Goal: Information Seeking & Learning: Learn about a topic

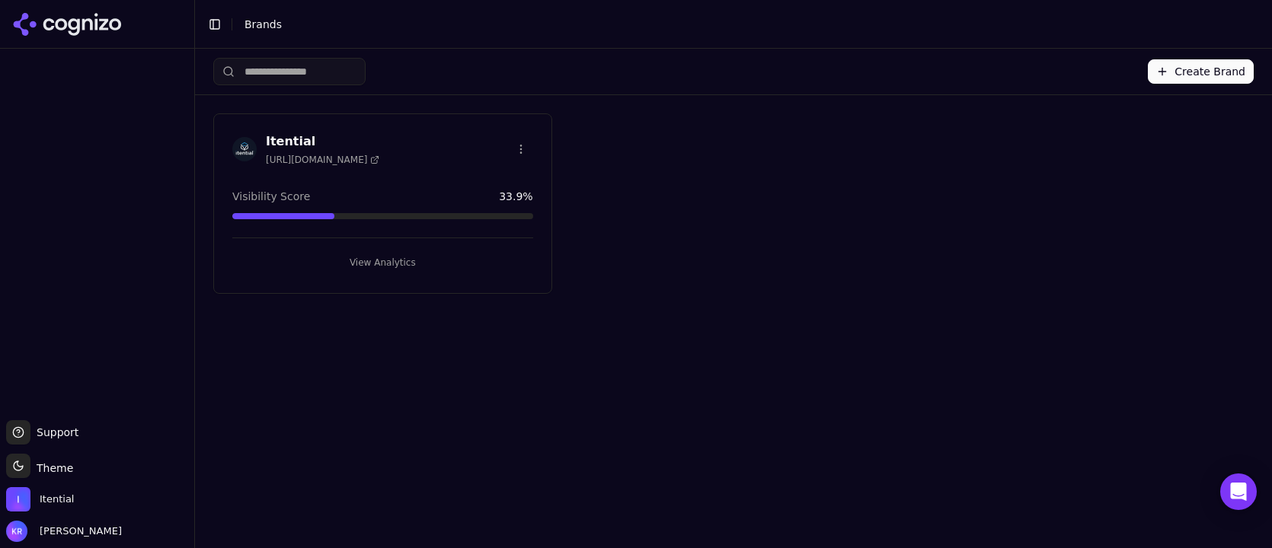
click at [388, 260] on button "View Analytics" at bounding box center [382, 263] width 301 height 24
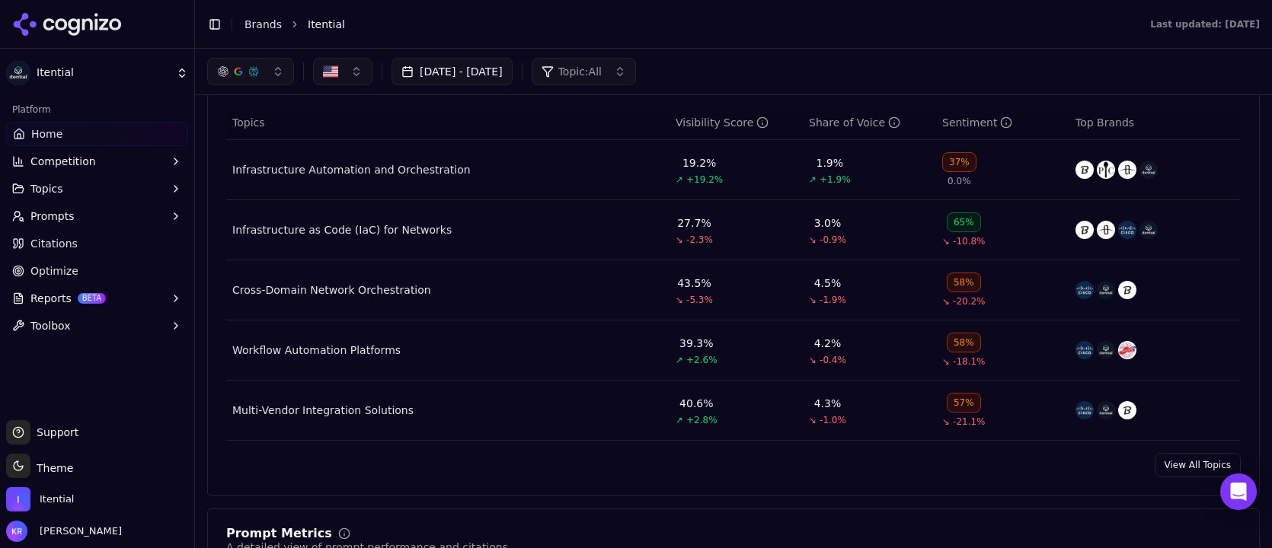
scroll to position [654, 0]
drag, startPoint x: 1192, startPoint y: 468, endPoint x: 1166, endPoint y: 466, distance: 25.9
click at [1192, 468] on link "View All Topics" at bounding box center [1198, 466] width 86 height 24
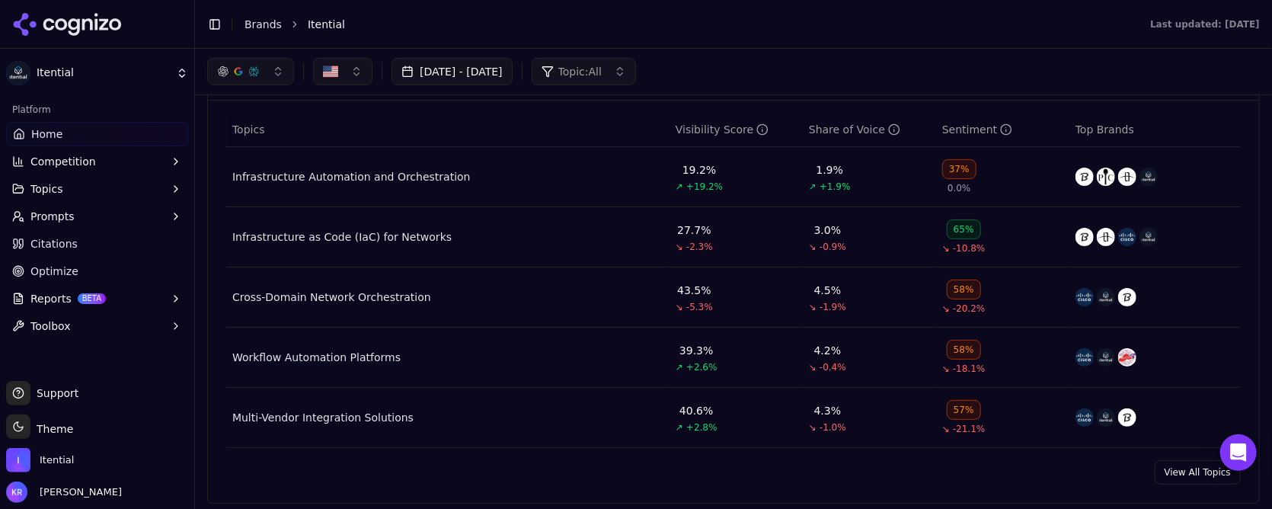
scroll to position [651, 0]
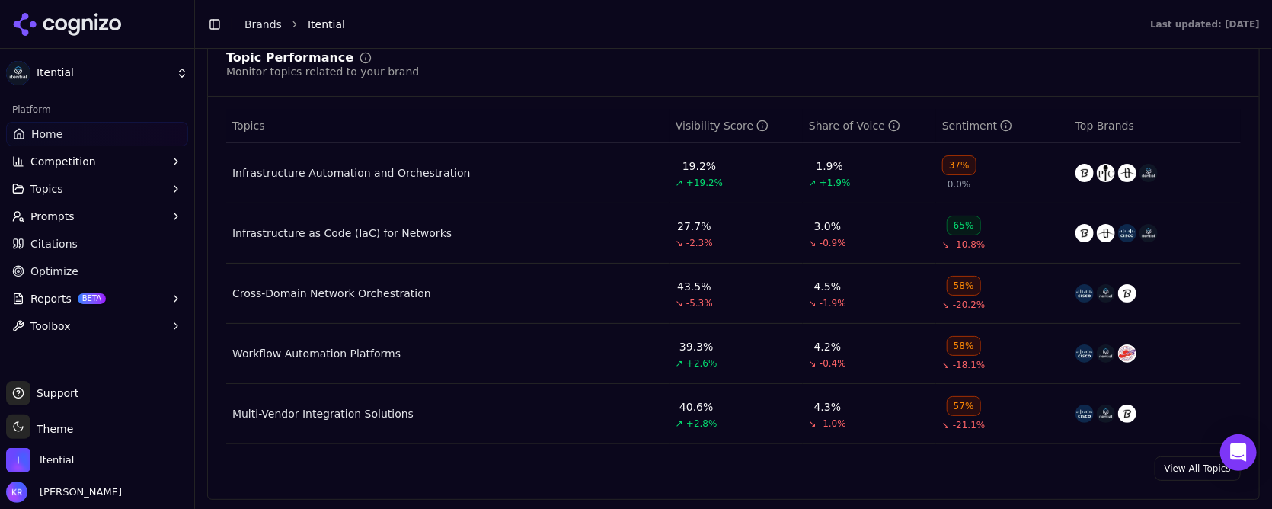
drag, startPoint x: 1193, startPoint y: 464, endPoint x: 1123, endPoint y: 459, distance: 70.3
click at [1193, 464] on link "View All Topics" at bounding box center [1198, 468] width 86 height 24
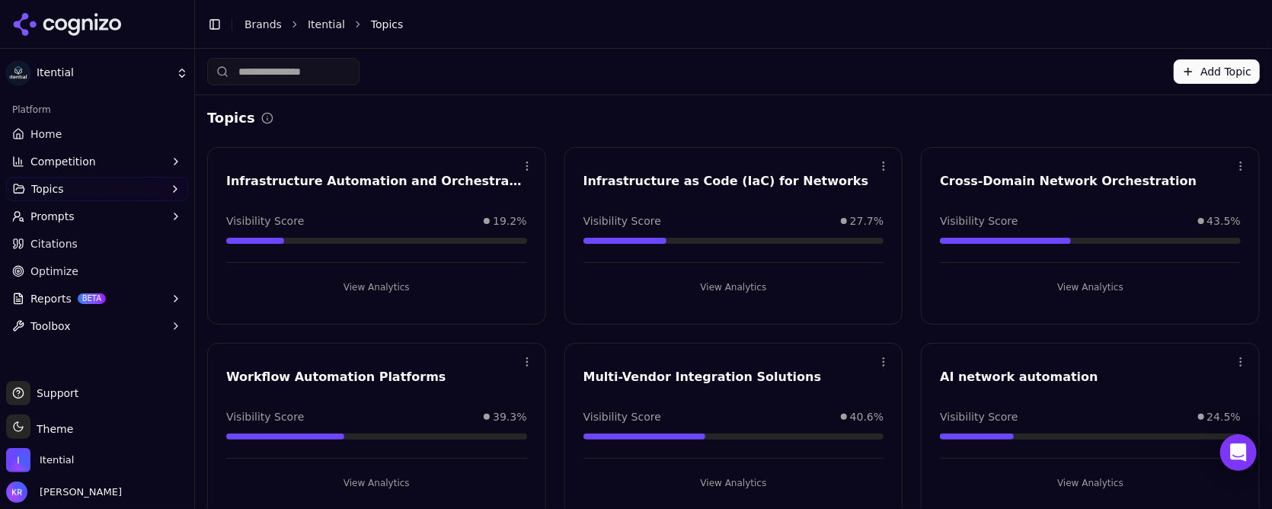
scroll to position [22, 0]
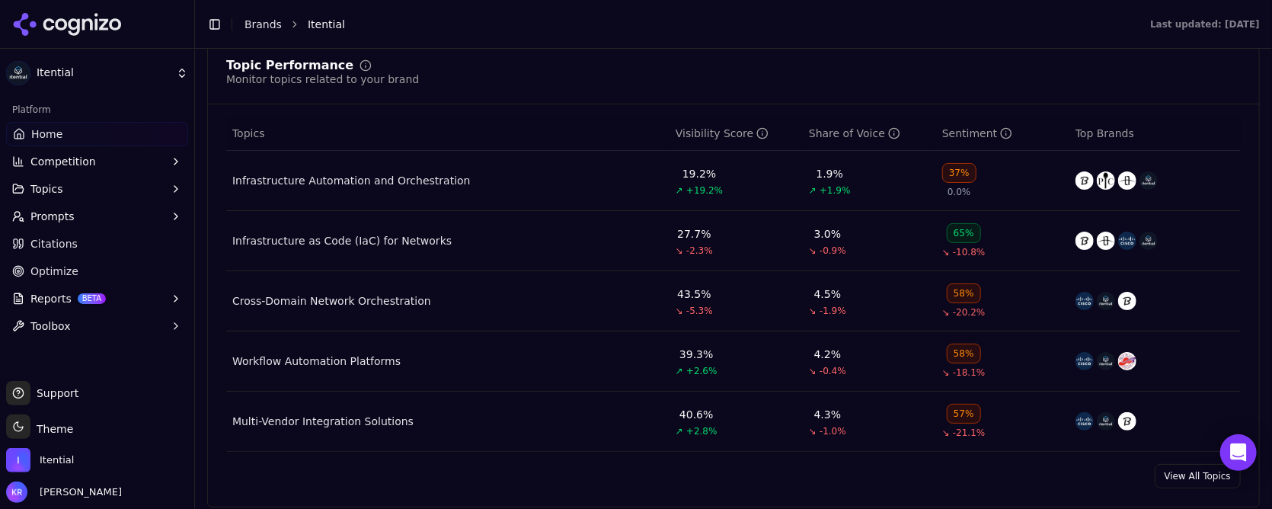
scroll to position [646, 0]
click at [56, 212] on span "Prompts" at bounding box center [52, 216] width 44 height 15
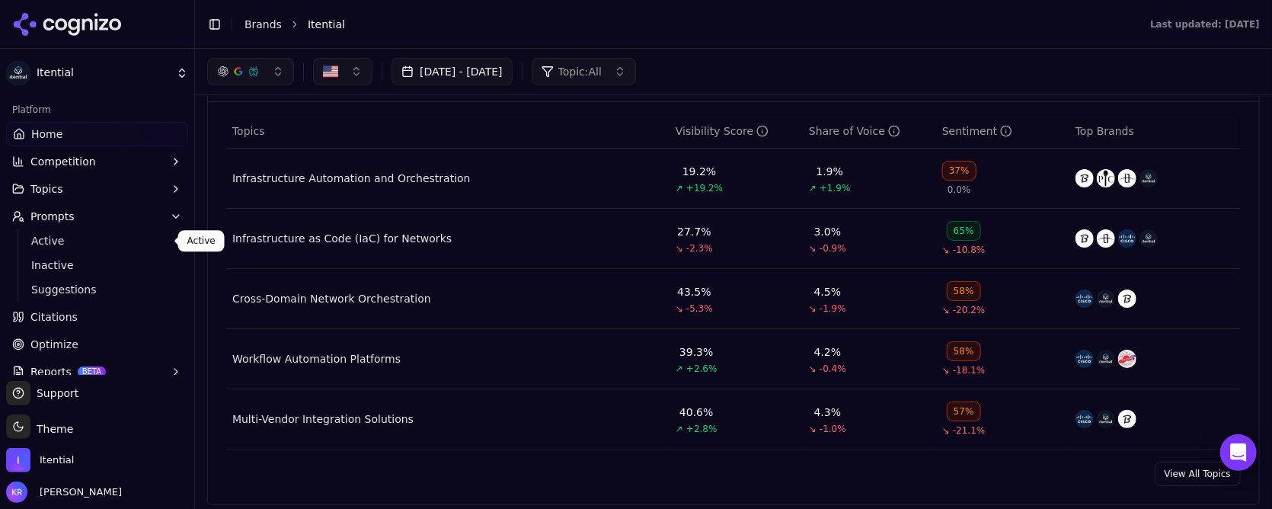
drag, startPoint x: 67, startPoint y: 235, endPoint x: 62, endPoint y: 241, distance: 8.2
click at [66, 235] on span "Active" at bounding box center [97, 240] width 133 height 15
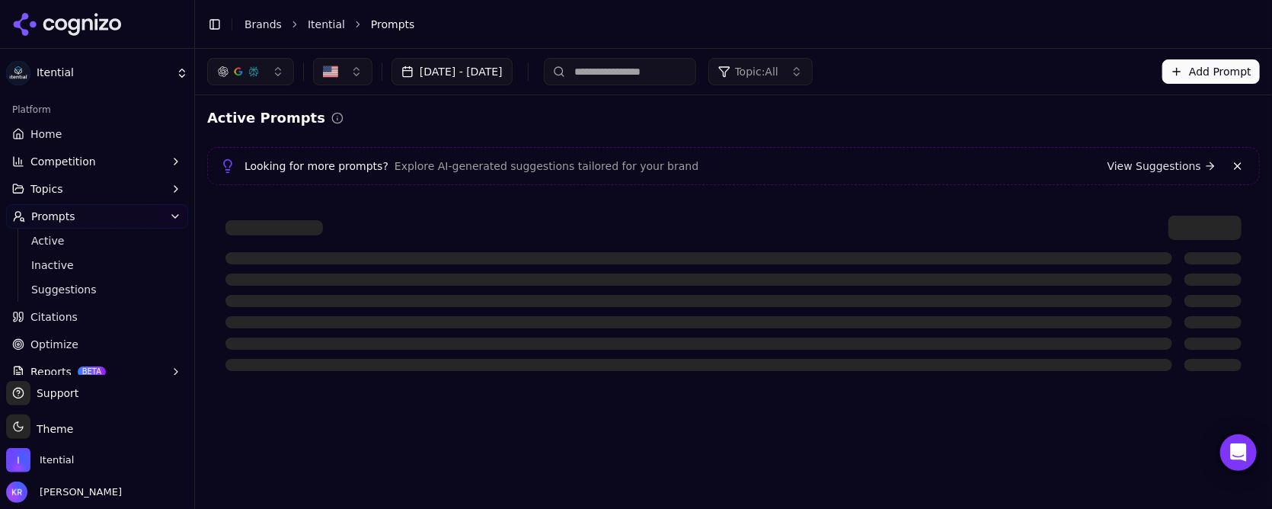
click at [779, 69] on span "Topic: All" at bounding box center [756, 71] width 43 height 15
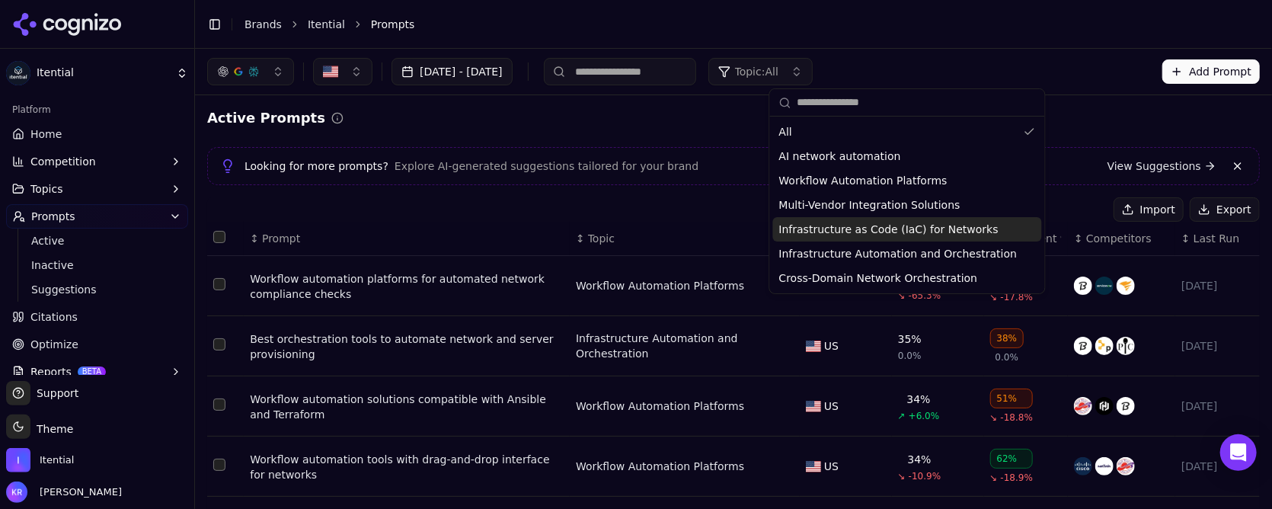
click at [878, 225] on span "Infrastructure as Code (IaC) for Networks" at bounding box center [888, 229] width 219 height 15
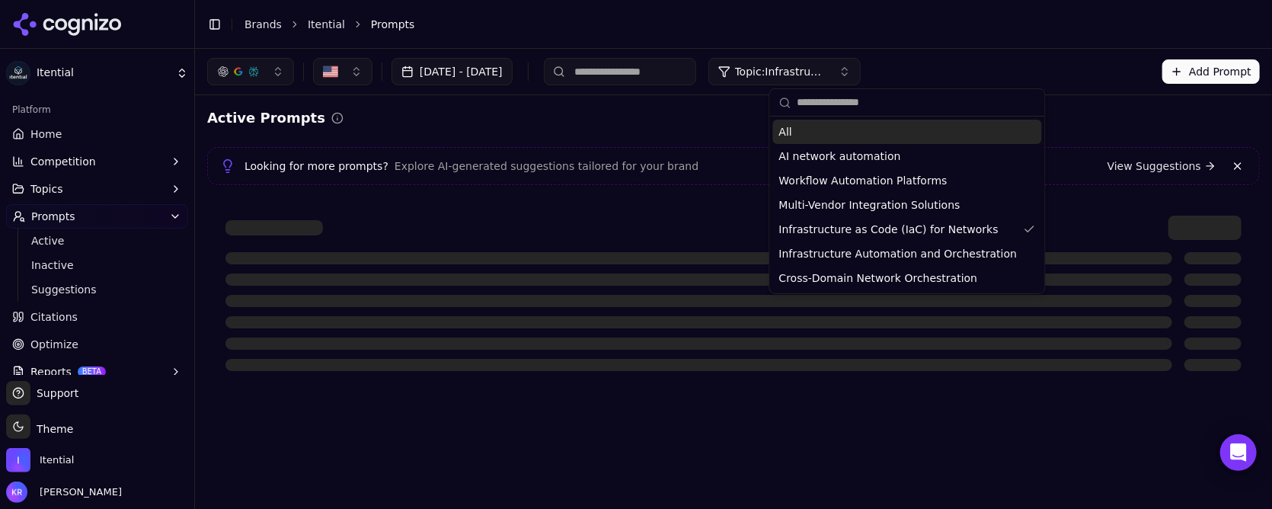
click at [1023, 46] on header "Toggle Sidebar Brands Itential Prompts" at bounding box center [733, 24] width 1077 height 49
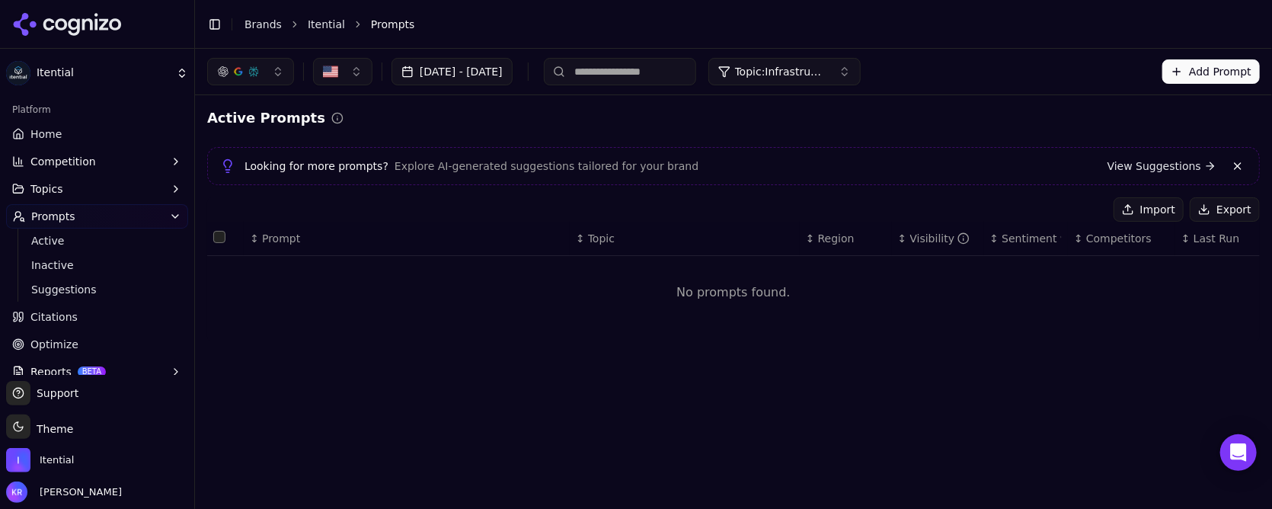
drag, startPoint x: 839, startPoint y: 70, endPoint x: 842, endPoint y: 78, distance: 8.7
click at [827, 70] on span "Topic: Infrastructure as Code (IaC) for Networks" at bounding box center [780, 71] width 91 height 15
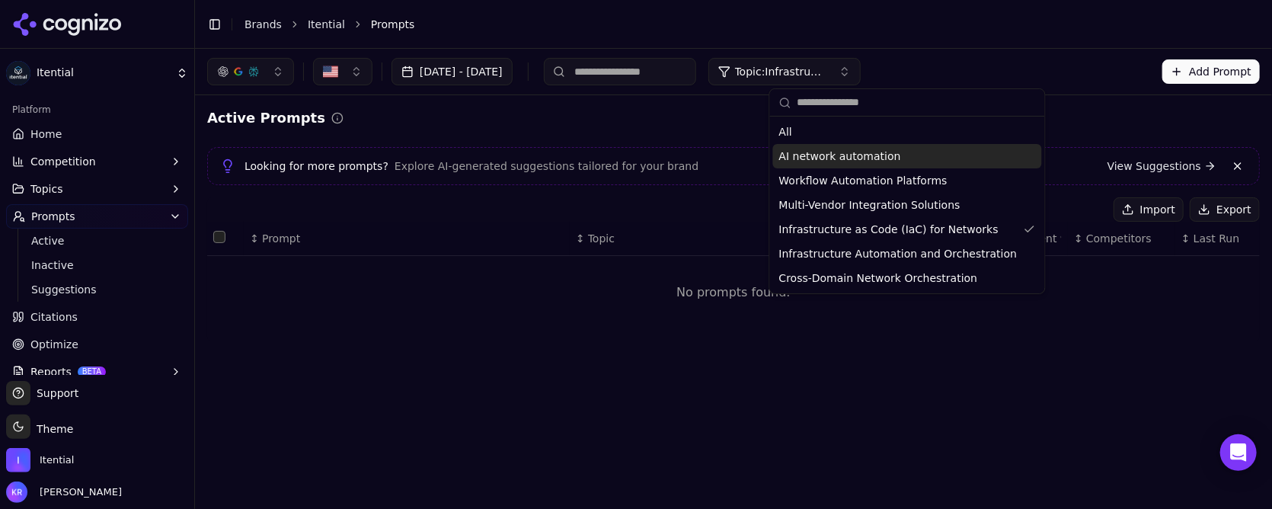
click at [855, 154] on span "AI network automation" at bounding box center [840, 156] width 122 height 15
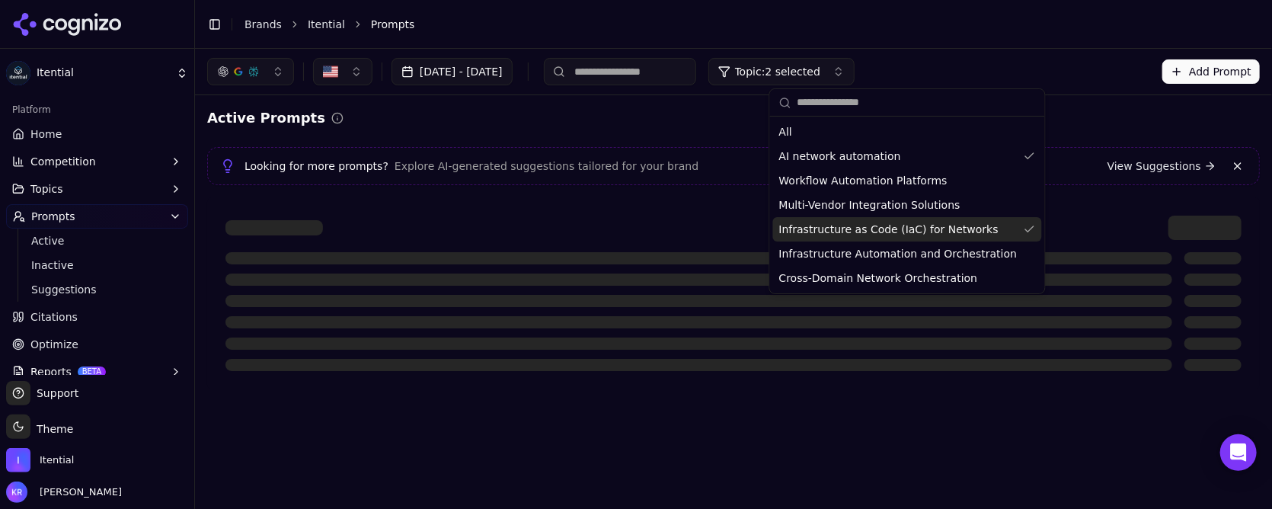
click at [961, 235] on span "Infrastructure as Code (IaC) for Networks" at bounding box center [888, 229] width 219 height 15
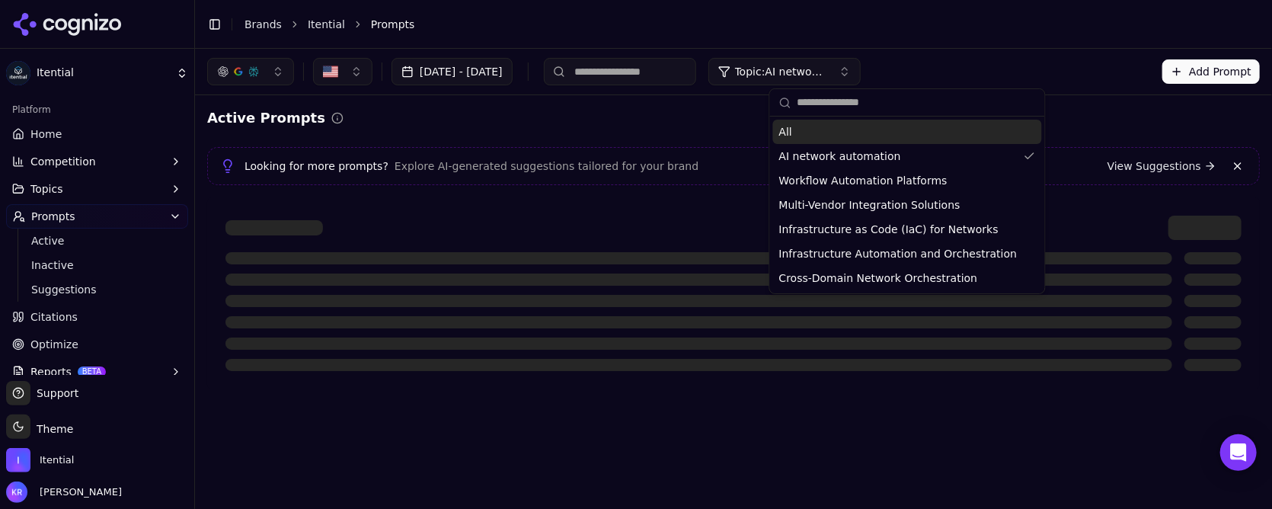
click at [1008, 72] on div "[DATE] - [DATE] Topic: AI network automation Add Prompt" at bounding box center [733, 71] width 1053 height 27
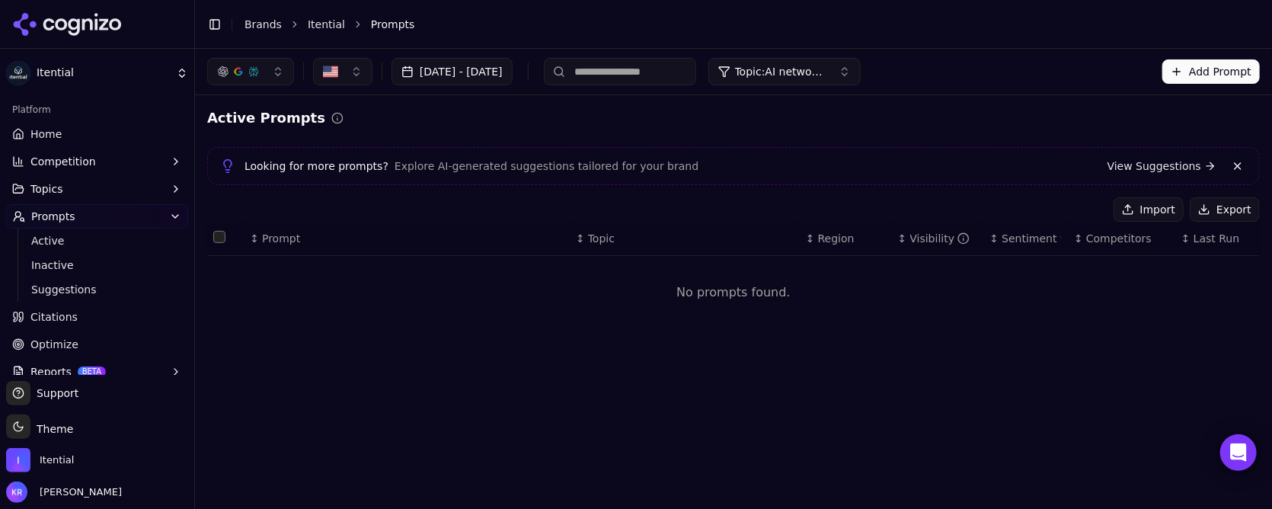
click at [827, 78] on span "Topic: AI network automation" at bounding box center [780, 71] width 91 height 15
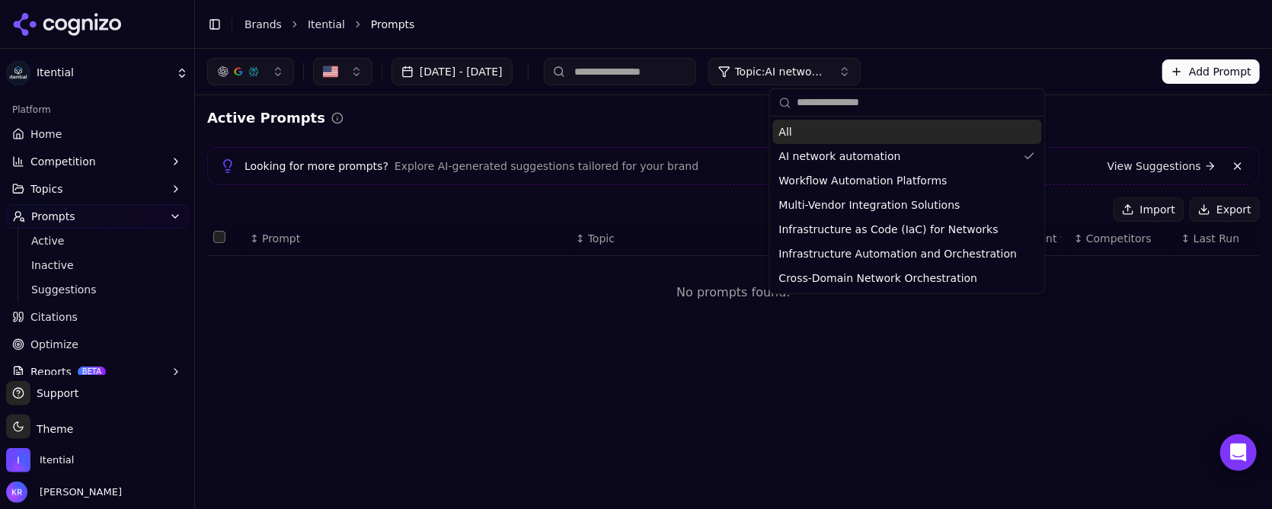
click at [832, 138] on div "All" at bounding box center [907, 132] width 269 height 24
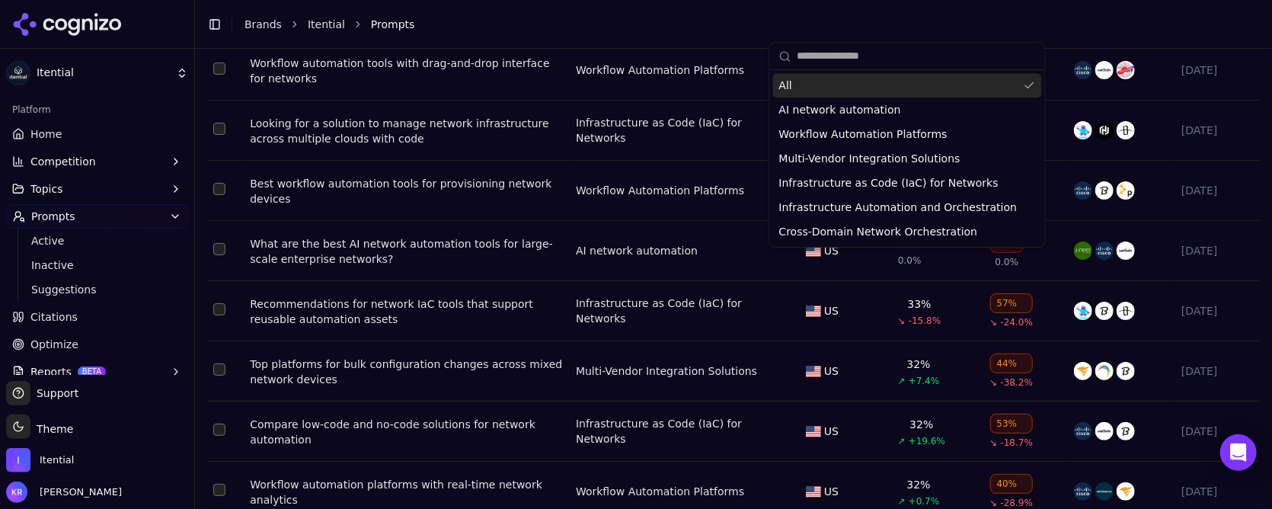
scroll to position [398, 0]
click at [930, 11] on header "Toggle Sidebar Brands Itential Prompts" at bounding box center [733, 24] width 1077 height 49
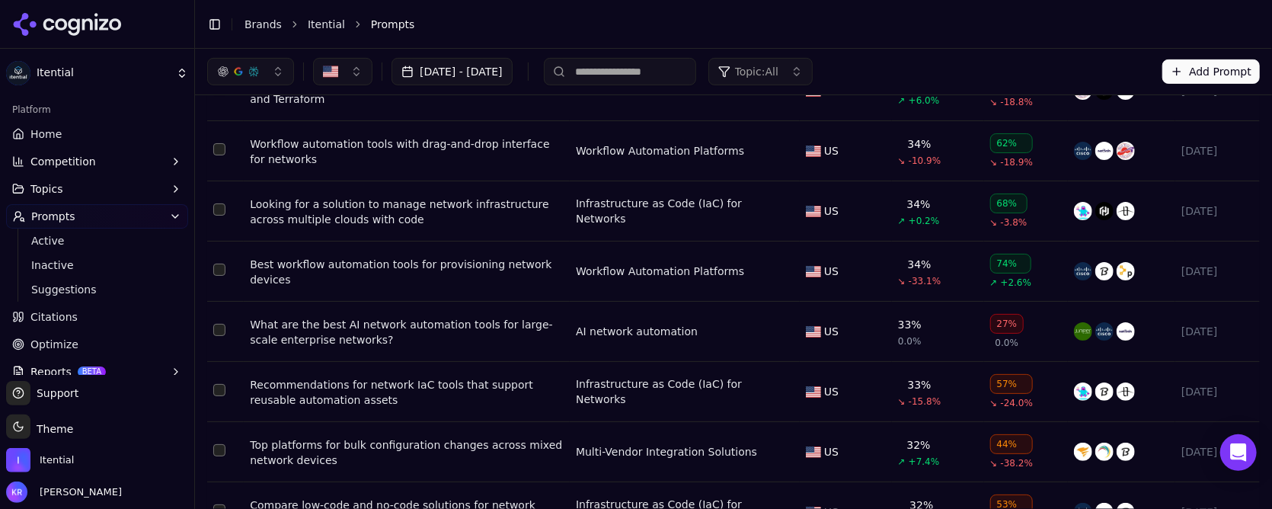
scroll to position [311, 0]
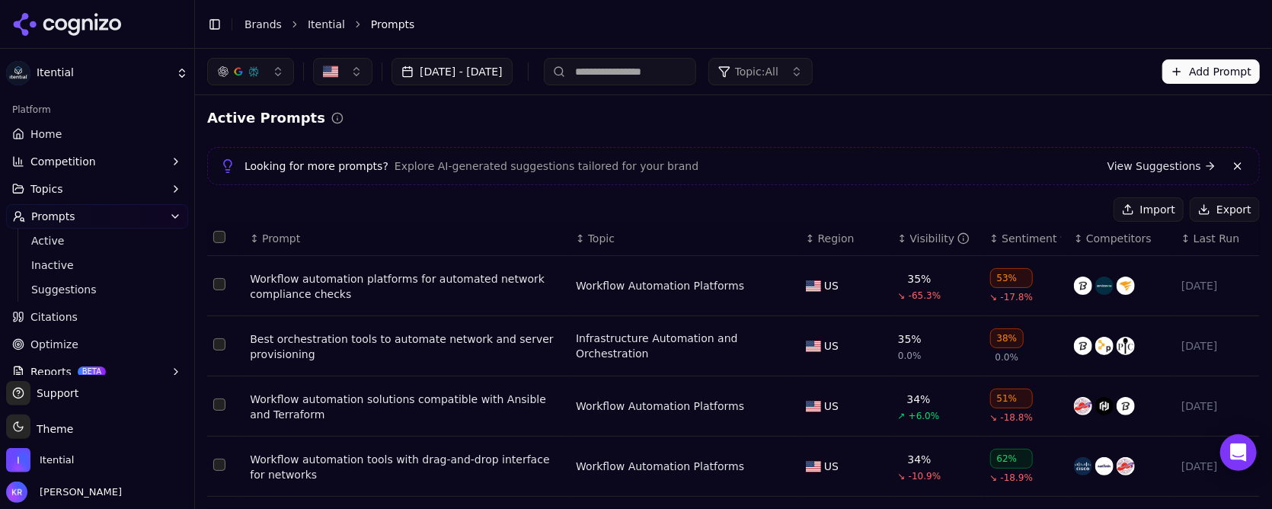
click at [779, 71] on span "Topic: All" at bounding box center [756, 71] width 43 height 15
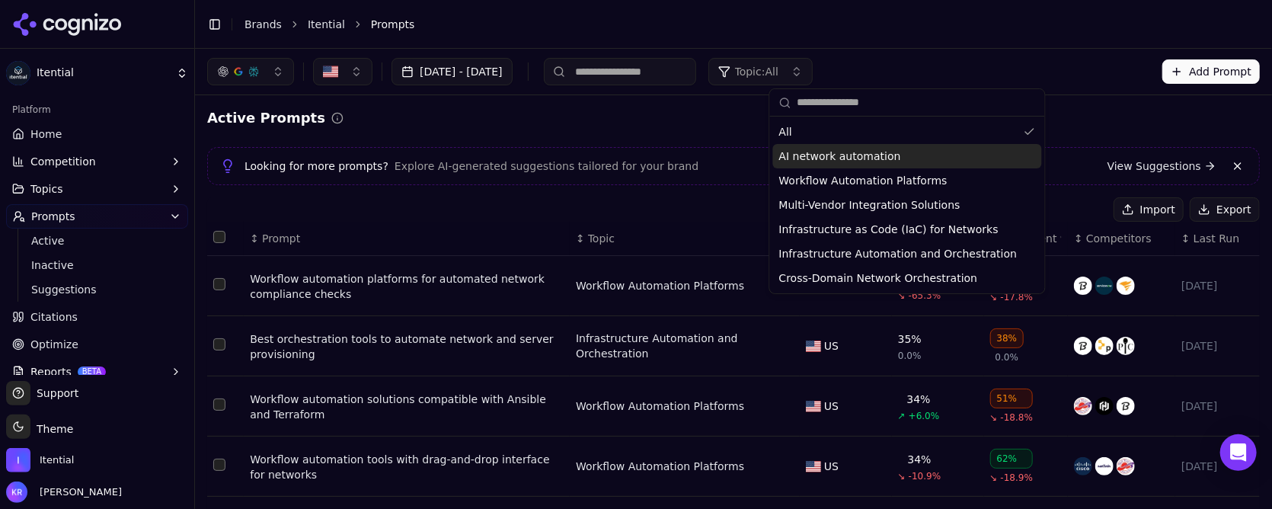
click at [837, 152] on span "AI network automation" at bounding box center [840, 156] width 122 height 15
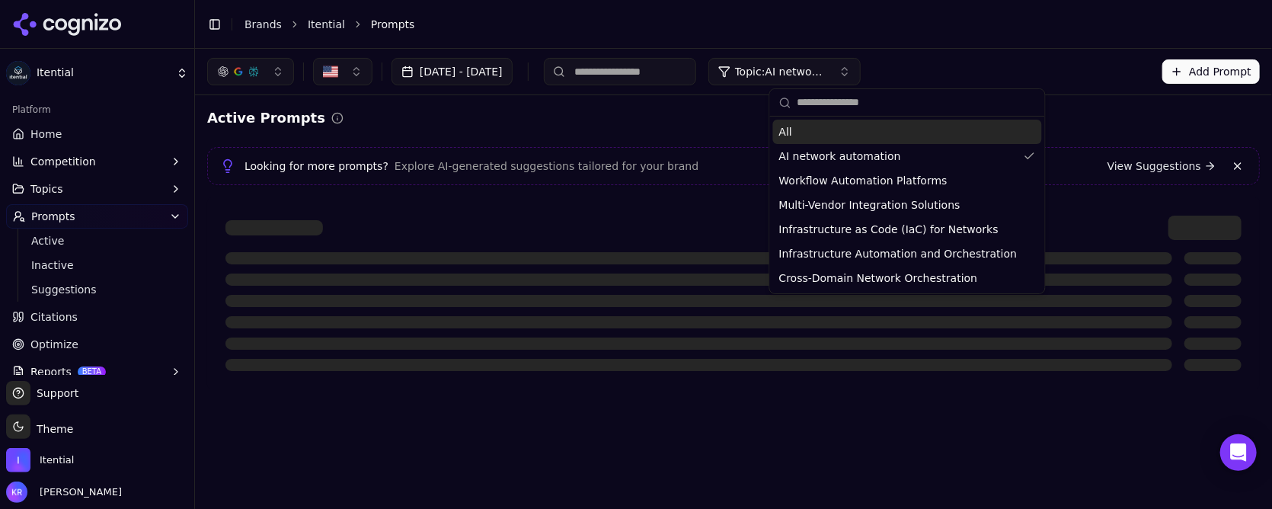
click at [1026, 62] on div "[DATE] - [DATE] Topic: AI network automation Add Prompt" at bounding box center [733, 71] width 1053 height 27
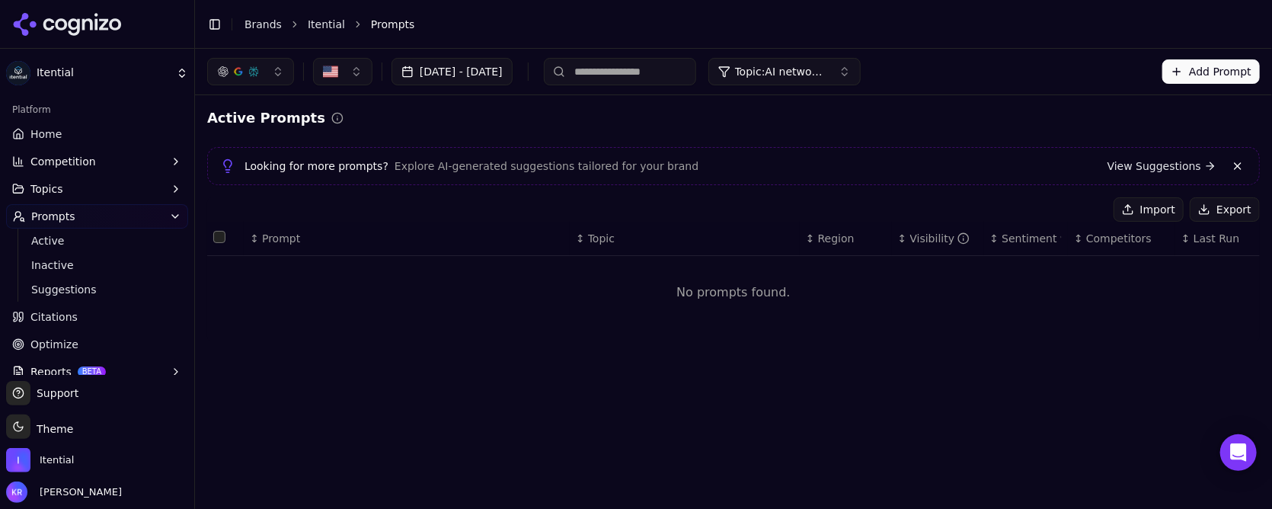
click at [827, 72] on span "Topic: AI network automation" at bounding box center [780, 71] width 91 height 15
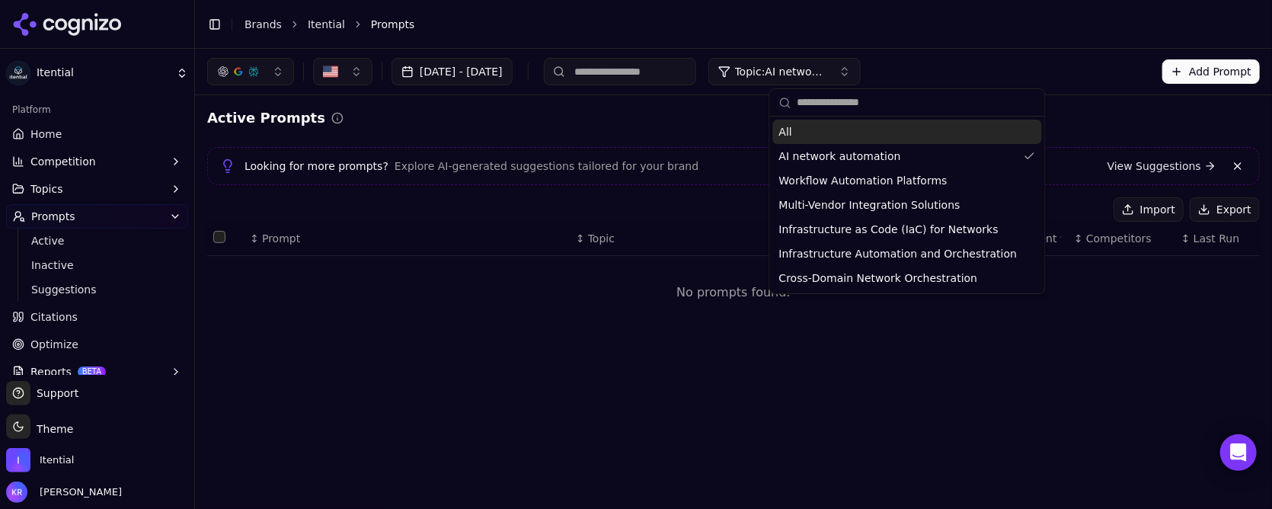
click at [821, 129] on div "All" at bounding box center [907, 132] width 269 height 24
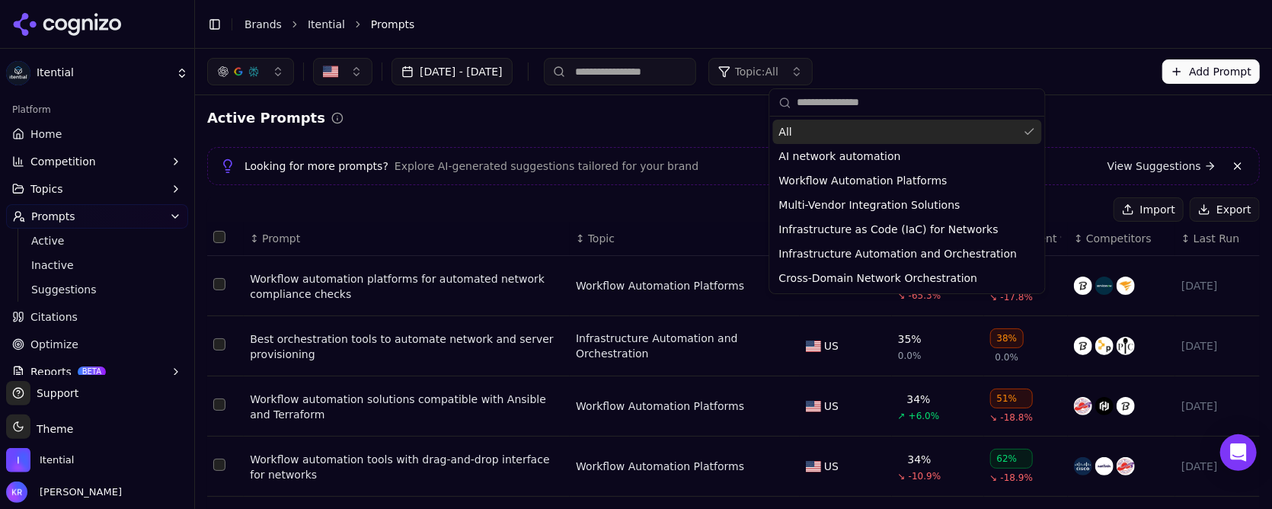
click at [1018, 73] on div "Aug 14, 2025 - Oct 13, 2025 Topic: All Add Prompt" at bounding box center [733, 71] width 1053 height 27
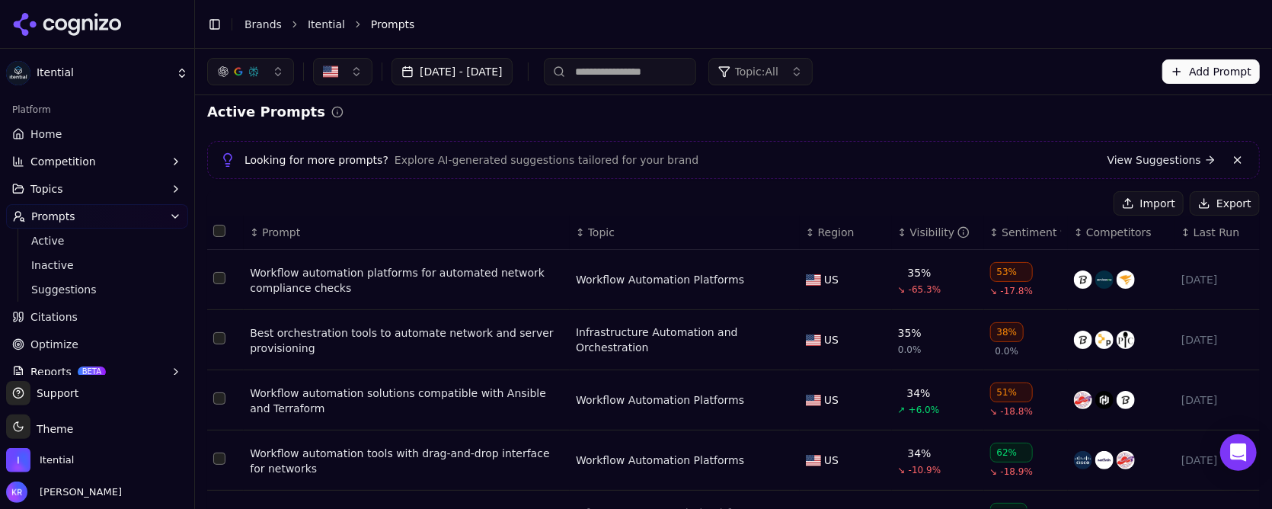
scroll to position [8, 0]
click at [611, 231] on span "Topic" at bounding box center [601, 230] width 27 height 15
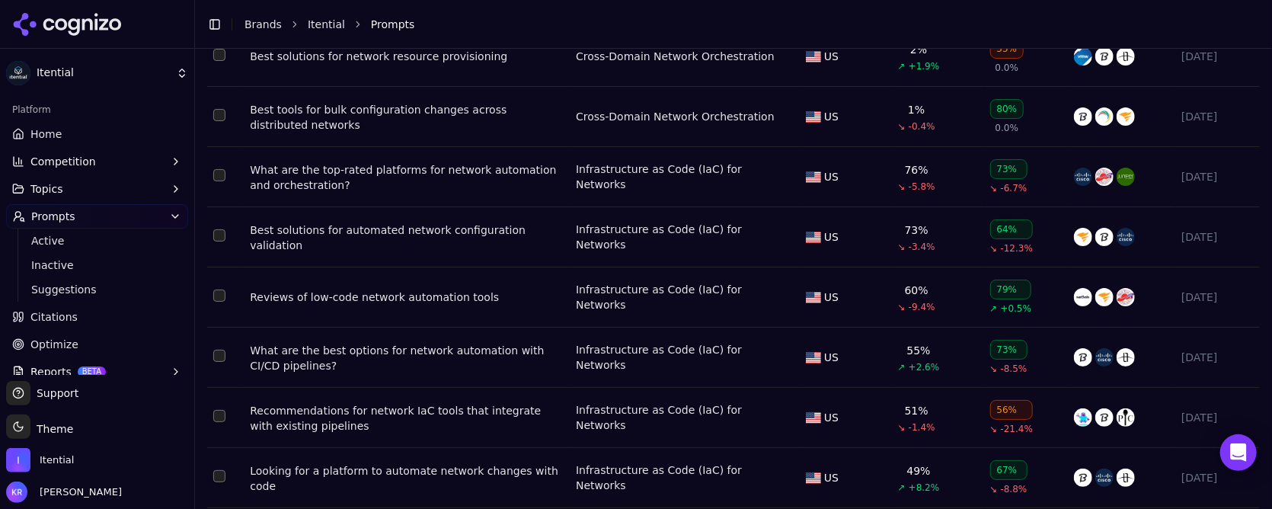
scroll to position [3542, 0]
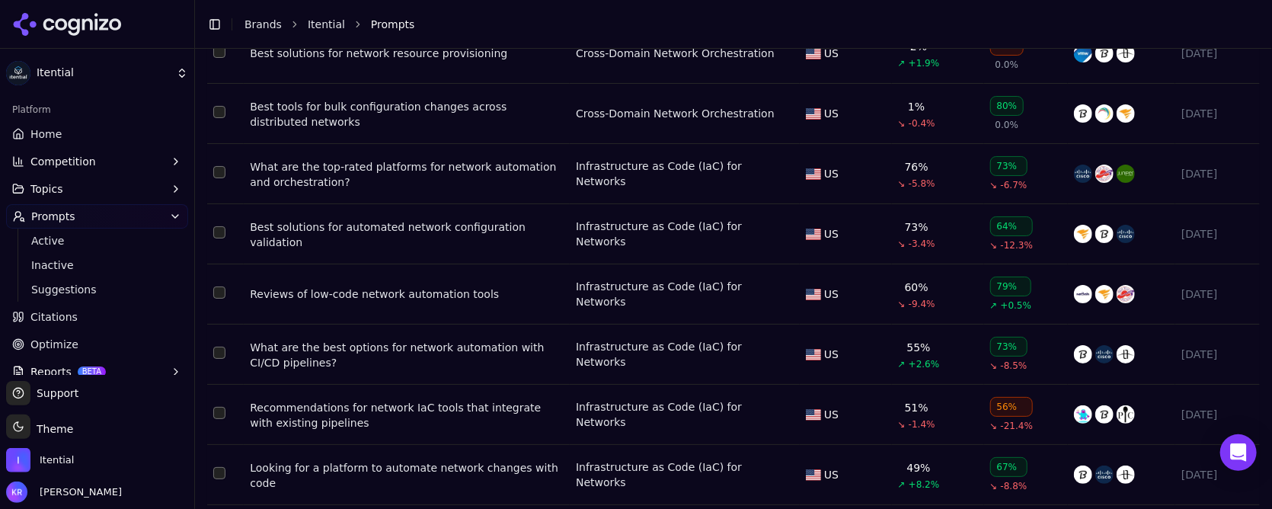
click at [786, 180] on button "Data table" at bounding box center [785, 174] width 18 height 18
click at [749, 183] on button "Infrastructure as Code (IaC) for Networks" at bounding box center [671, 173] width 190 height 27
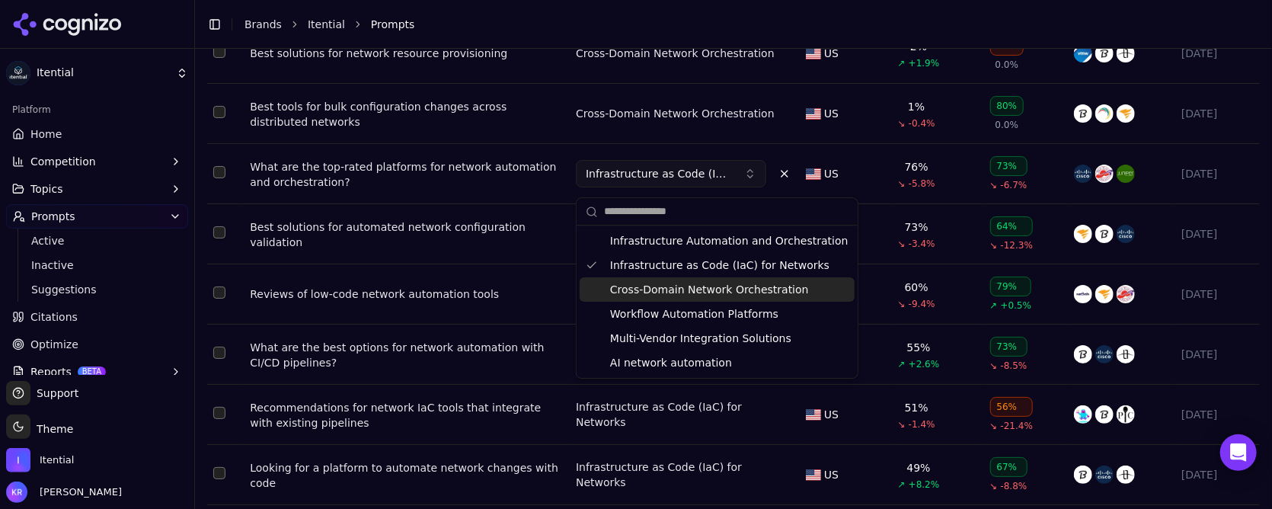
click at [680, 287] on span "Cross-Domain Network Orchestration" at bounding box center [709, 289] width 199 height 15
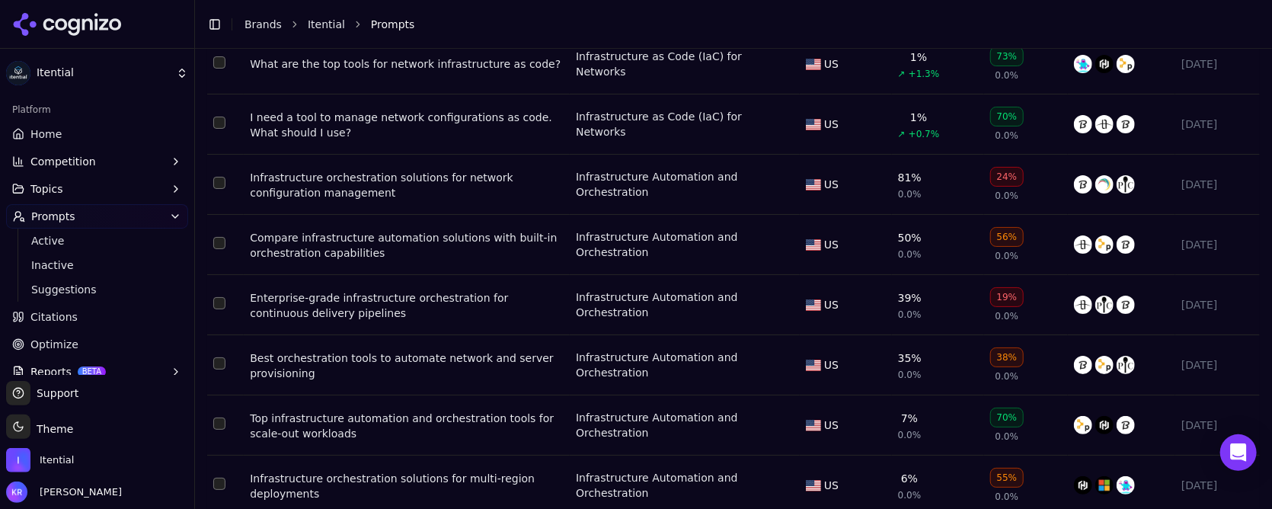
scroll to position [5826, 0]
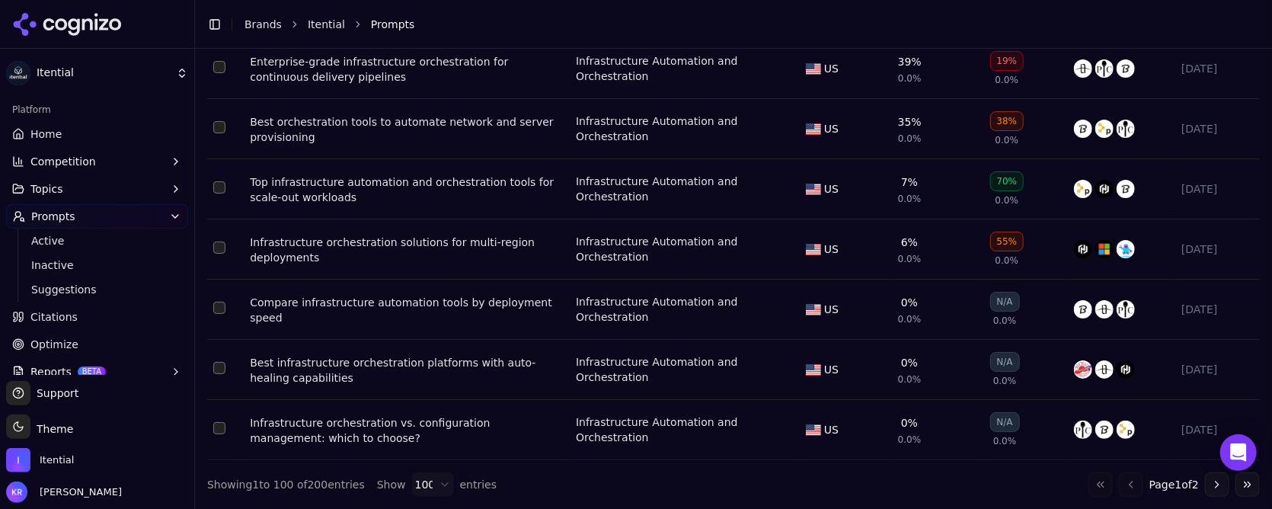
click at [784, 428] on button "Data table" at bounding box center [785, 430] width 18 height 18
click at [635, 428] on span "Infrastructure Automation and Orchestration" at bounding box center [659, 429] width 146 height 15
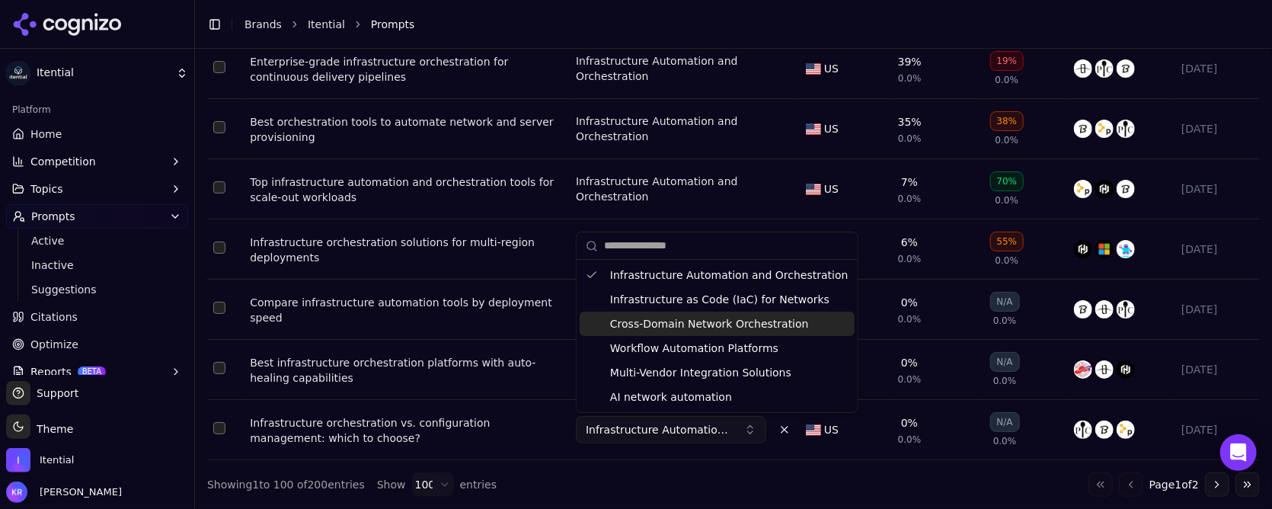
click at [671, 327] on span "Cross-Domain Network Orchestration" at bounding box center [709, 323] width 199 height 15
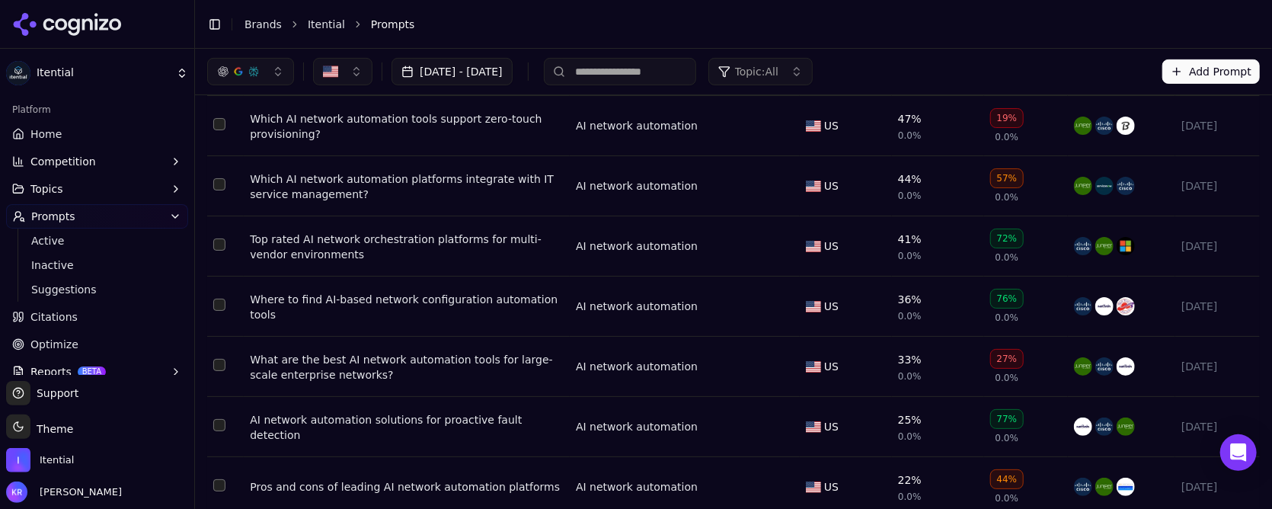
scroll to position [0, 0]
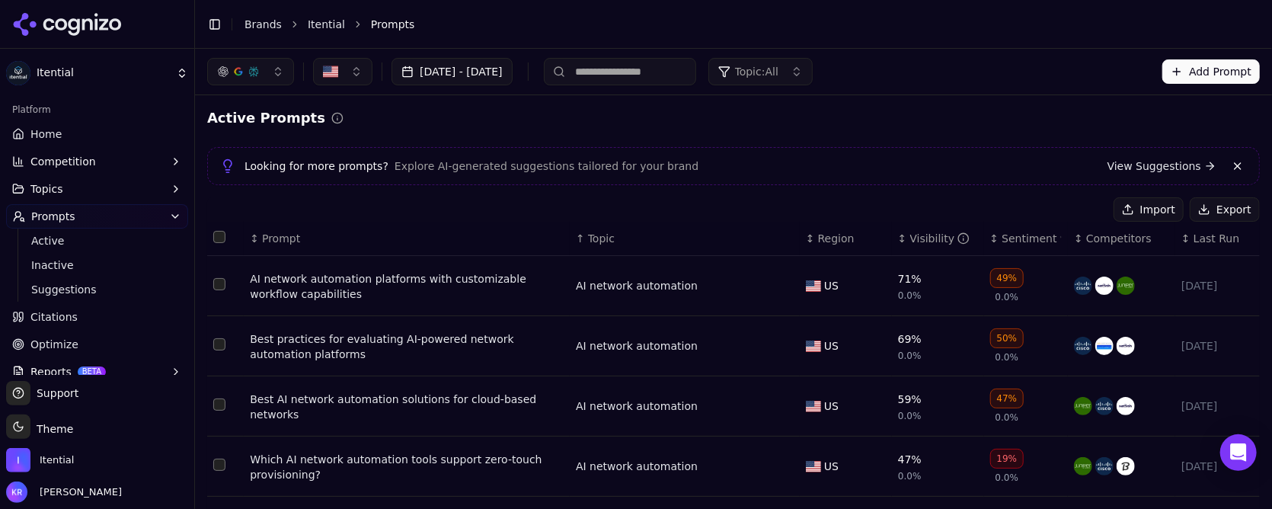
click at [1145, 207] on button "Import" at bounding box center [1149, 209] width 70 height 24
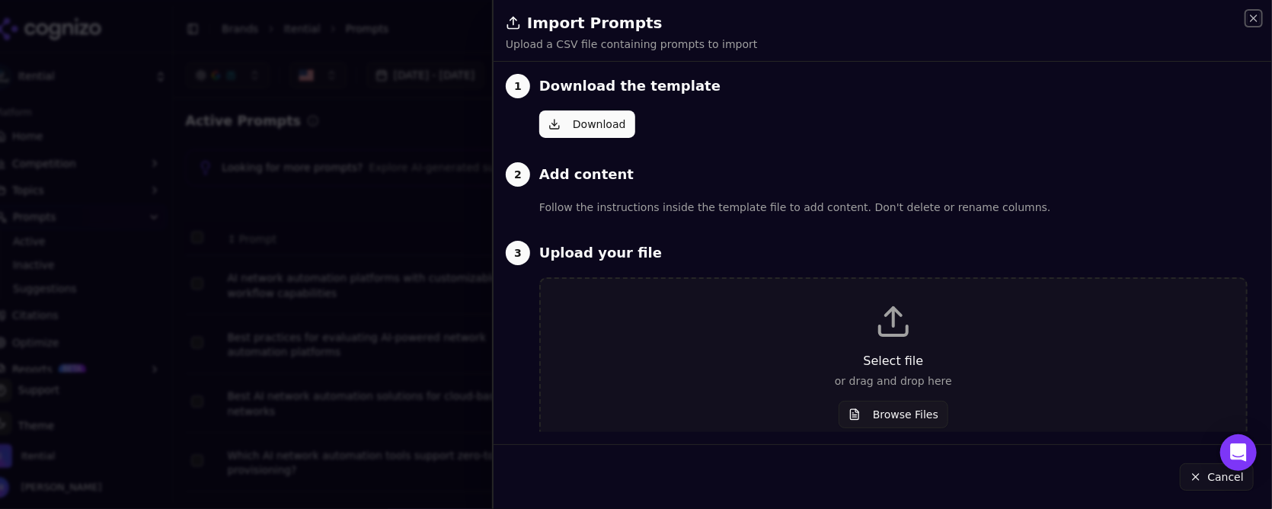
click at [1257, 12] on icon "button" at bounding box center [1254, 18] width 12 height 12
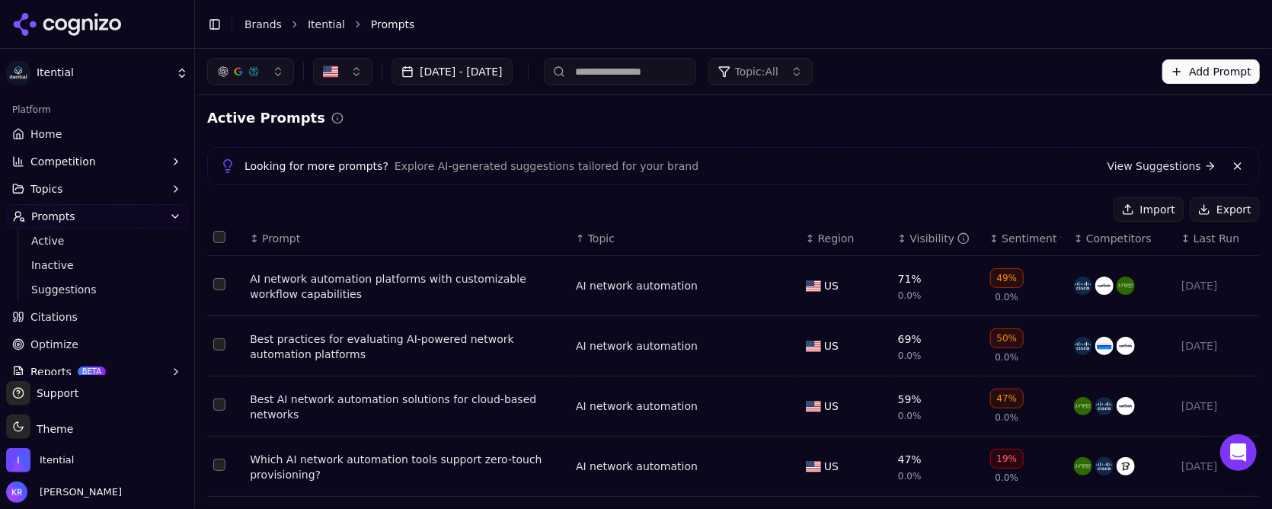
click at [88, 135] on link "Home" at bounding box center [97, 134] width 182 height 24
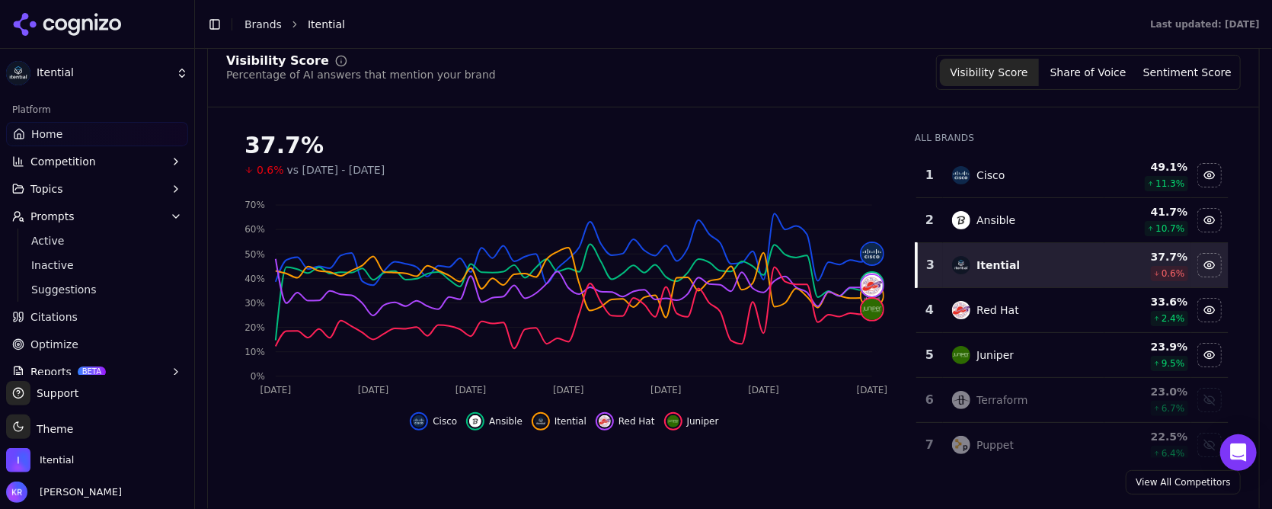
scroll to position [146, 0]
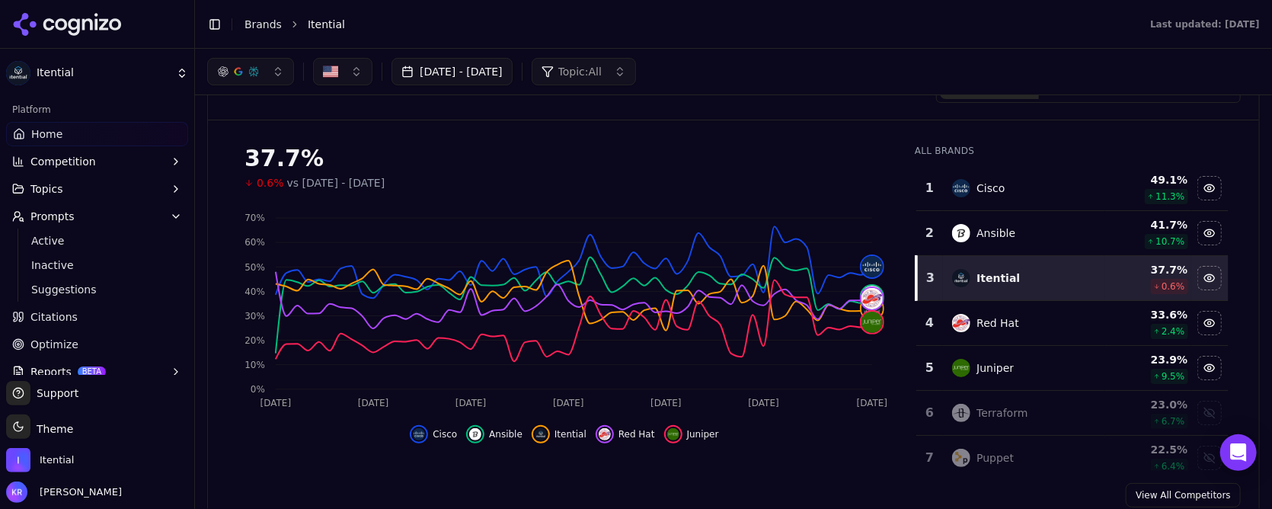
click at [43, 315] on span "Citations" at bounding box center [53, 316] width 47 height 15
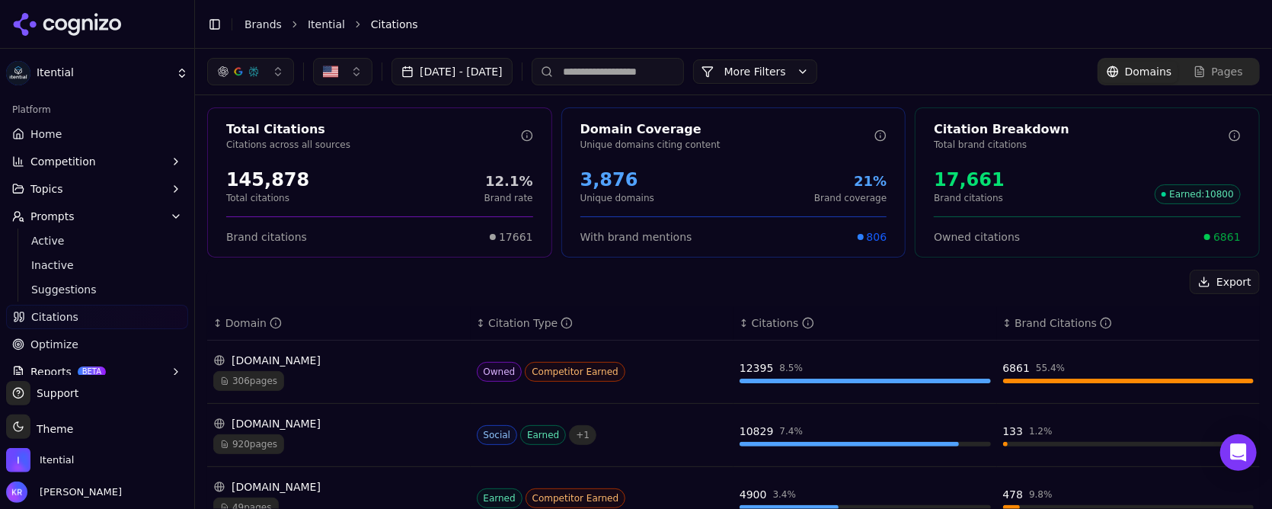
click at [817, 73] on button "More Filters" at bounding box center [755, 71] width 124 height 24
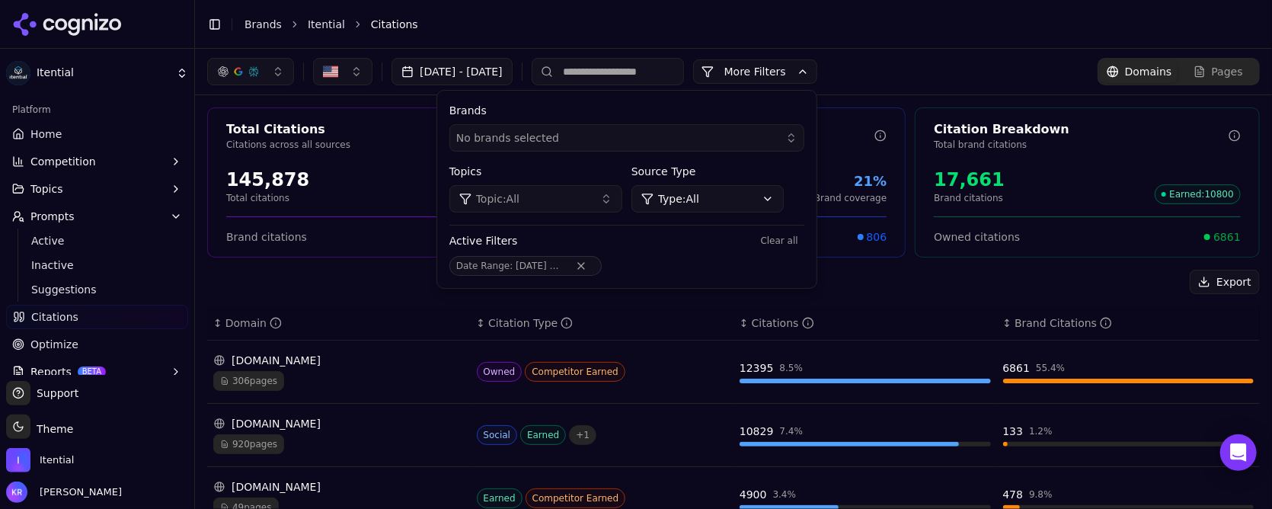
click at [984, 63] on div "Aug 14, 2025 - Oct 13, 2025 More More Filters Brands No brands selected Topics …" at bounding box center [733, 71] width 1053 height 27
click at [278, 73] on button "button" at bounding box center [250, 71] width 87 height 27
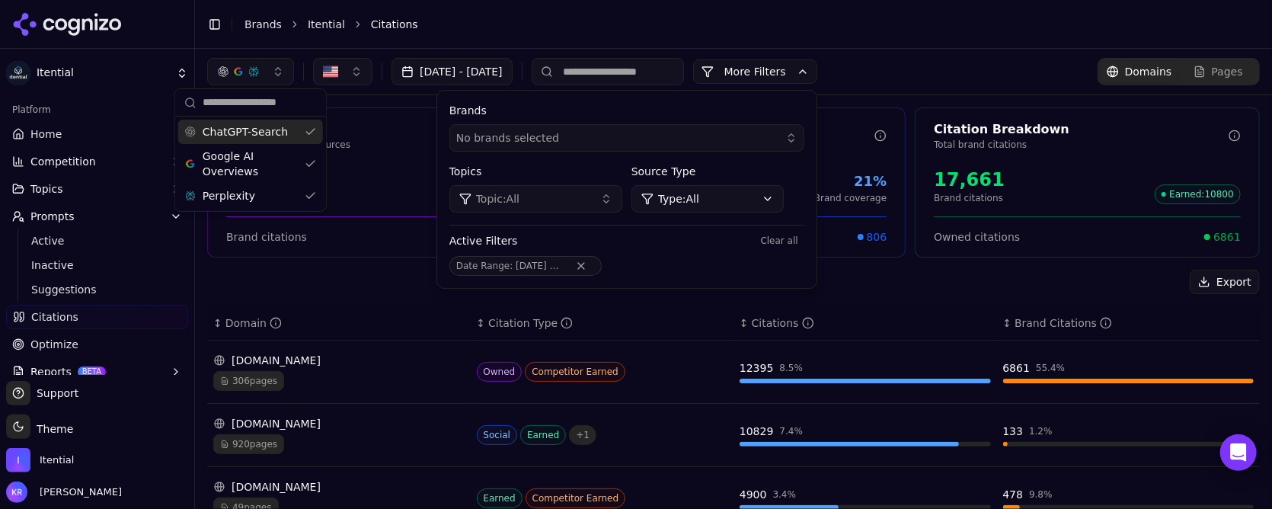
click at [267, 131] on span "ChatGPT-Search" at bounding box center [245, 131] width 85 height 15
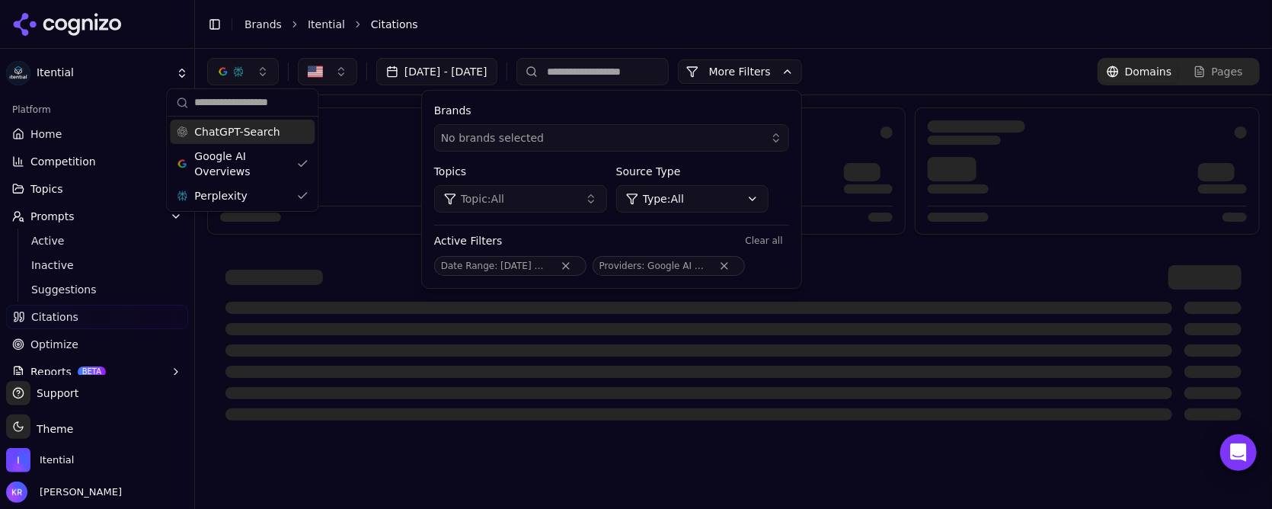
click at [264, 130] on span "ChatGPT-Search" at bounding box center [236, 131] width 85 height 15
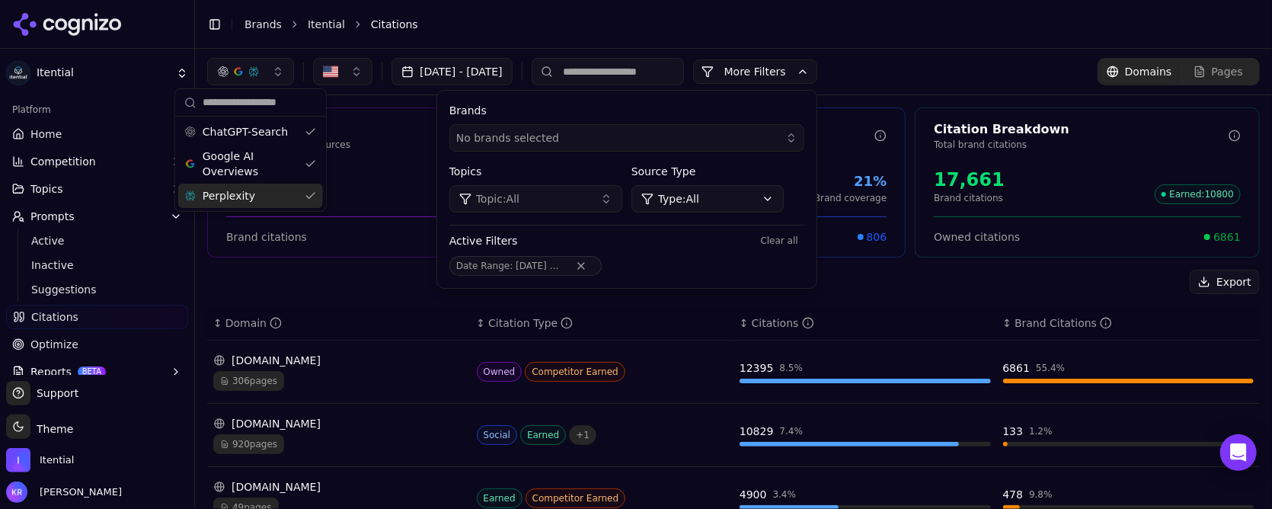
drag, startPoint x: 265, startPoint y: 189, endPoint x: 301, endPoint y: 187, distance: 35.8
click at [265, 189] on div "Perplexity" at bounding box center [250, 196] width 145 height 24
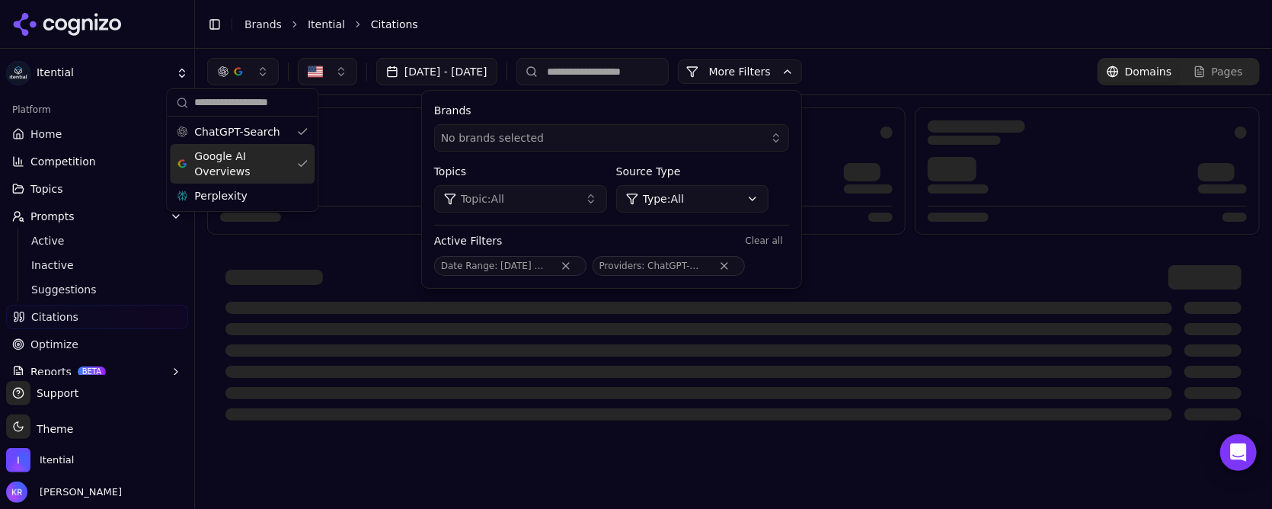
click at [968, 40] on header "Toggle Sidebar Brands Itential Citations" at bounding box center [733, 24] width 1077 height 49
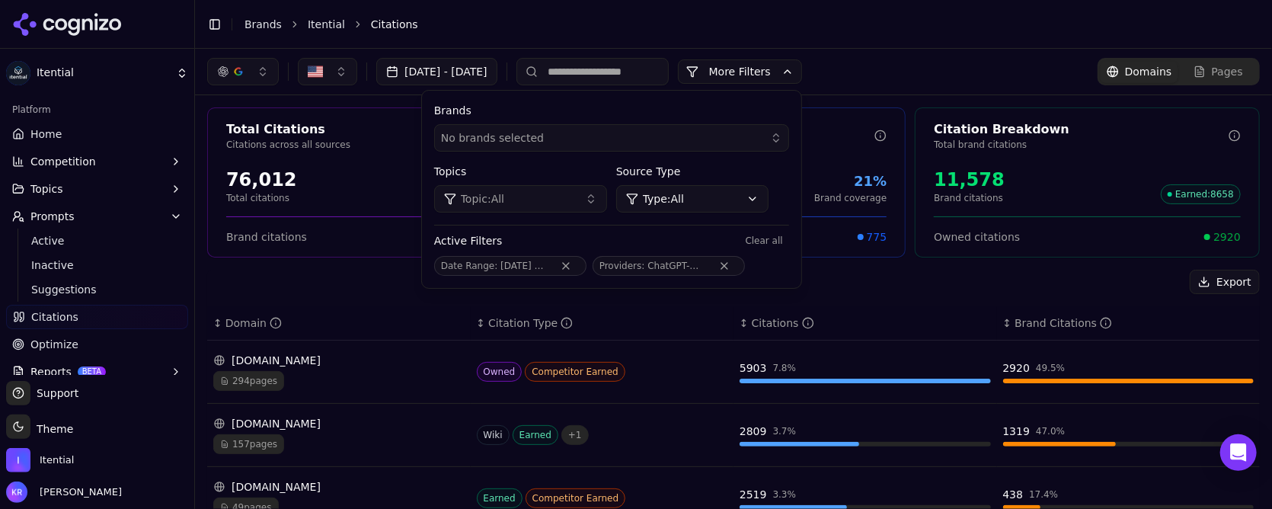
click at [321, 69] on img "button" at bounding box center [315, 71] width 15 height 15
click at [550, 24] on li "Citations" at bounding box center [800, 24] width 859 height 15
click at [491, 72] on button "[DATE] - [DATE]" at bounding box center [436, 71] width 121 height 27
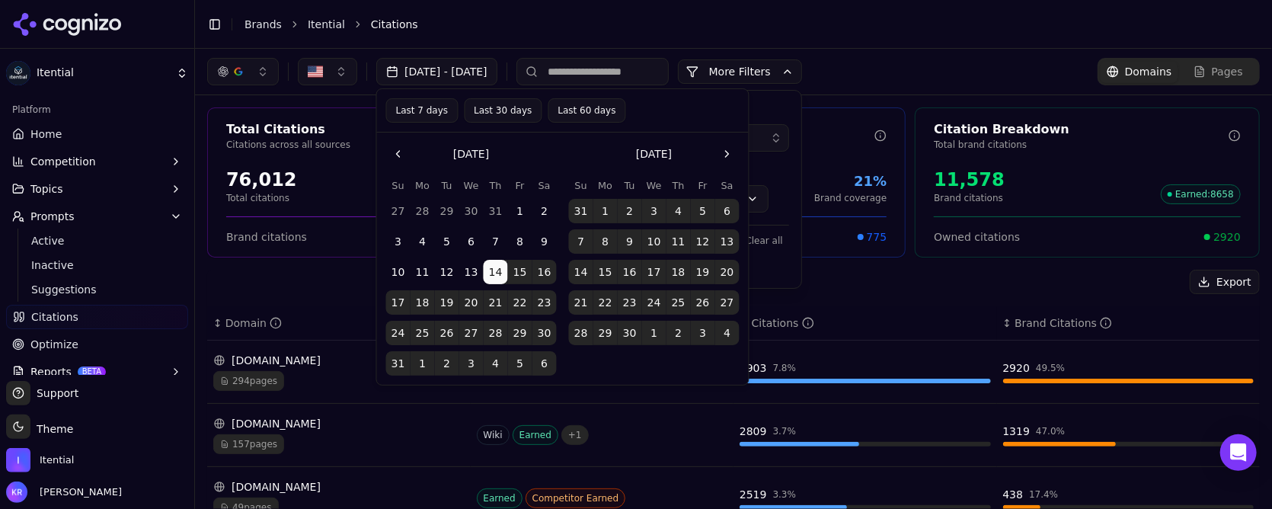
click at [405, 114] on button "Last 7 days" at bounding box center [422, 110] width 72 height 24
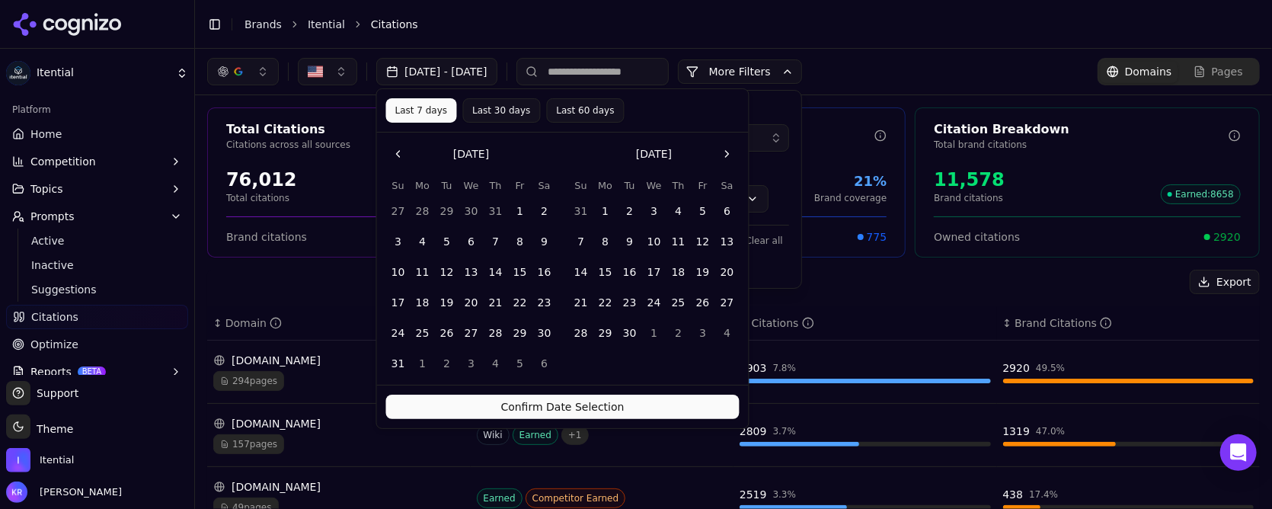
click at [571, 395] on button "Confirm Date Selection" at bounding box center [562, 407] width 353 height 24
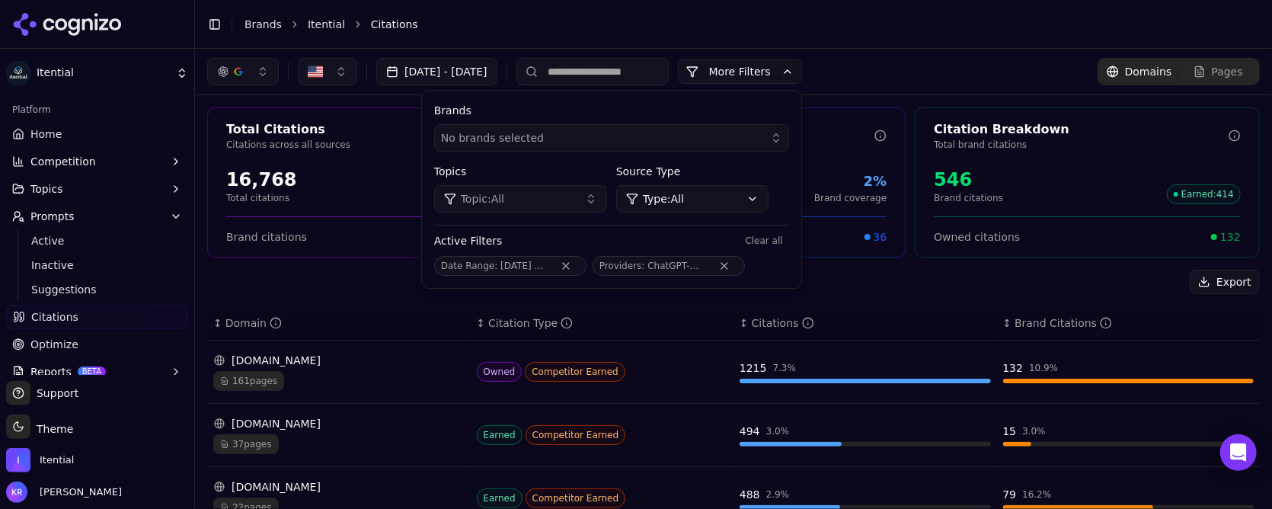
click at [608, 132] on div "No brands selected" at bounding box center [601, 137] width 320 height 15
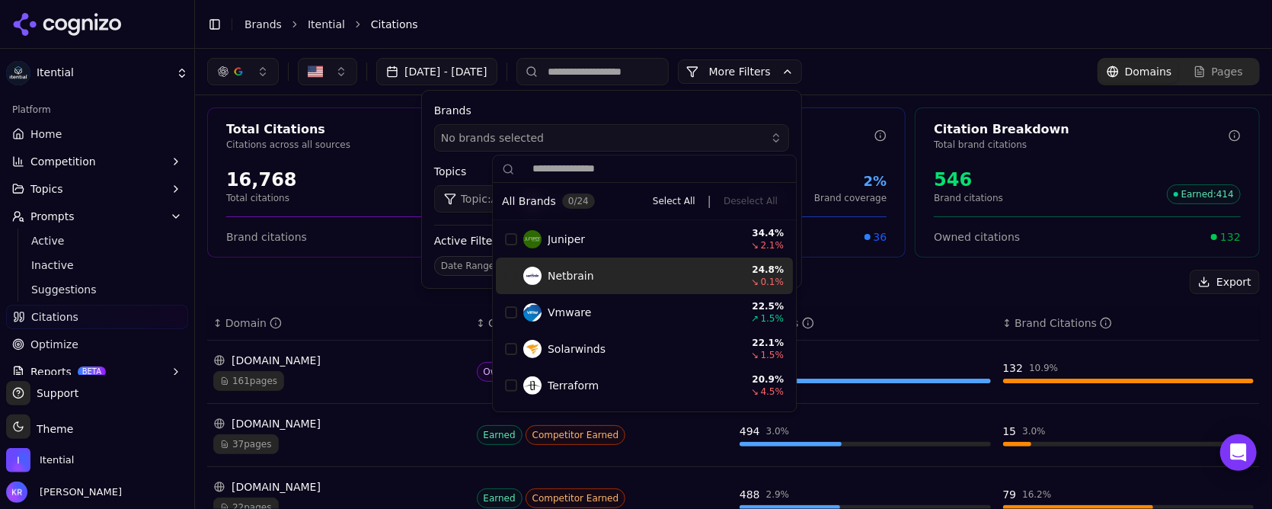
scroll to position [223, 0]
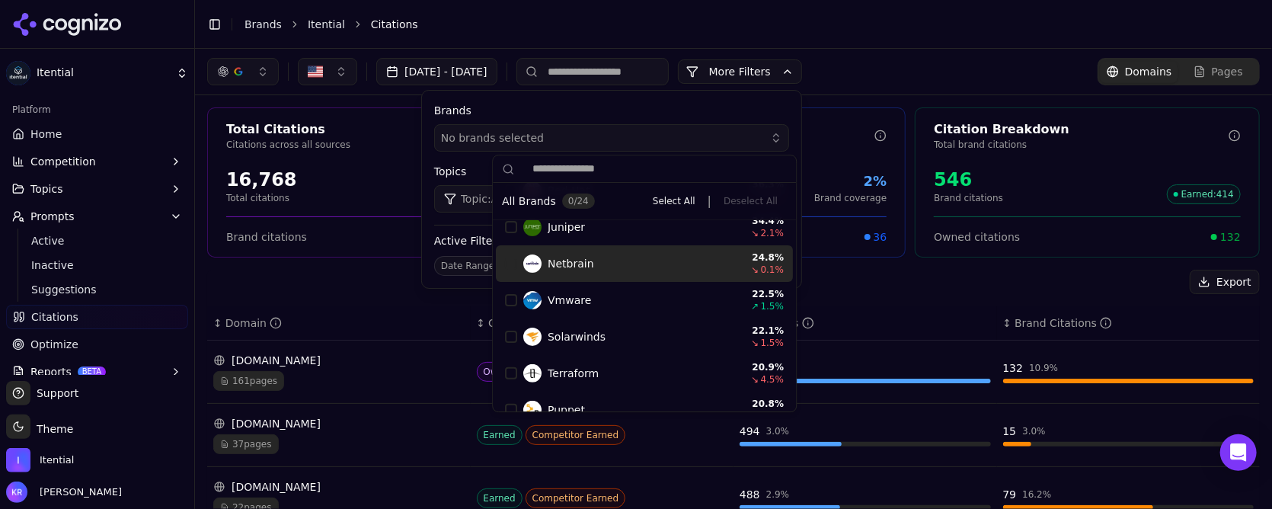
click at [625, 265] on div "Netbrain" at bounding box center [627, 263] width 209 height 18
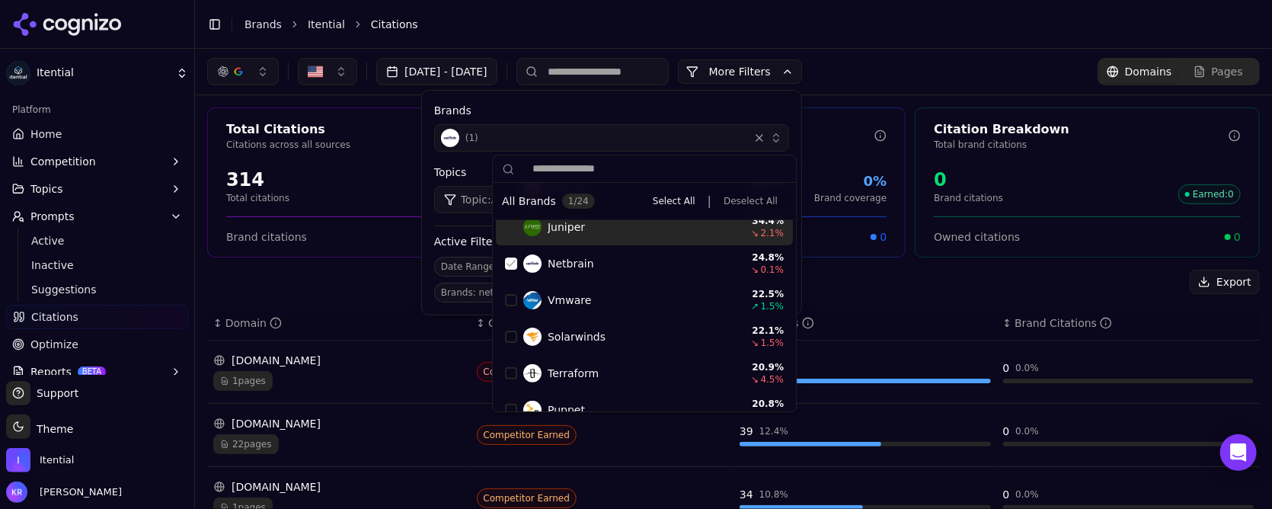
click at [927, 50] on div "Oct 08, 2025 - Oct 15, 2025 More More Filters Brands ( 1 ) Topics Topic: All So…" at bounding box center [733, 72] width 1077 height 46
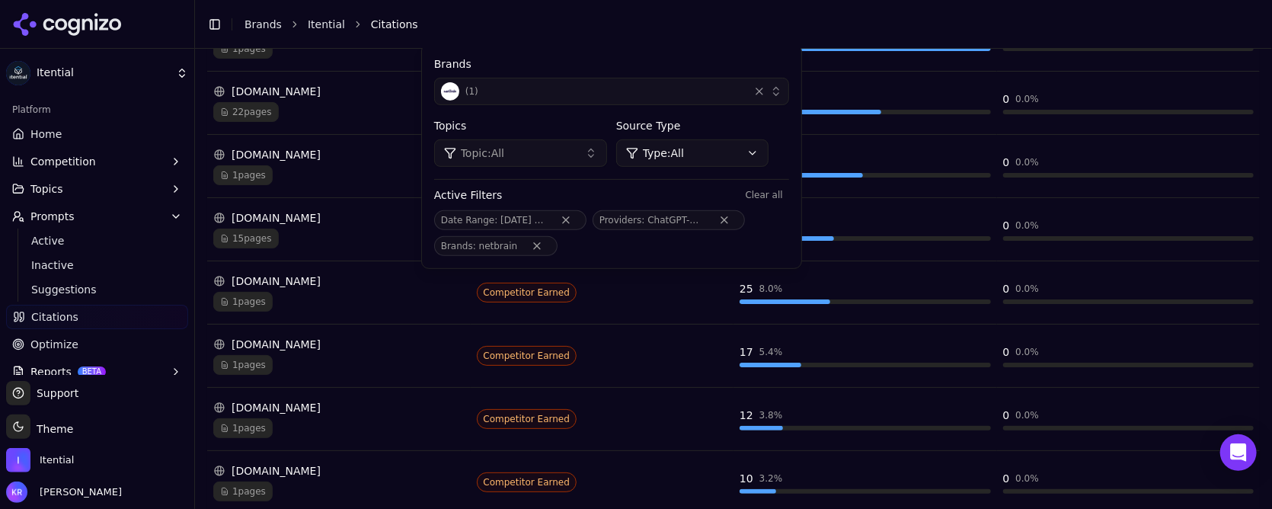
scroll to position [334, 0]
drag, startPoint x: 882, startPoint y: 30, endPoint x: 843, endPoint y: 107, distance: 85.9
click at [882, 30] on li "Citations" at bounding box center [800, 24] width 859 height 15
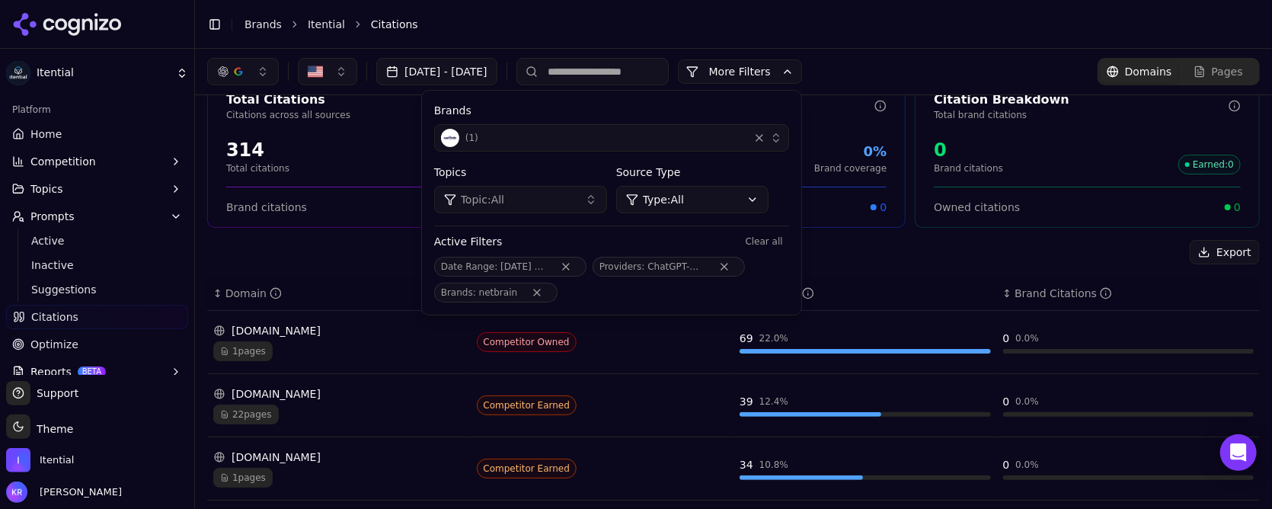
scroll to position [0, 0]
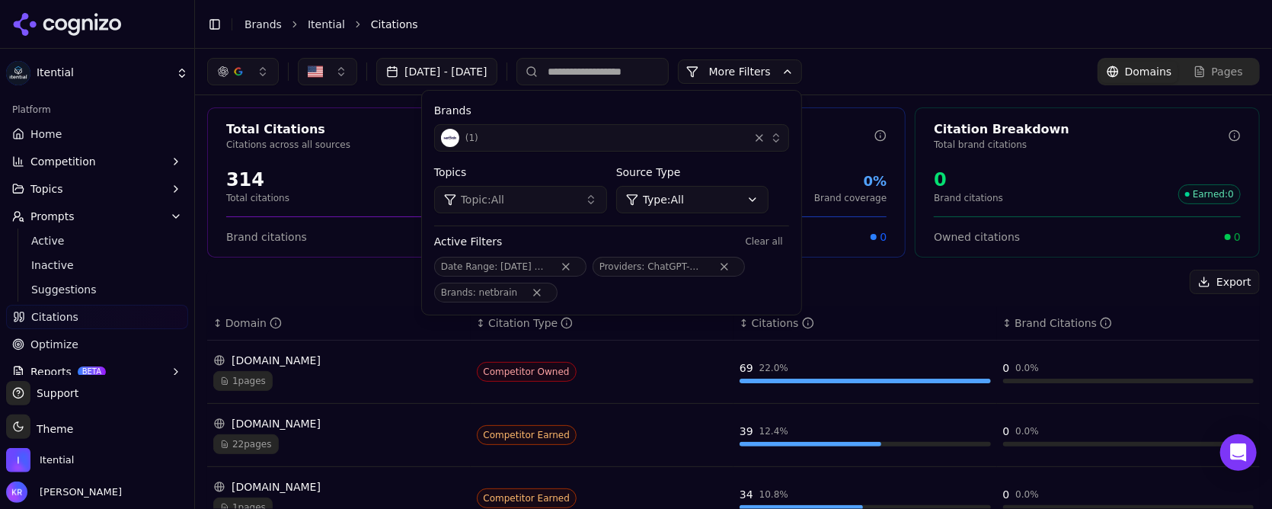
drag, startPoint x: 587, startPoint y: 292, endPoint x: 580, endPoint y: 237, distance: 55.3
click at [551, 292] on button "Remove Brands filter" at bounding box center [536, 292] width 27 height 12
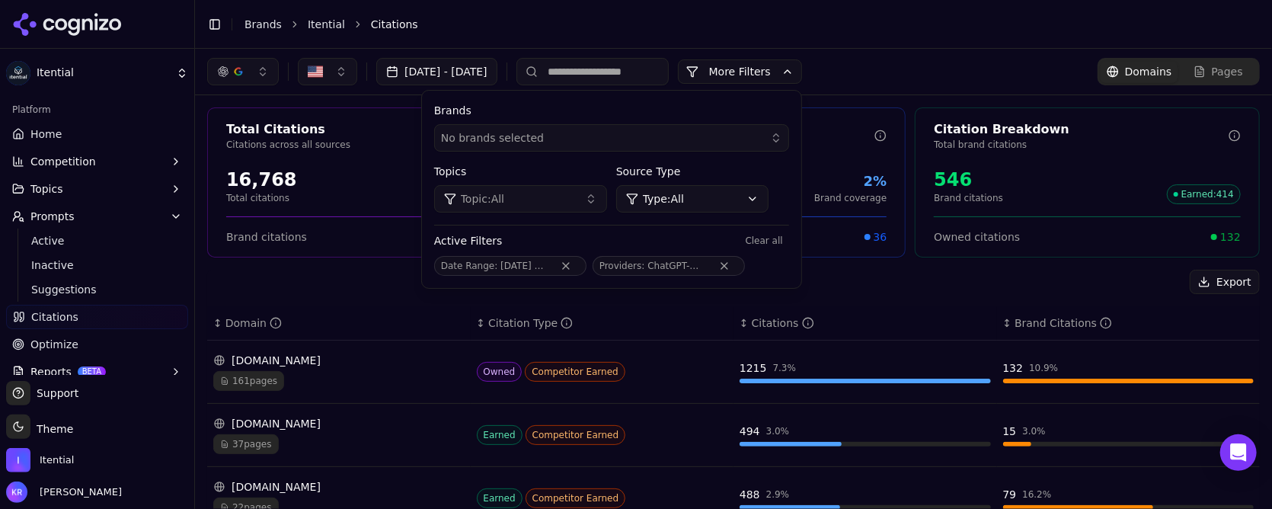
click at [672, 30] on li "Citations" at bounding box center [800, 24] width 859 height 15
click at [534, 107] on label "Brands" at bounding box center [611, 110] width 355 height 15
click at [802, 72] on button "More Filters" at bounding box center [740, 71] width 124 height 24
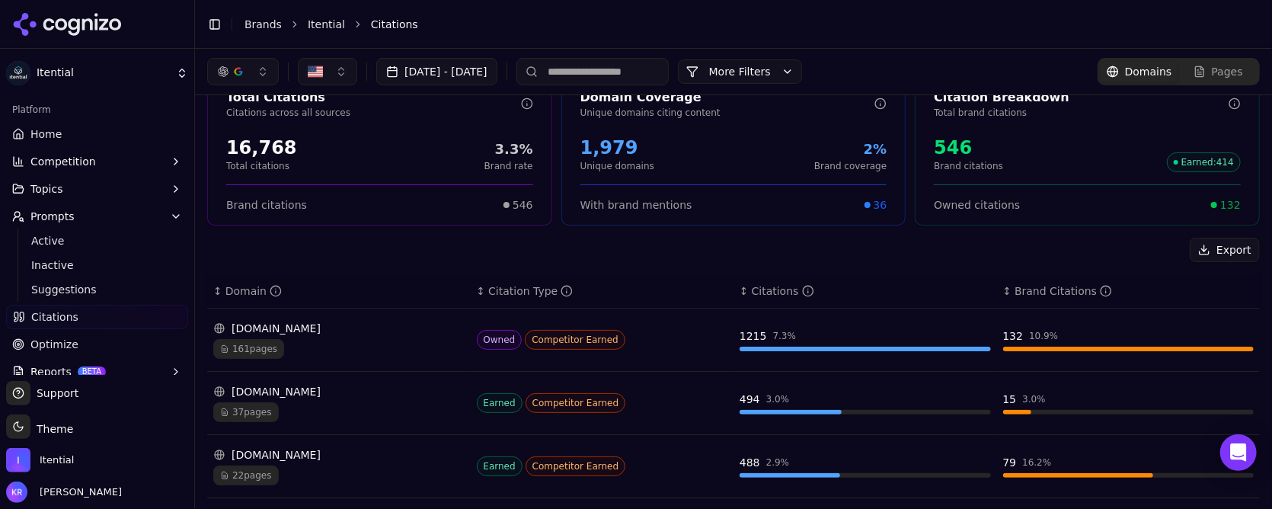
scroll to position [30, 0]
click at [802, 74] on button "More Filters" at bounding box center [740, 71] width 124 height 24
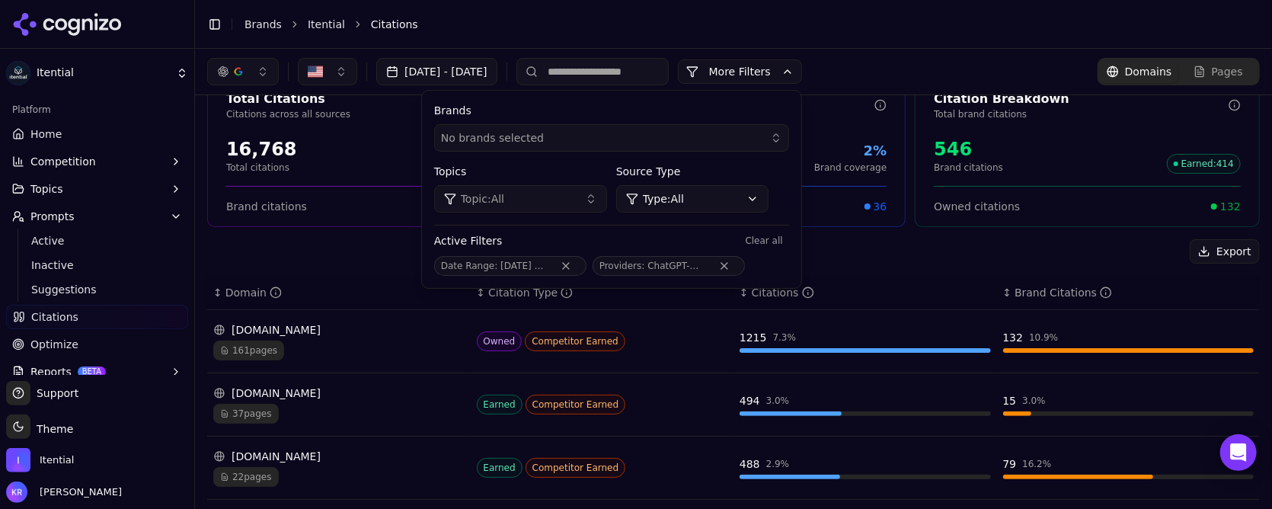
click at [604, 138] on div "No brands selected" at bounding box center [601, 137] width 320 height 15
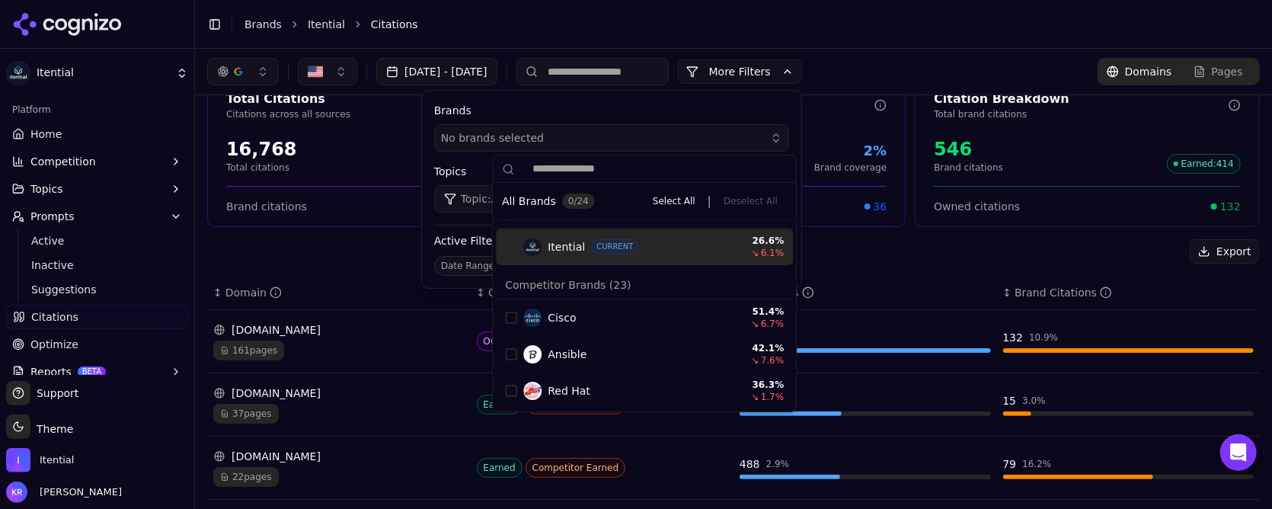
scroll to position [0, 0]
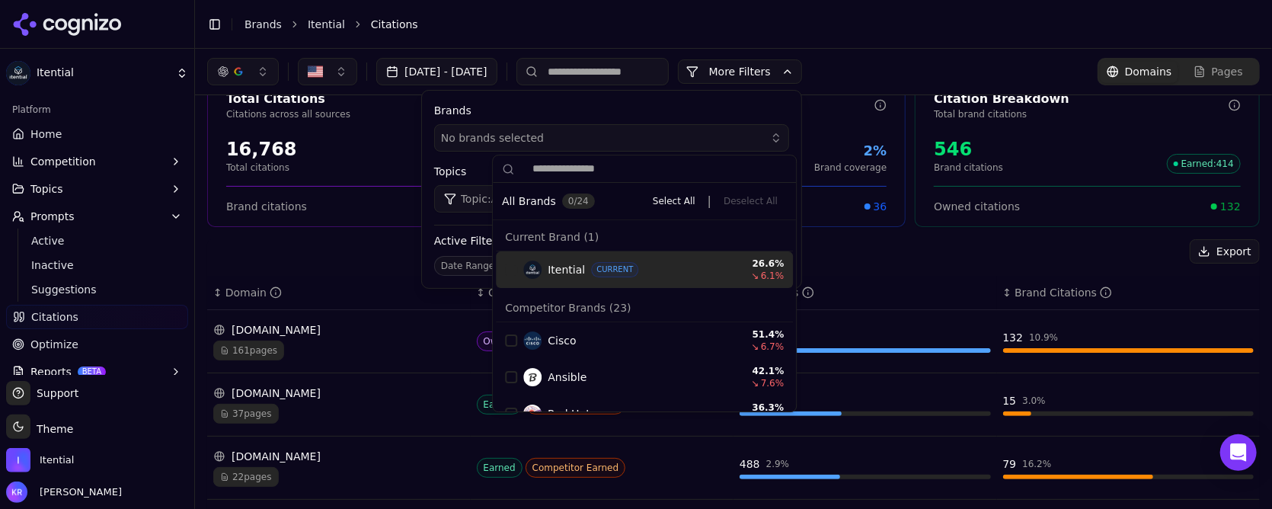
click at [577, 261] on div "Itential CURRENT 26.6 % ↘ 6.1 %" at bounding box center [644, 269] width 297 height 37
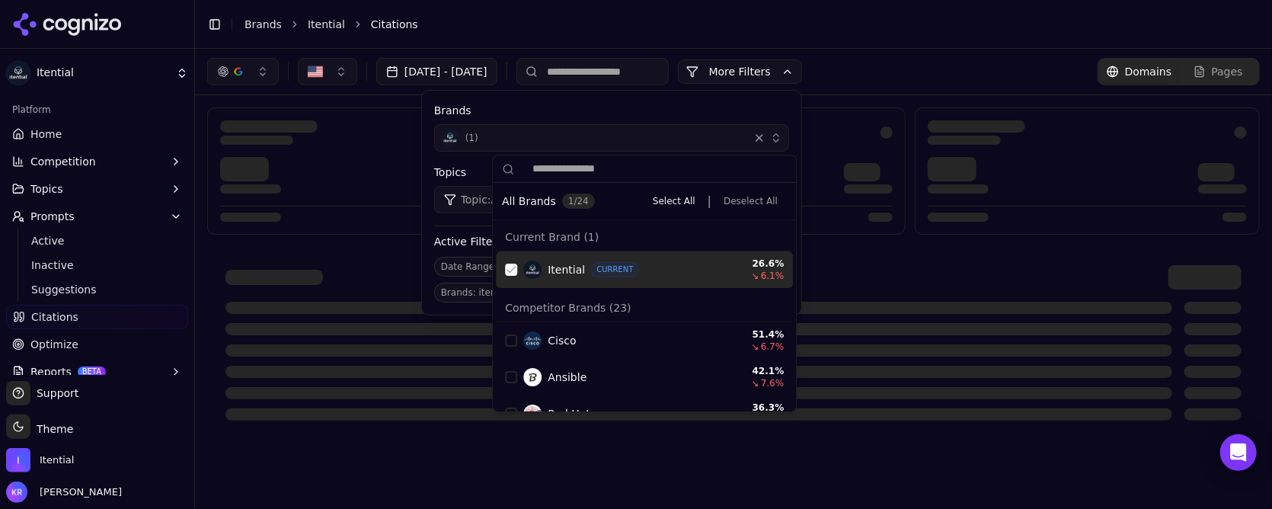
scroll to position [23, 0]
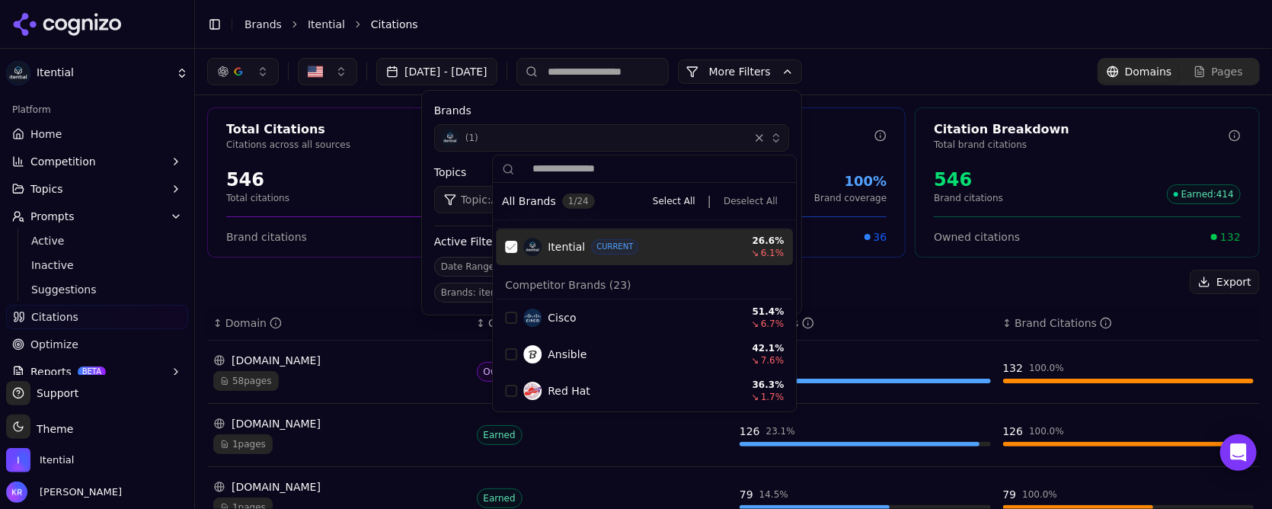
click at [992, 44] on header "Toggle Sidebar Brands Itential Citations" at bounding box center [733, 24] width 1077 height 49
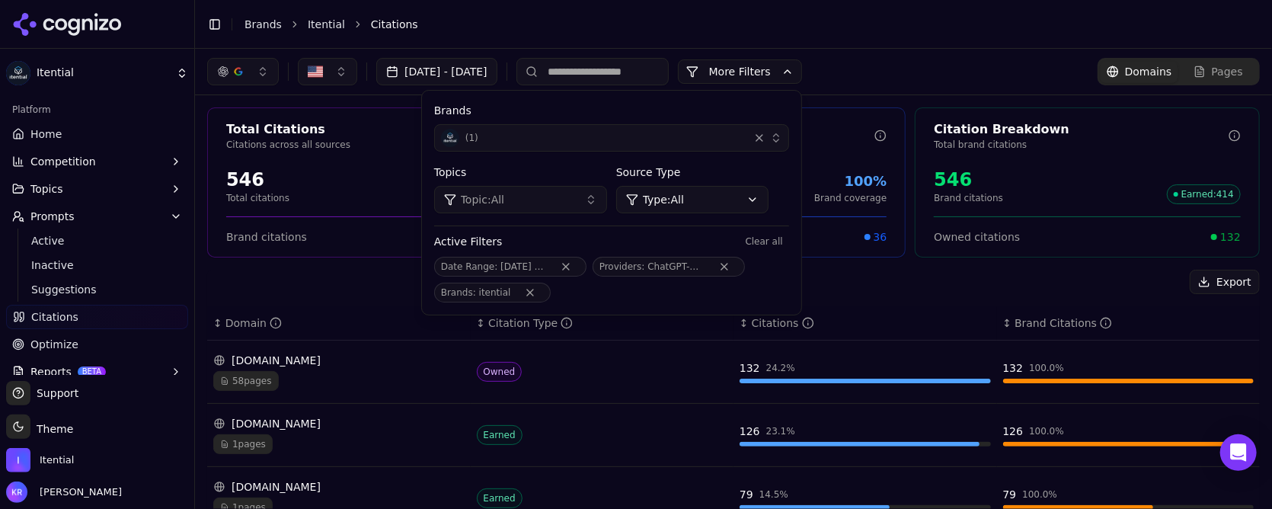
click at [749, 430] on div "126" at bounding box center [750, 431] width 21 height 15
click at [751, 430] on div "126" at bounding box center [750, 431] width 21 height 15
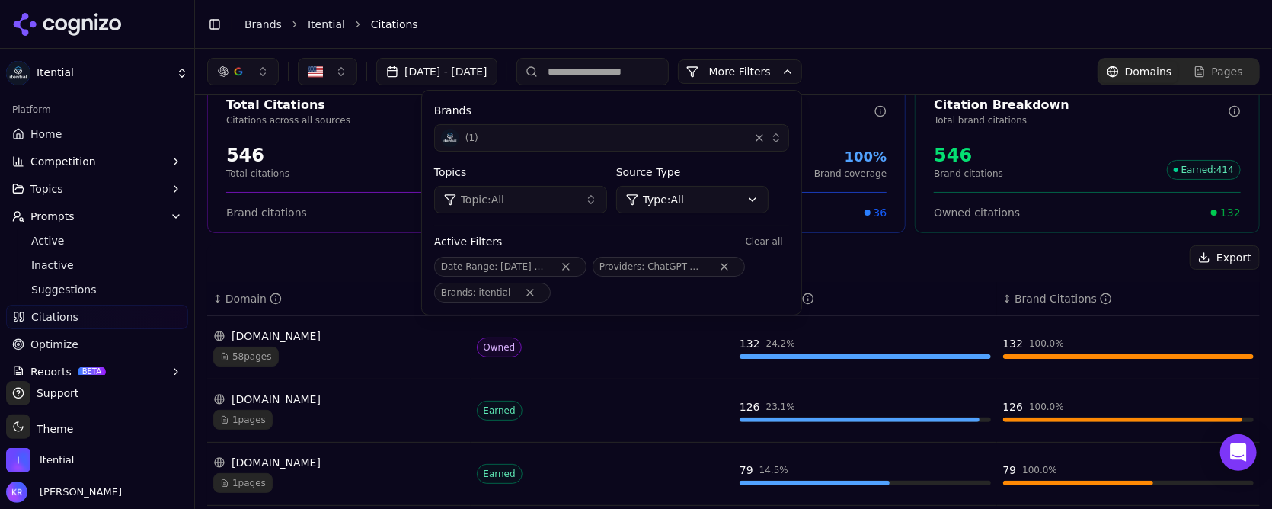
scroll to position [24, 0]
click at [792, 415] on div "126 23.1 %" at bounding box center [865, 410] width 251 height 23
click at [802, 70] on button "More Filters" at bounding box center [740, 71] width 124 height 24
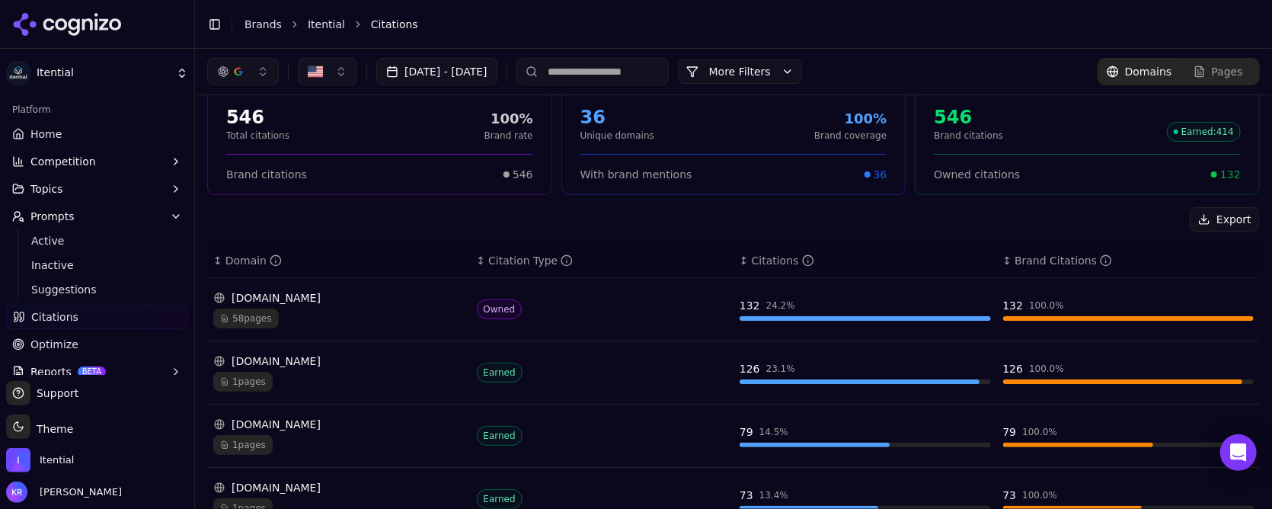
scroll to position [61, 0]
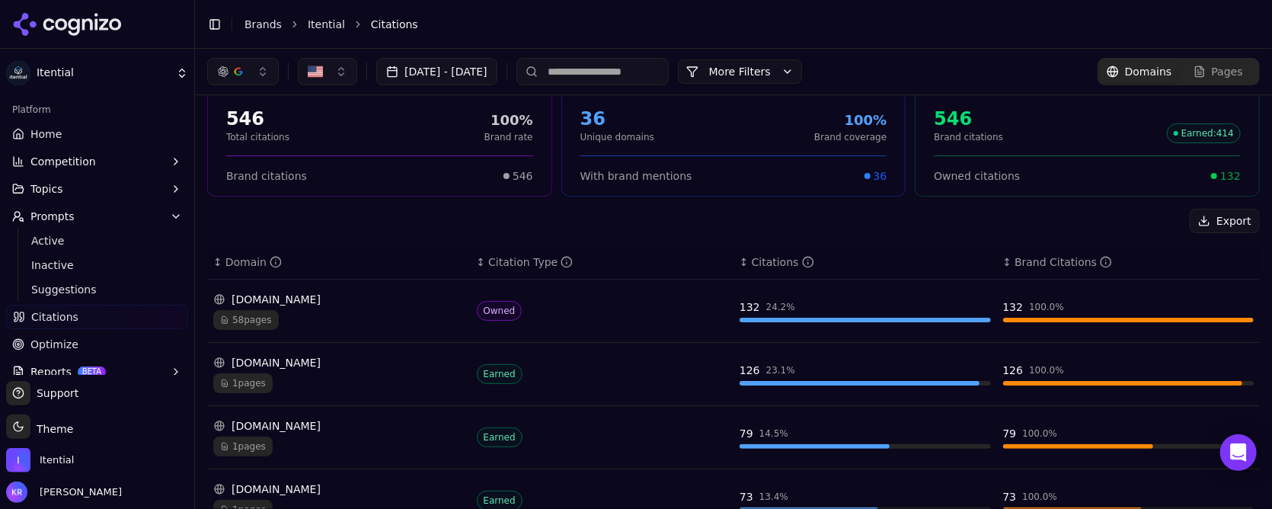
click at [264, 357] on div "appviewx.com" at bounding box center [338, 362] width 251 height 15
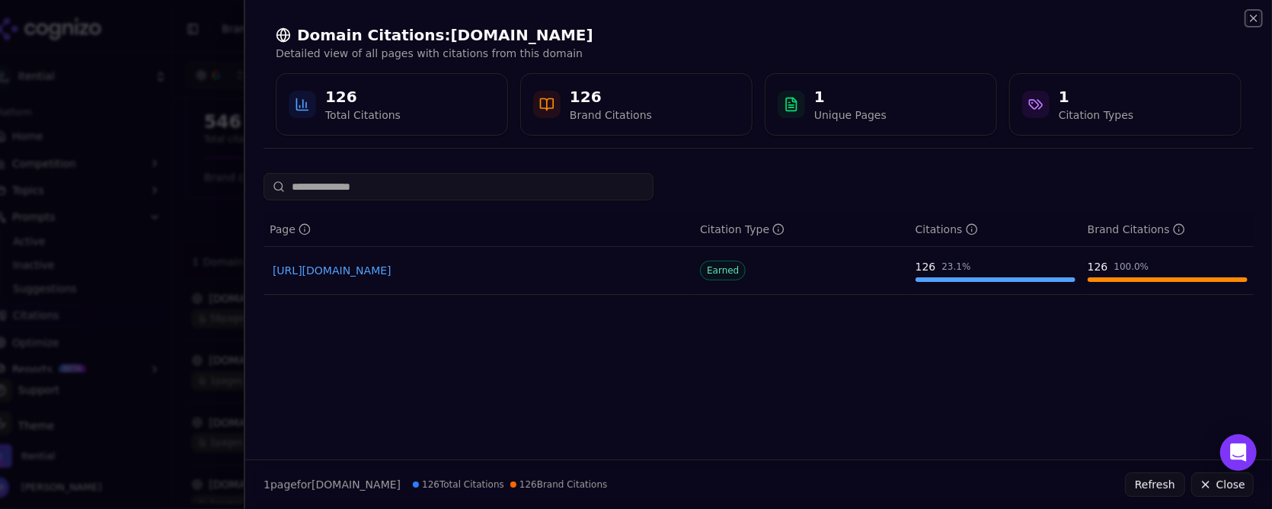
click at [1252, 14] on icon "button" at bounding box center [1254, 18] width 12 height 12
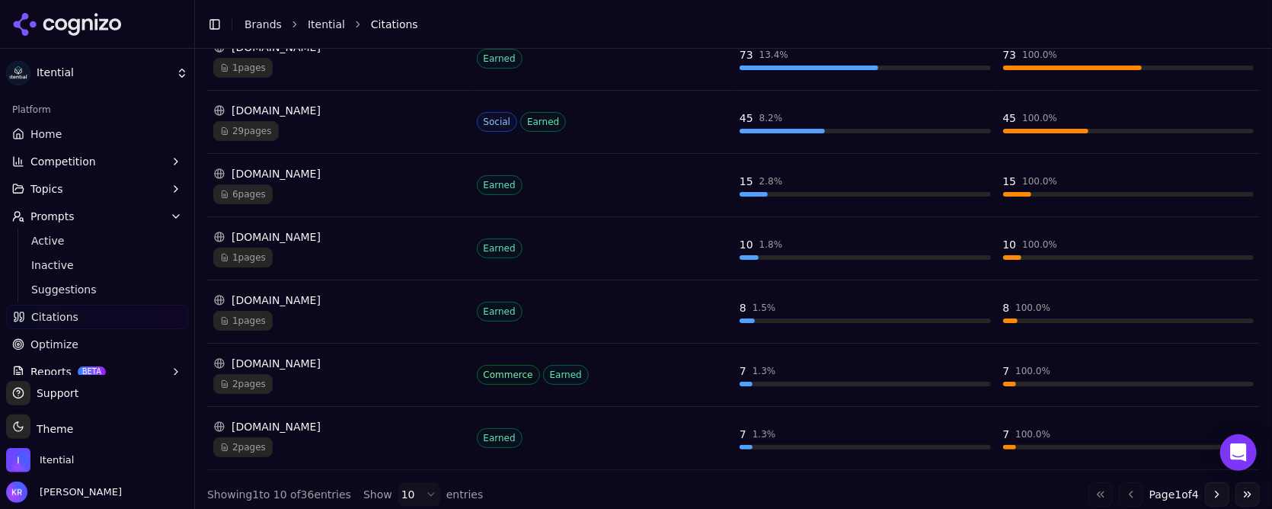
scroll to position [507, 0]
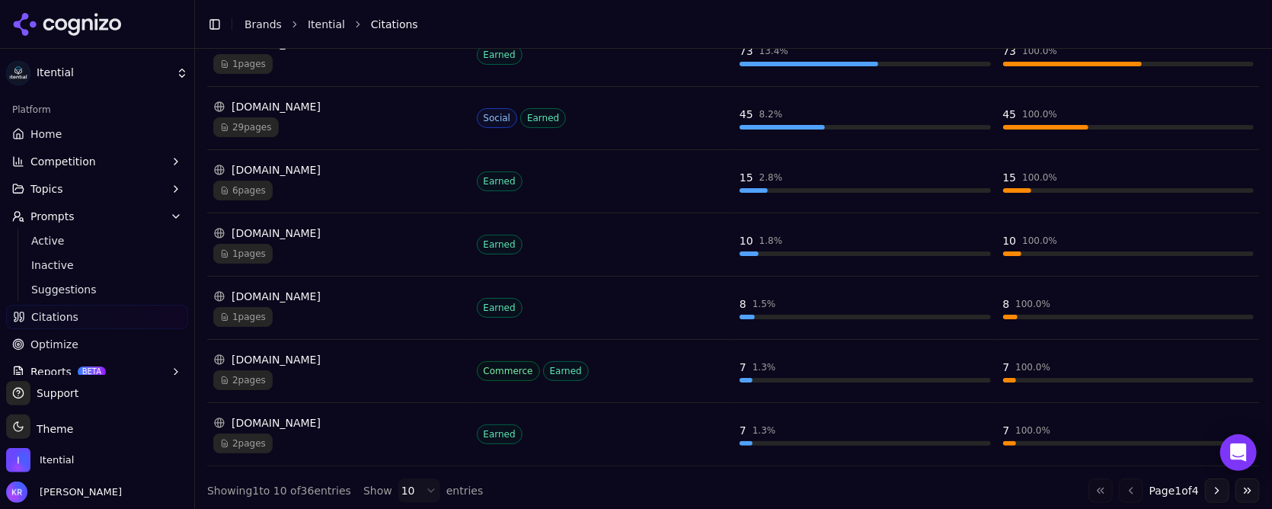
click at [268, 165] on div "gartner.com" at bounding box center [338, 169] width 251 height 15
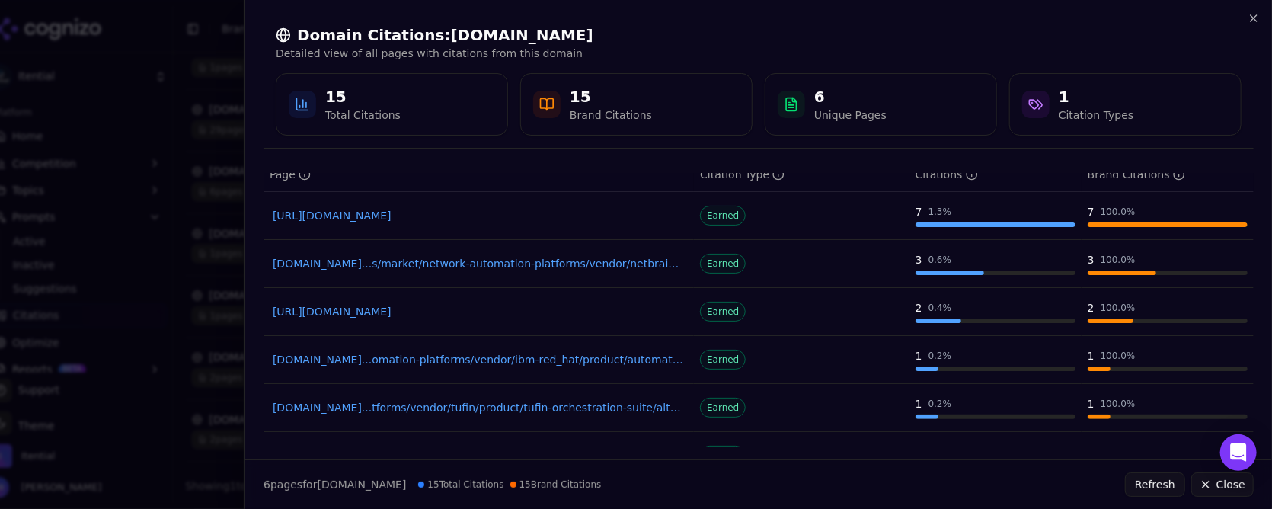
scroll to position [0, 0]
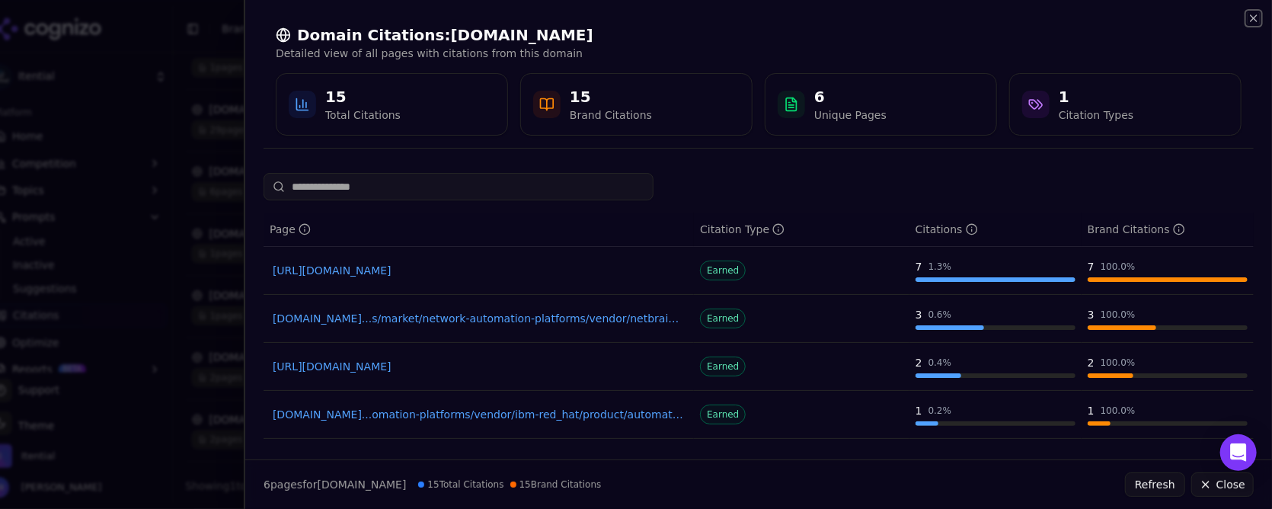
drag, startPoint x: 1254, startPoint y: 18, endPoint x: 1153, endPoint y: 125, distance: 147.7
click at [1254, 18] on icon "button" at bounding box center [1254, 18] width 6 height 6
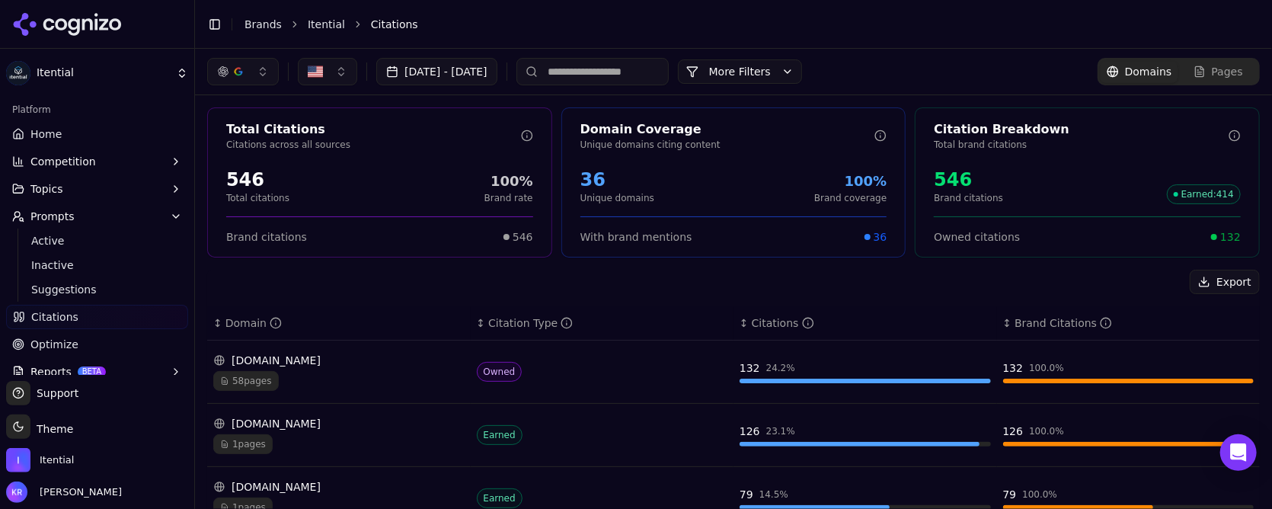
click at [481, 75] on button "Oct 08, 2025 - Oct 15, 2025" at bounding box center [436, 71] width 121 height 27
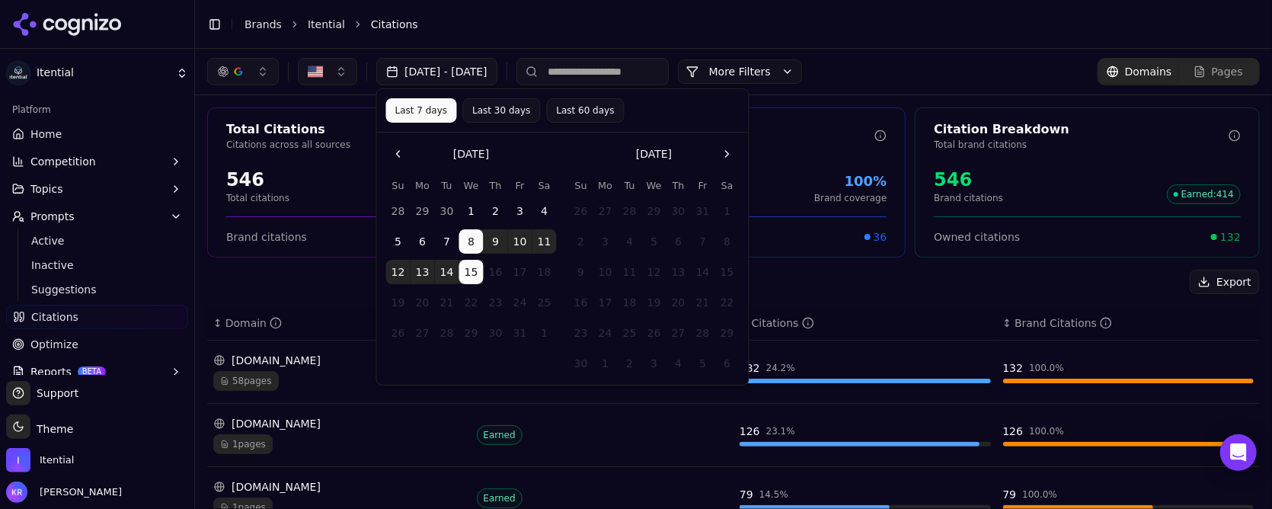
click at [491, 107] on button "Last 30 days" at bounding box center [501, 110] width 78 height 24
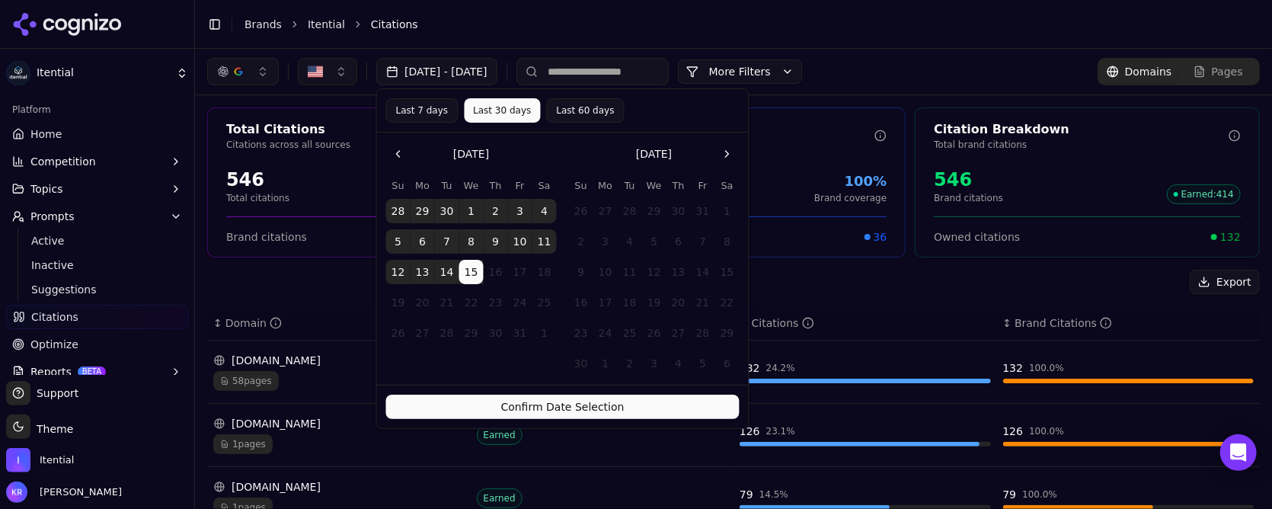
drag, startPoint x: 586, startPoint y: 107, endPoint x: 606, endPoint y: 121, distance: 24.7
click at [586, 108] on button "Last 60 days" at bounding box center [585, 110] width 78 height 24
click at [628, 401] on button "Confirm Date Selection" at bounding box center [562, 407] width 353 height 24
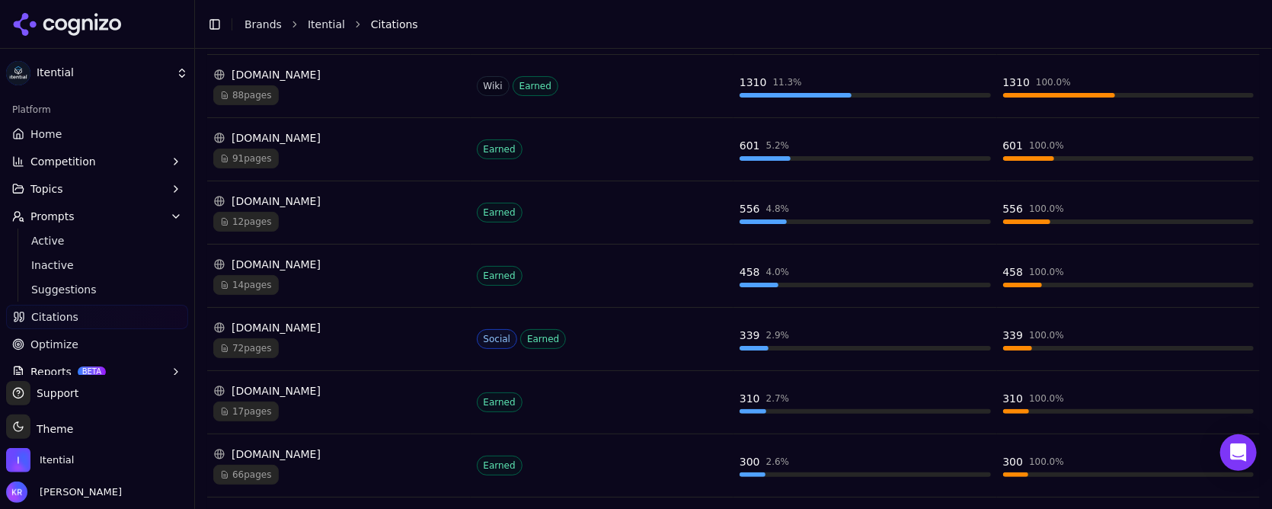
scroll to position [352, 0]
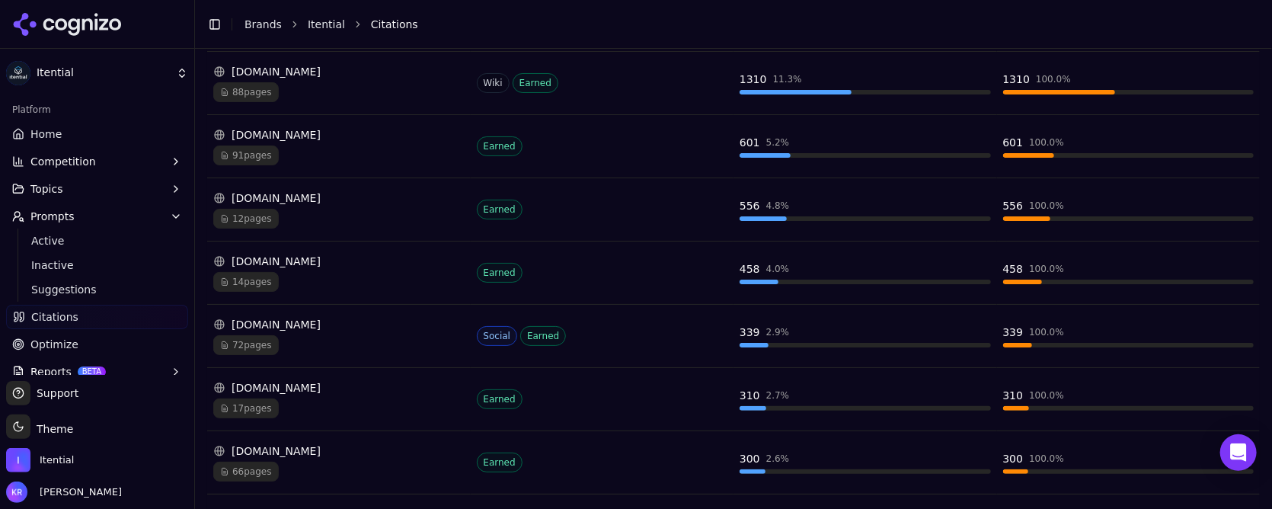
click at [286, 317] on div "youtube.com" at bounding box center [338, 324] width 251 height 15
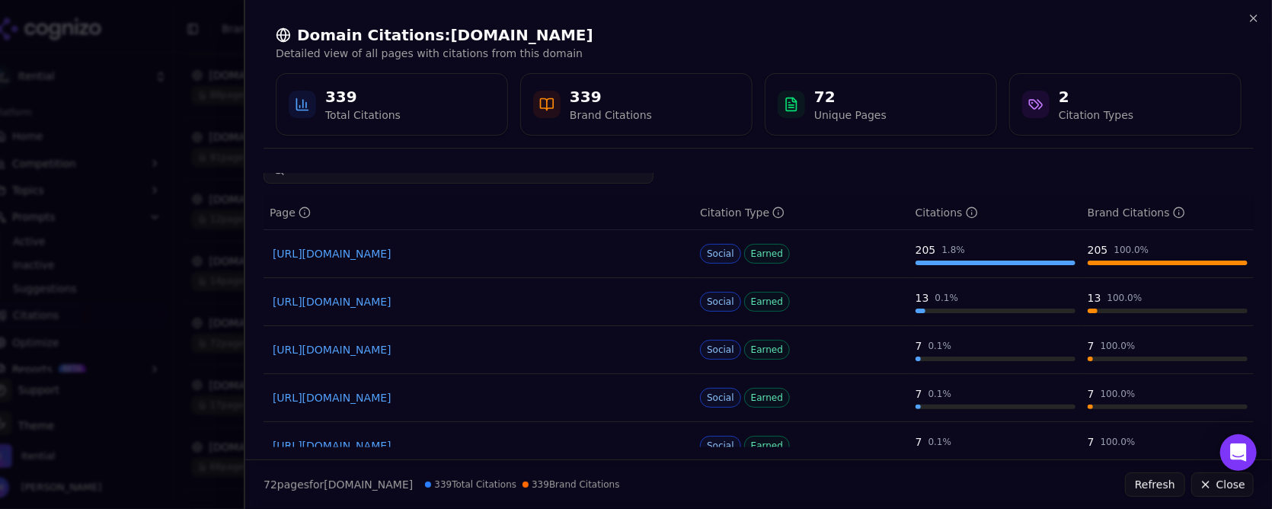
scroll to position [0, 0]
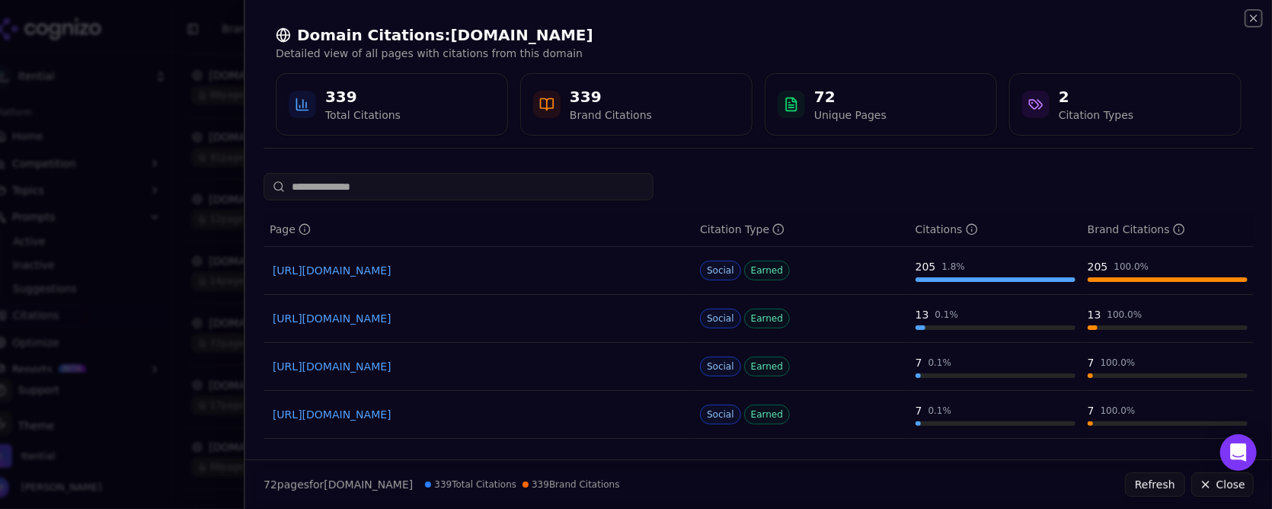
drag, startPoint x: 1254, startPoint y: 14, endPoint x: 1246, endPoint y: 20, distance: 9.3
click at [1254, 14] on icon "button" at bounding box center [1254, 18] width 12 height 12
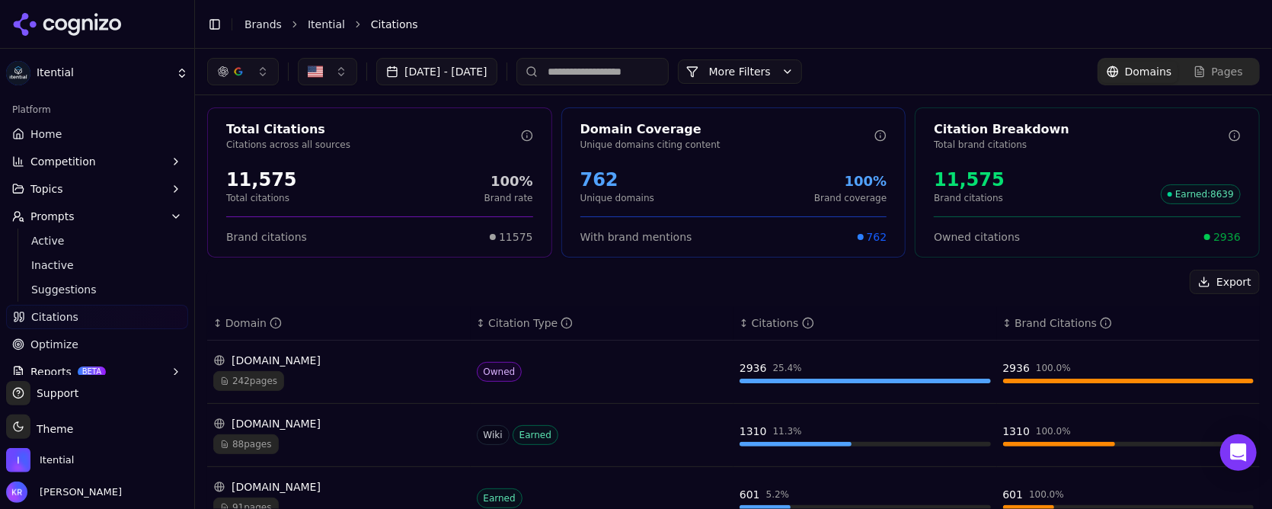
click at [802, 68] on button "More Filters" at bounding box center [740, 71] width 124 height 24
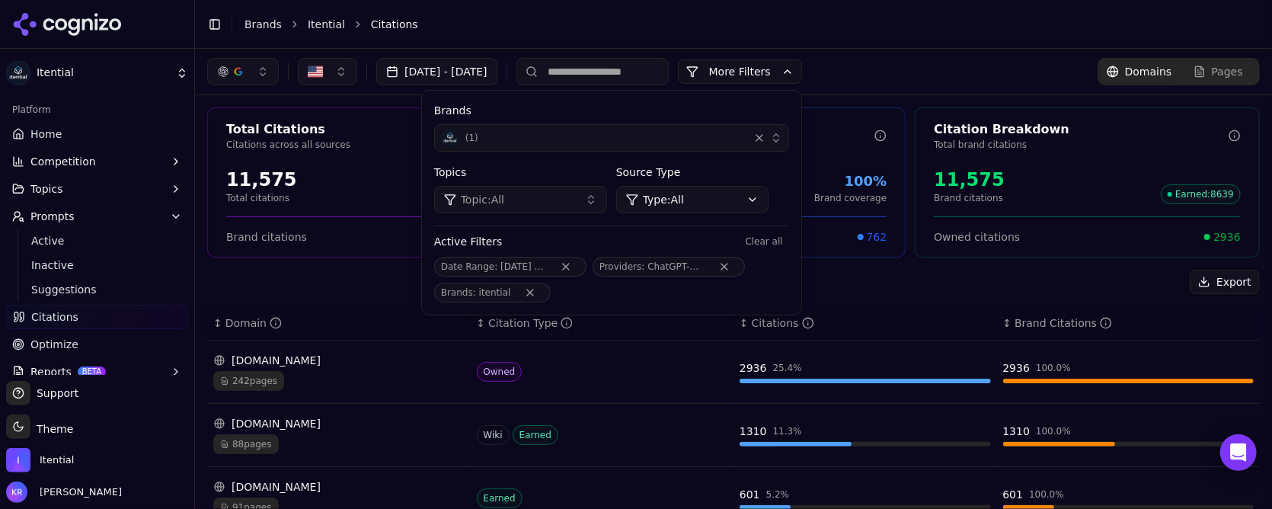
click at [580, 267] on button "Remove Date Range filter" at bounding box center [565, 267] width 27 height 12
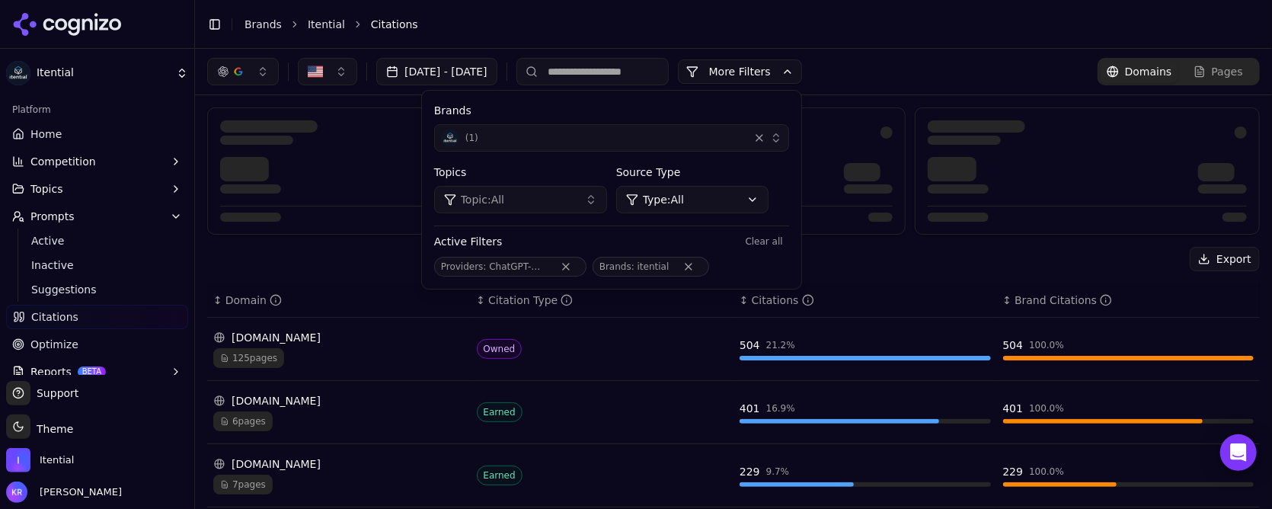
click at [702, 264] on button "Remove Brands filter" at bounding box center [688, 267] width 27 height 12
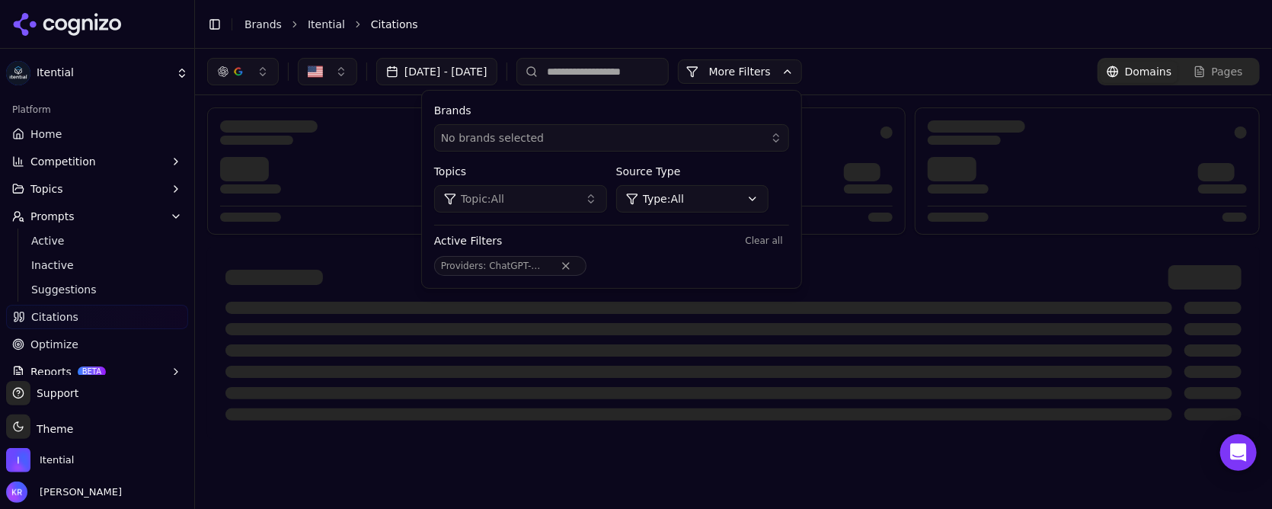
click at [580, 264] on button "Remove Providers filter" at bounding box center [565, 266] width 27 height 12
drag, startPoint x: 623, startPoint y: 267, endPoint x: 673, endPoint y: 246, distance: 54.6
click at [580, 267] on button "Remove Providers filter" at bounding box center [565, 266] width 27 height 12
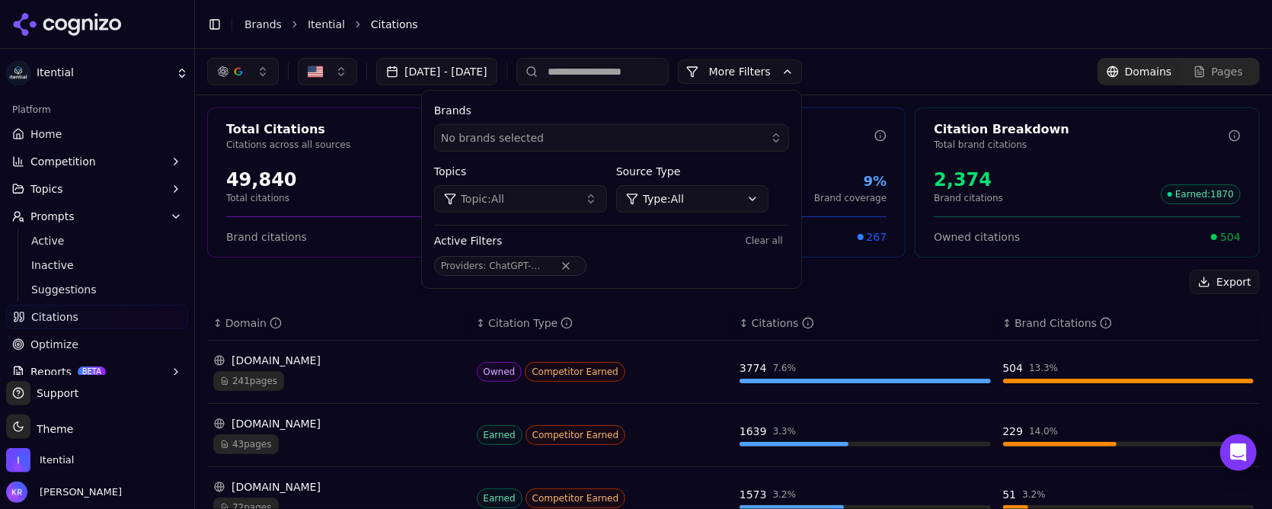
click at [789, 239] on button "Clear all" at bounding box center [765, 241] width 50 height 18
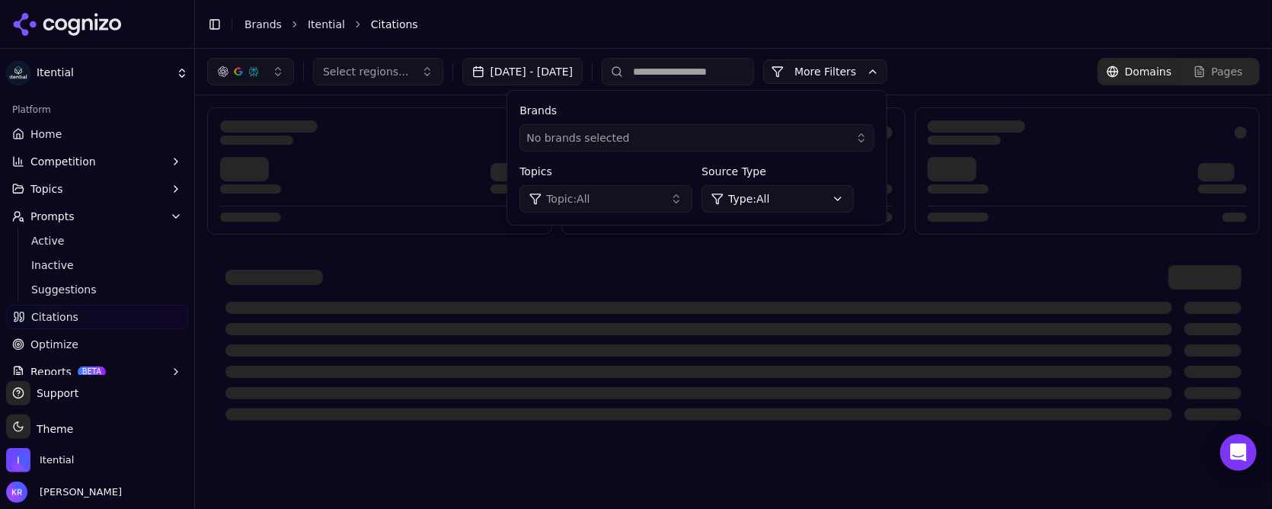
click at [1015, 21] on li "Citations" at bounding box center [800, 24] width 859 height 15
click at [887, 69] on button "More Filters" at bounding box center [825, 71] width 124 height 24
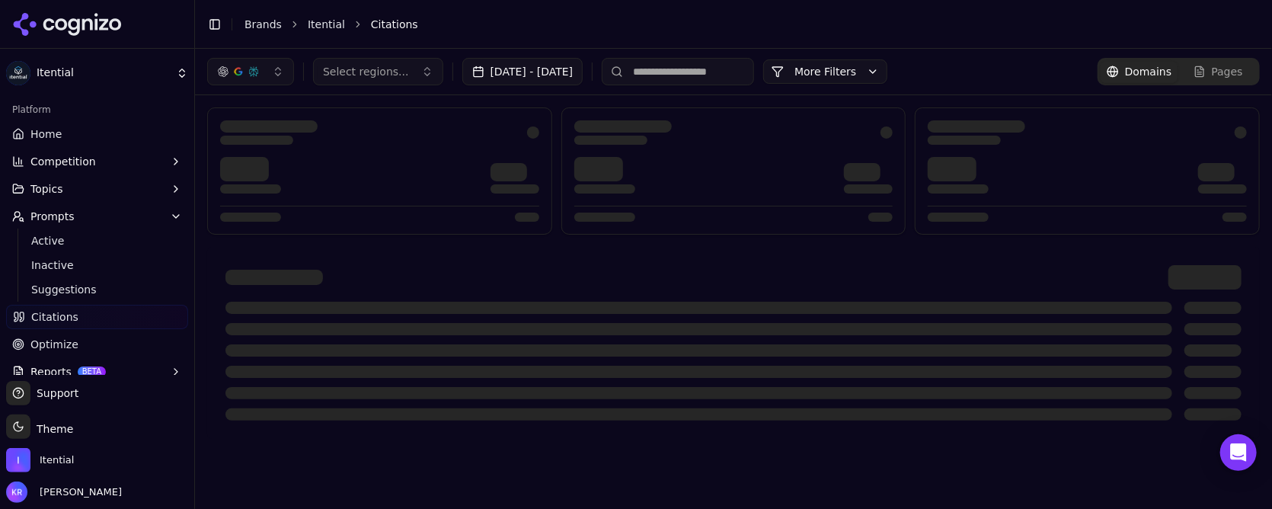
drag, startPoint x: 371, startPoint y: 66, endPoint x: 371, endPoint y: 77, distance: 10.7
click at [371, 68] on span "Select regions..." at bounding box center [366, 71] width 86 height 15
drag, startPoint x: 372, startPoint y: 134, endPoint x: 390, endPoint y: 134, distance: 18.3
click at [372, 134] on span "United States" at bounding box center [397, 131] width 112 height 15
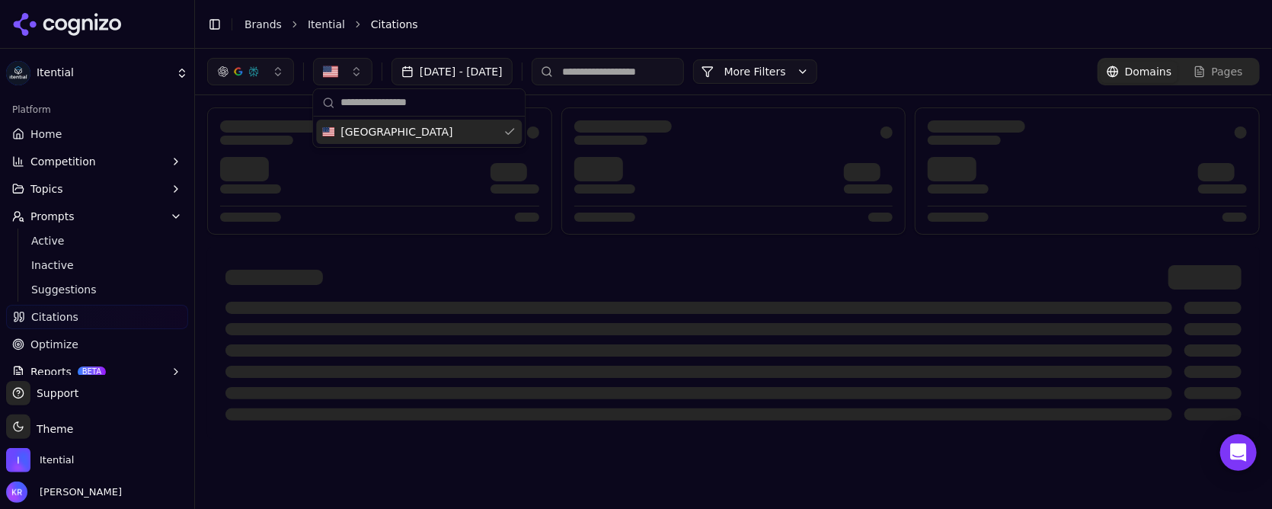
click at [698, 27] on li "Citations" at bounding box center [800, 24] width 859 height 15
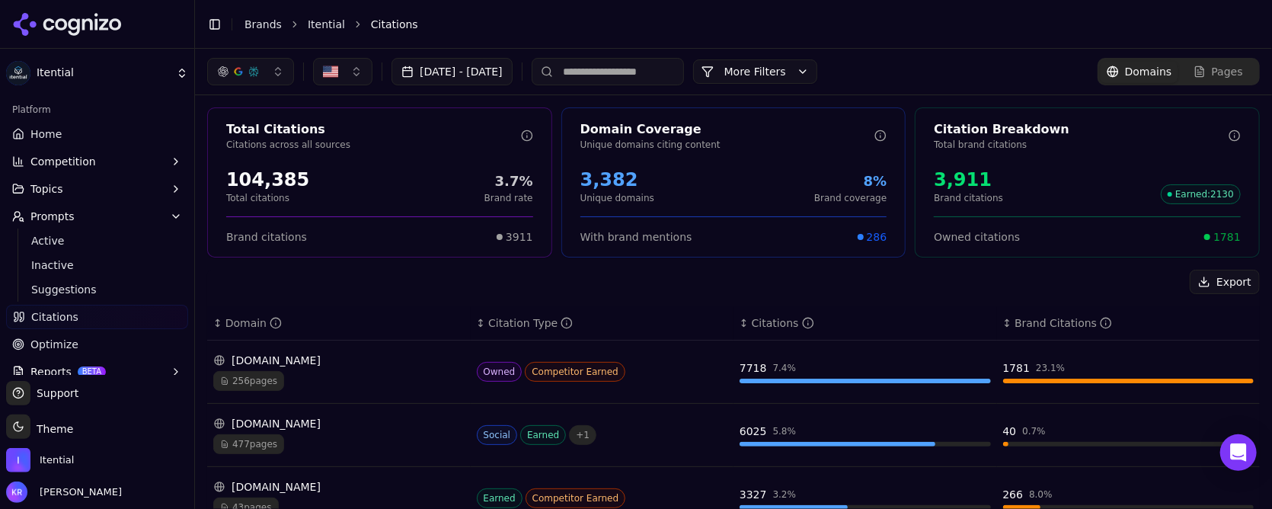
click at [254, 64] on button "button" at bounding box center [250, 71] width 87 height 27
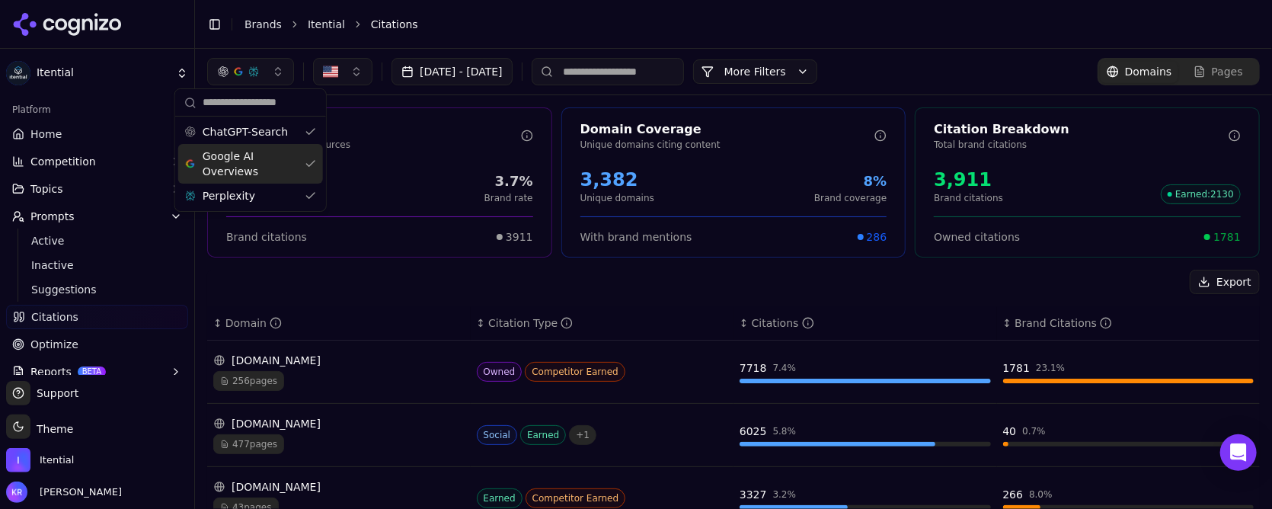
click at [306, 161] on div "Google AI Overviews" at bounding box center [250, 164] width 145 height 40
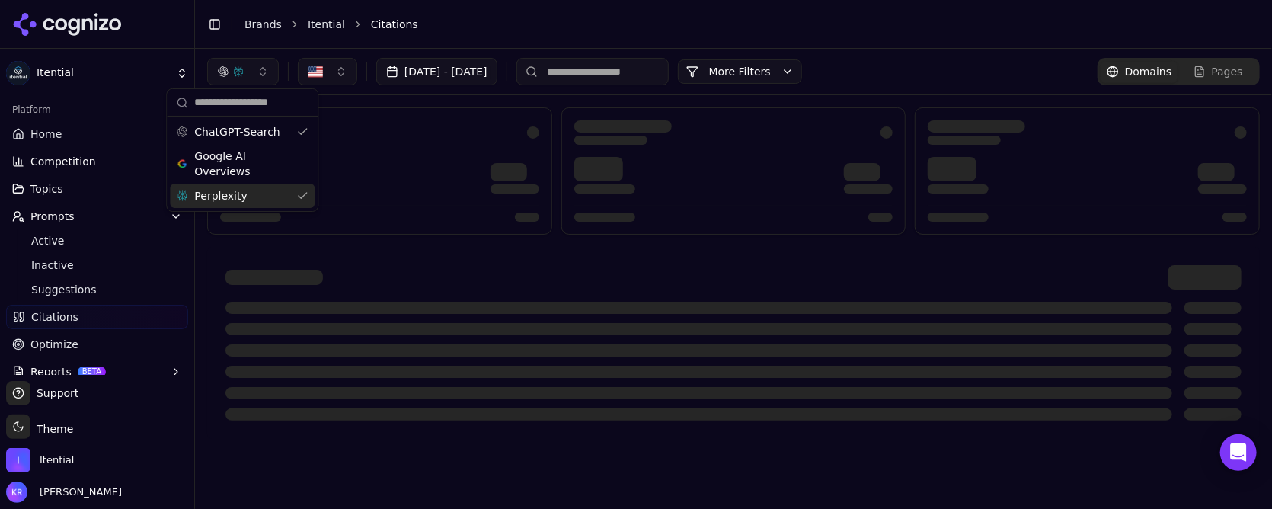
click at [299, 193] on div "Perplexity" at bounding box center [242, 196] width 145 height 24
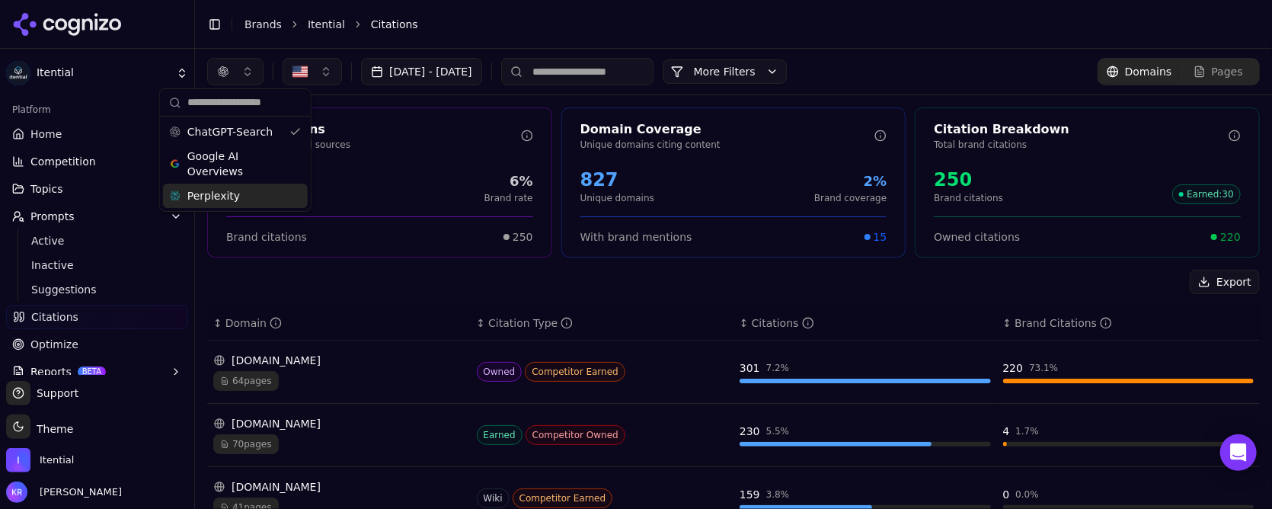
click at [609, 281] on div "Export" at bounding box center [733, 282] width 1053 height 24
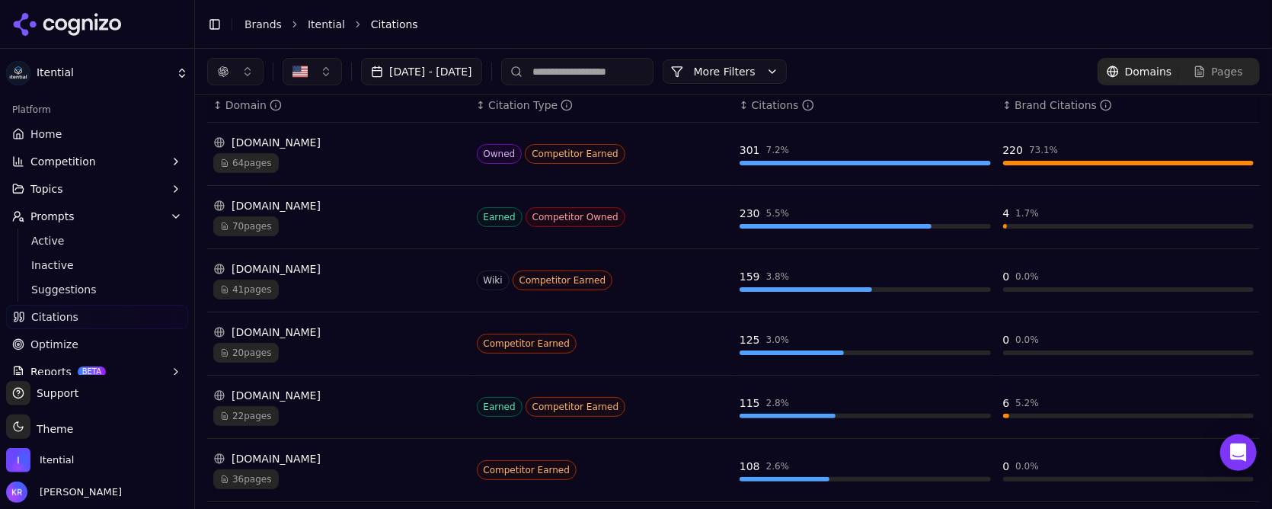
scroll to position [213, 0]
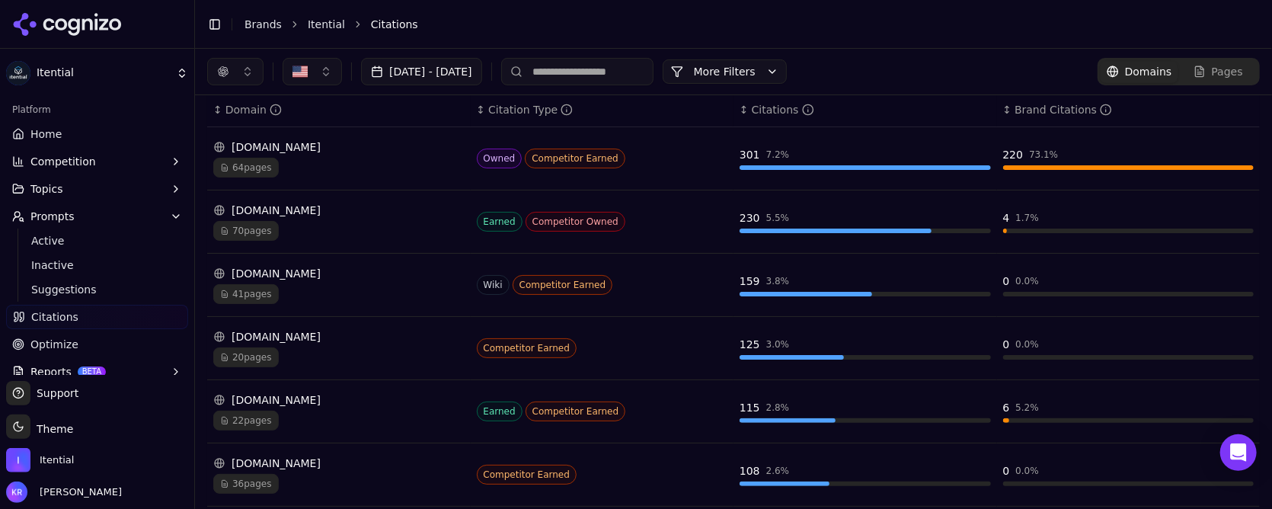
click at [266, 149] on div "[DOMAIN_NAME]" at bounding box center [338, 146] width 251 height 15
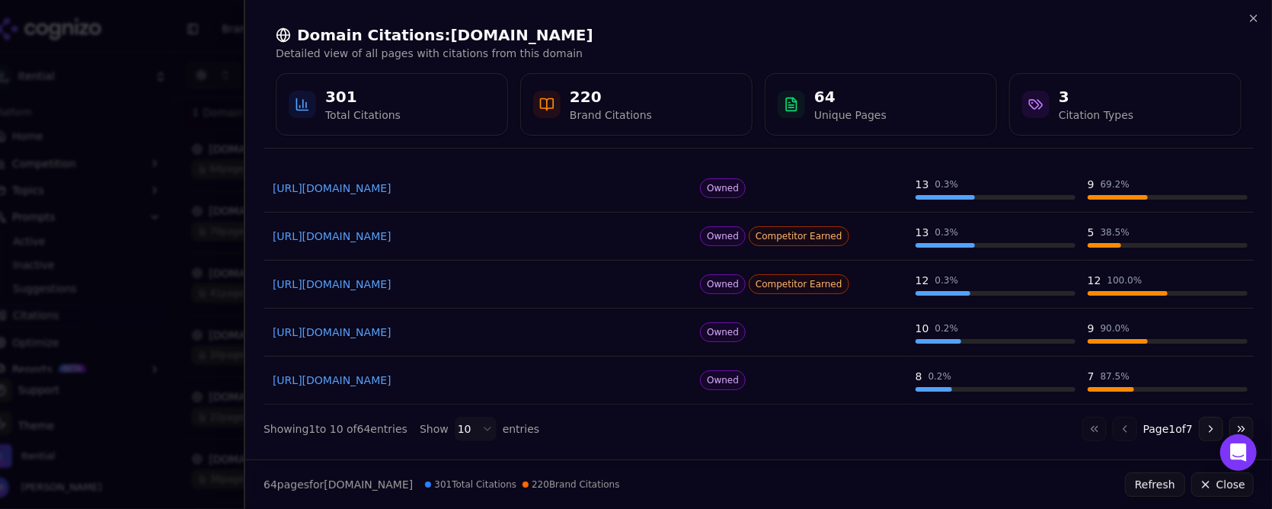
scroll to position [326, 0]
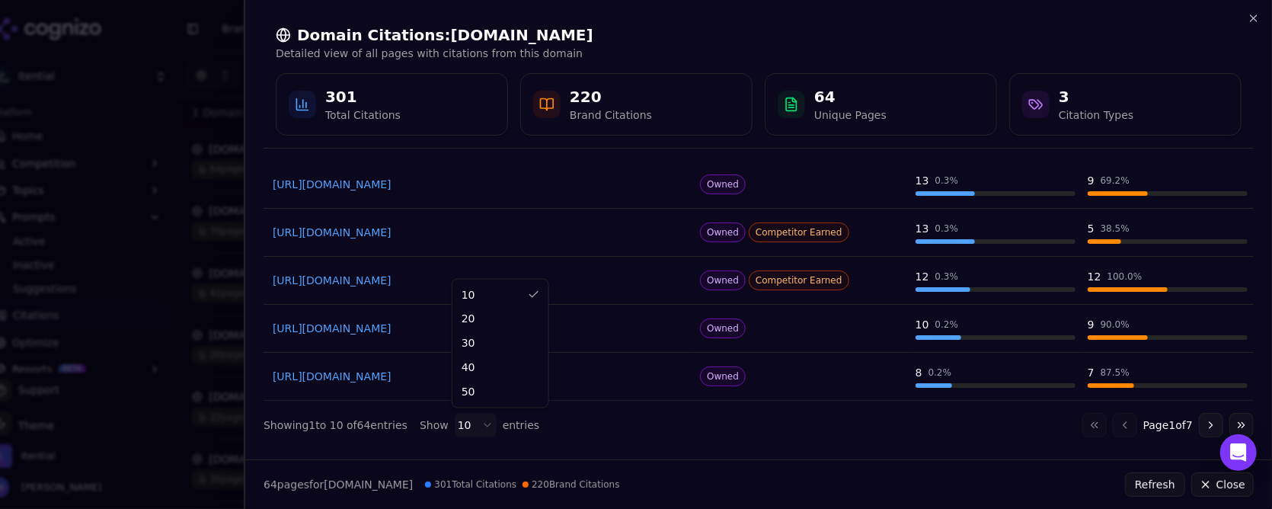
click at [483, 424] on body "Itential Platform Home Competition Topics Prompts Active Inactive Suggestions C…" at bounding box center [636, 254] width 1272 height 509
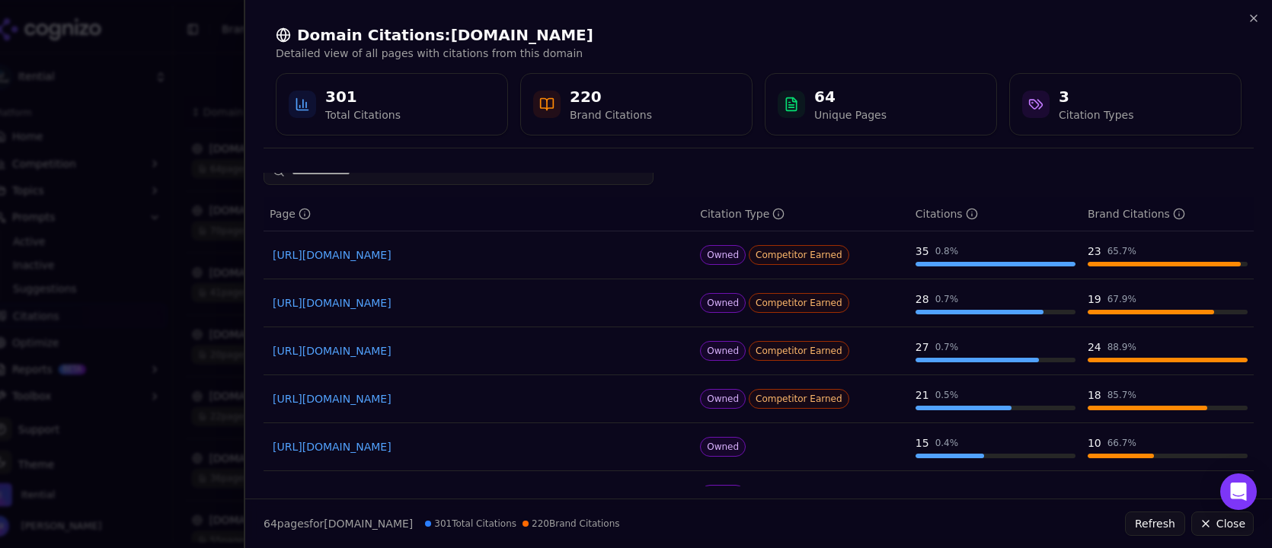
scroll to position [0, 0]
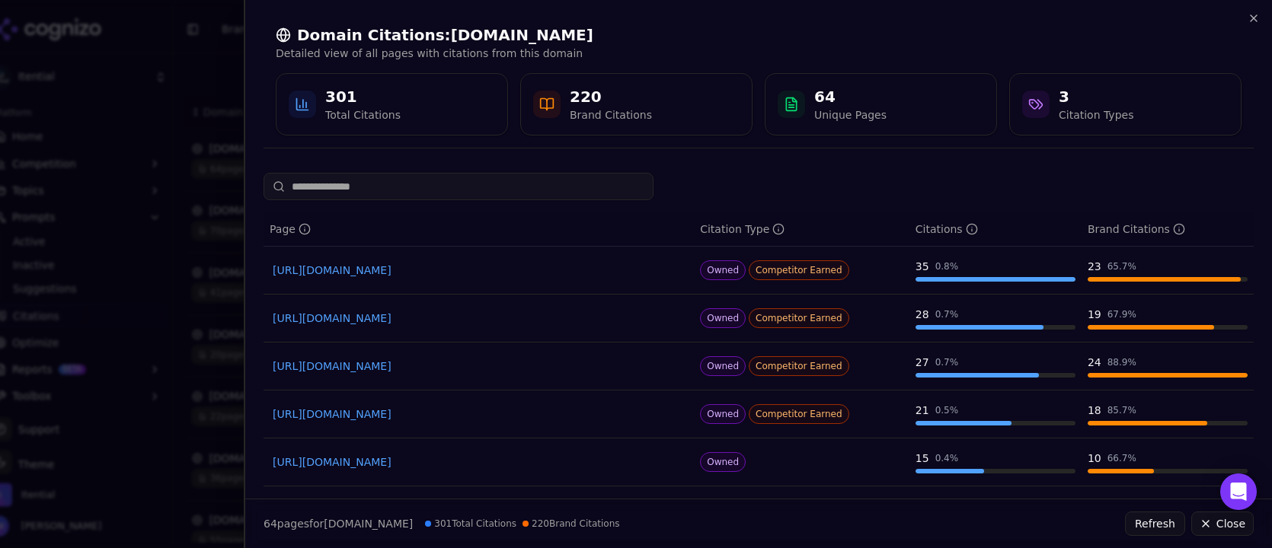
click at [401, 185] on input at bounding box center [459, 186] width 390 height 27
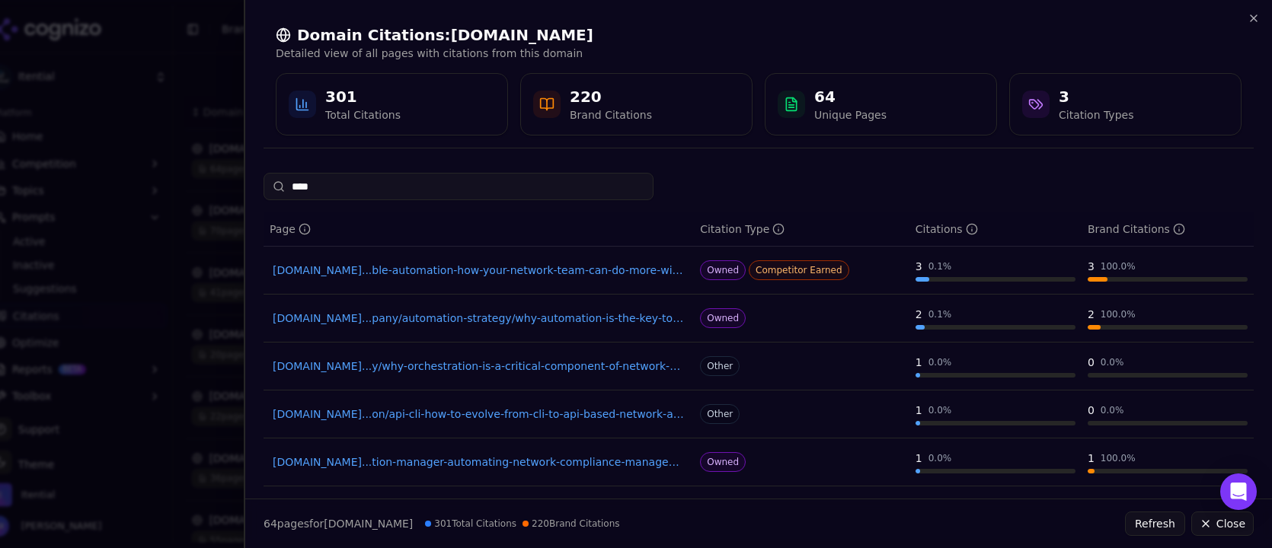
type input "****"
drag, startPoint x: 315, startPoint y: 189, endPoint x: 270, endPoint y: 187, distance: 45.0
click at [270, 187] on input "****" at bounding box center [459, 186] width 390 height 27
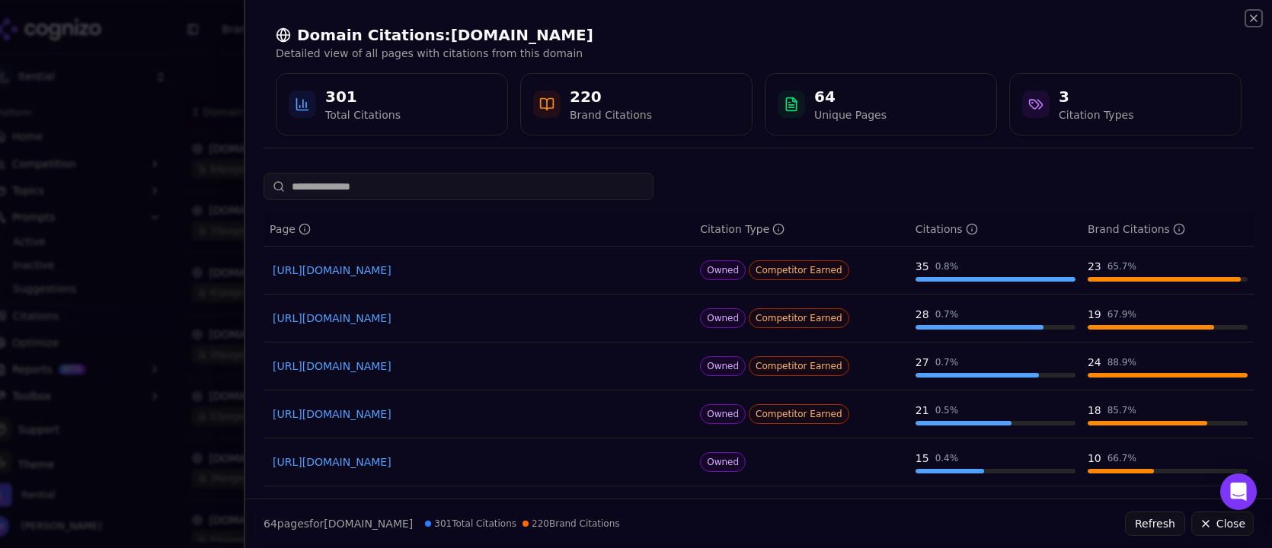
click at [1253, 15] on icon "button" at bounding box center [1254, 18] width 12 height 12
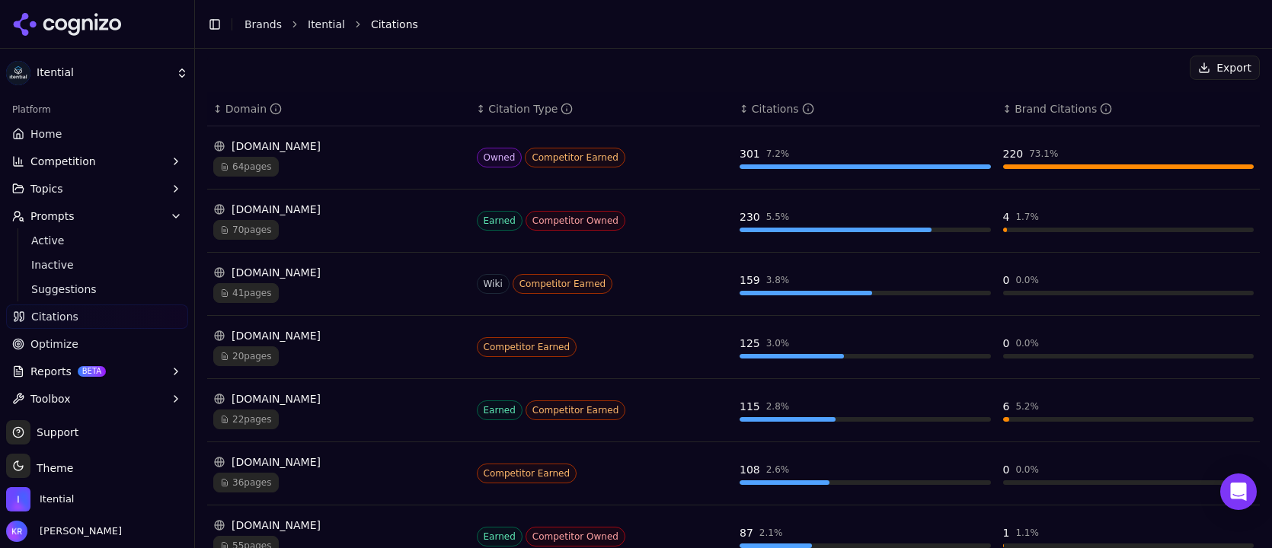
click at [263, 206] on div "[DOMAIN_NAME]" at bounding box center [338, 209] width 251 height 15
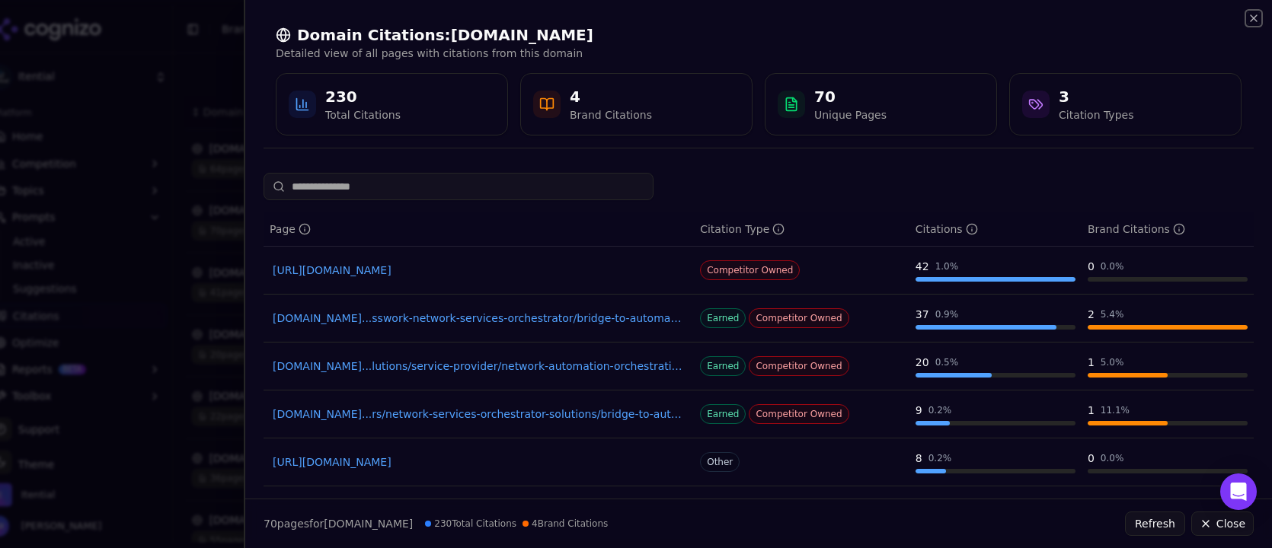
click at [1250, 18] on icon "button" at bounding box center [1254, 18] width 12 height 12
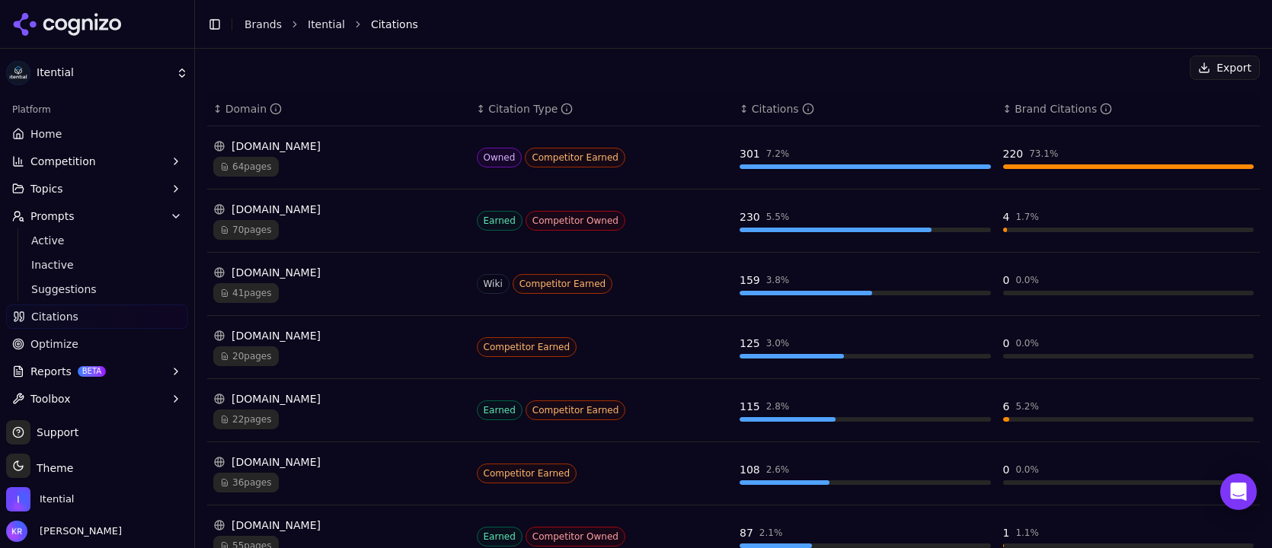
click at [286, 274] on div "en.wikipedia.org" at bounding box center [338, 272] width 251 height 15
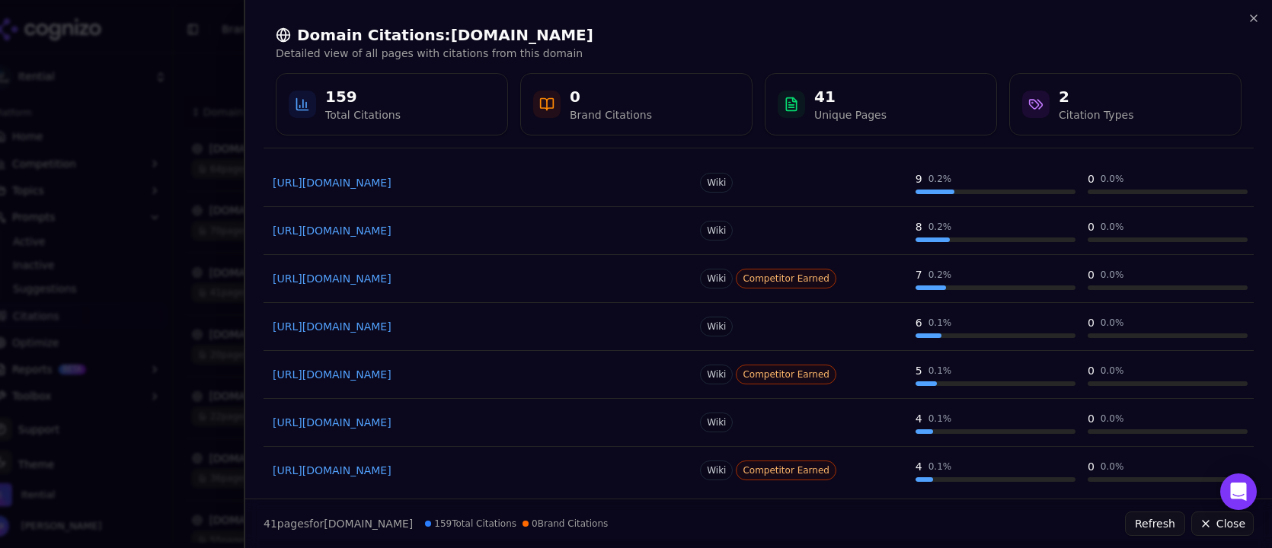
scroll to position [232, 0]
click at [409, 420] on link "https://en.wikipedia.org/wiki/Camunda" at bounding box center [479, 421] width 412 height 15
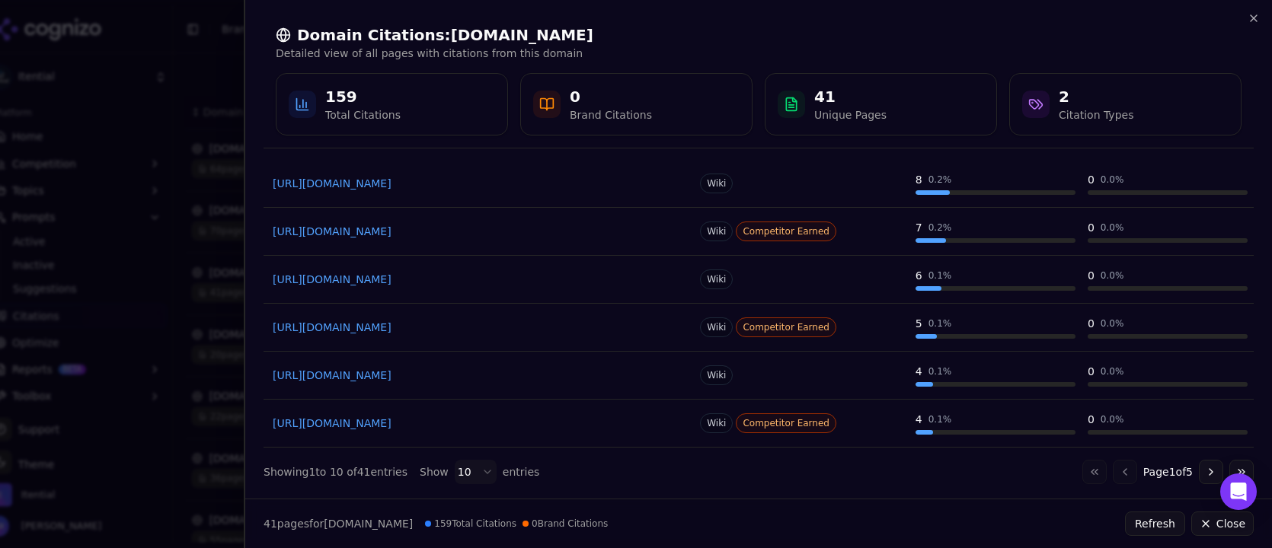
scroll to position [289, 0]
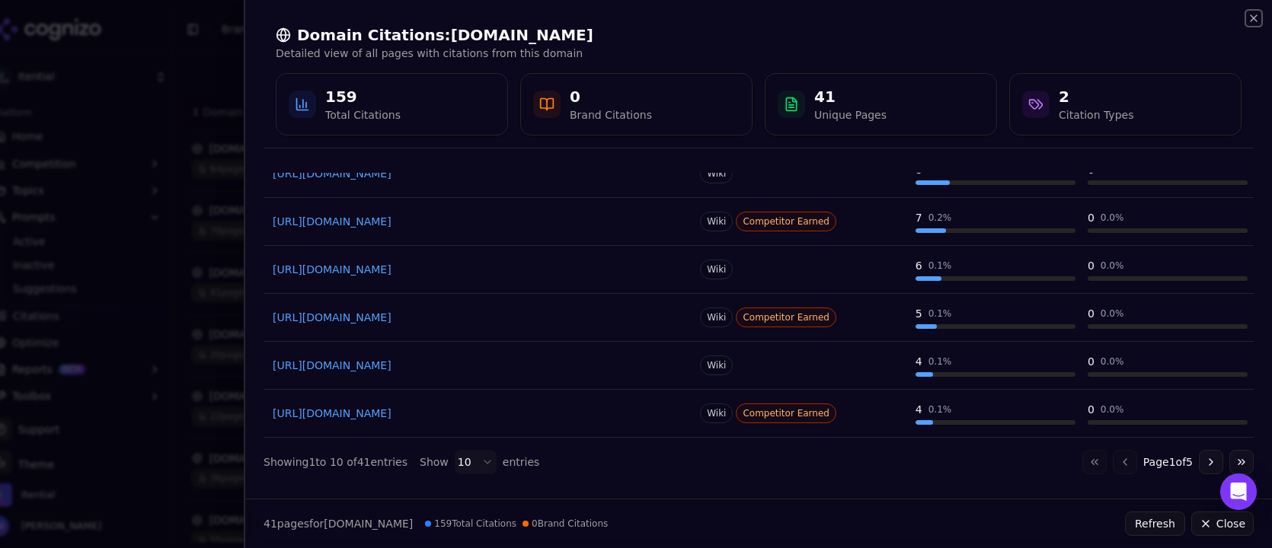
click at [1251, 18] on icon "button" at bounding box center [1254, 18] width 12 height 12
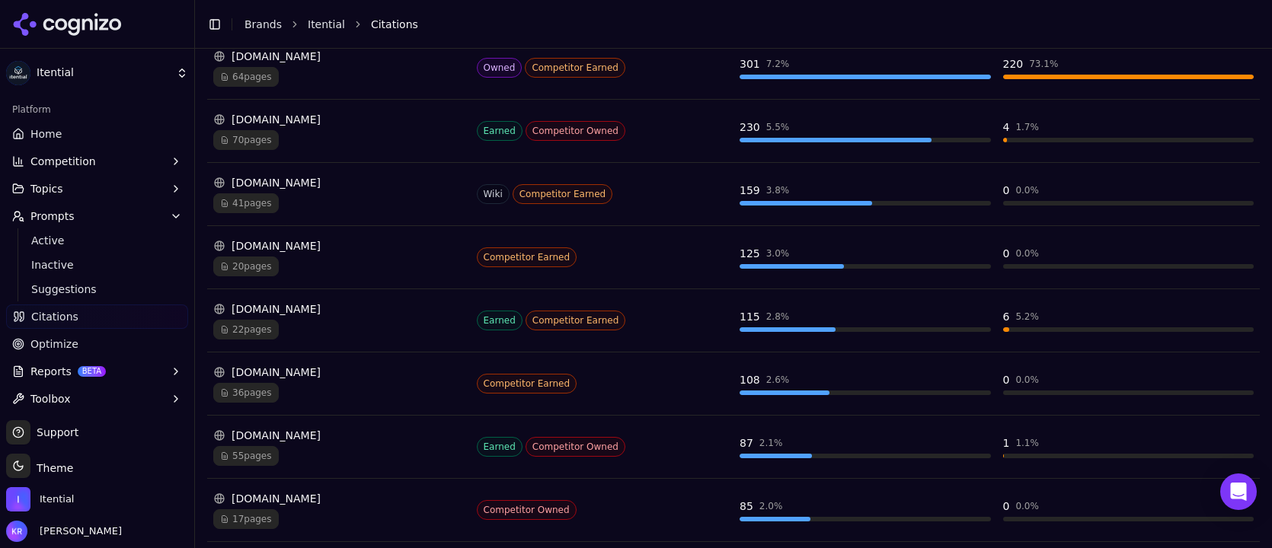
scroll to position [312, 0]
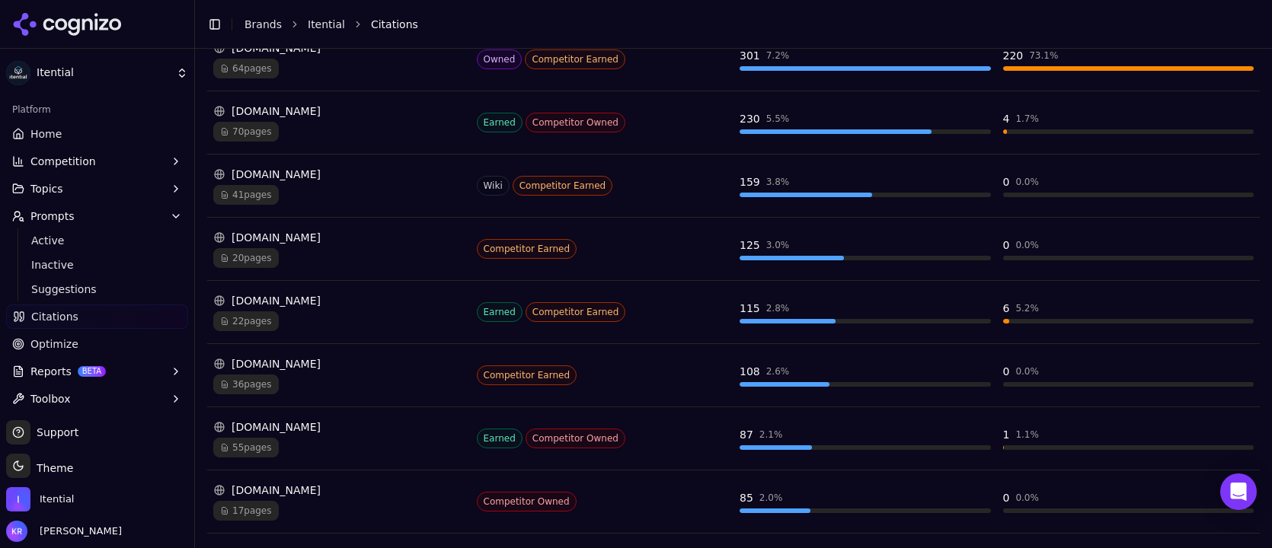
click at [333, 248] on div "20 pages" at bounding box center [338, 258] width 251 height 20
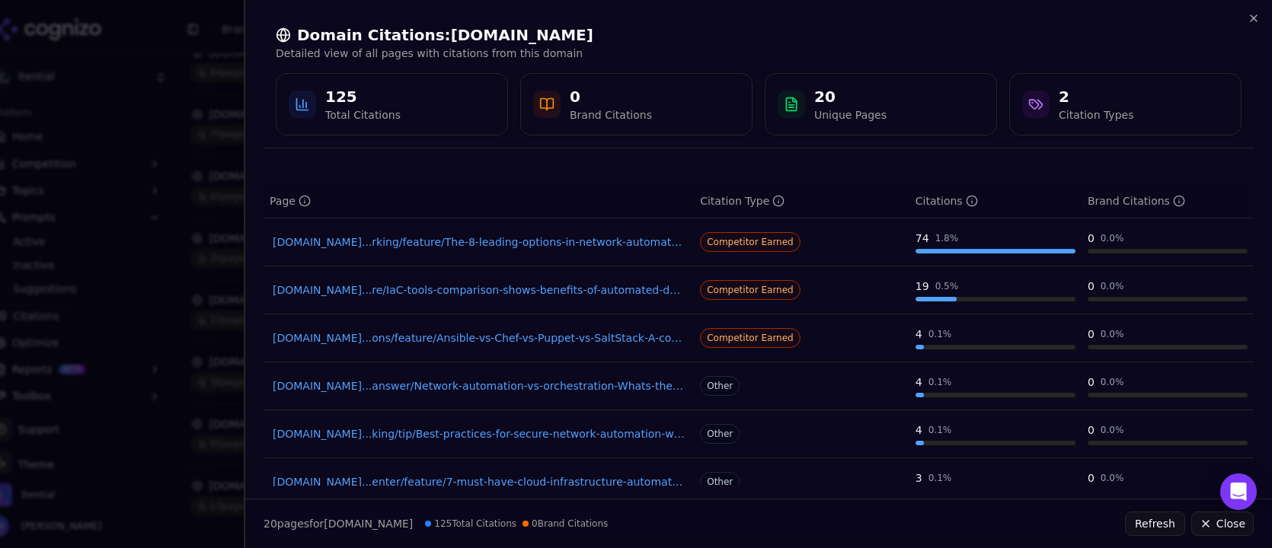
scroll to position [0, 0]
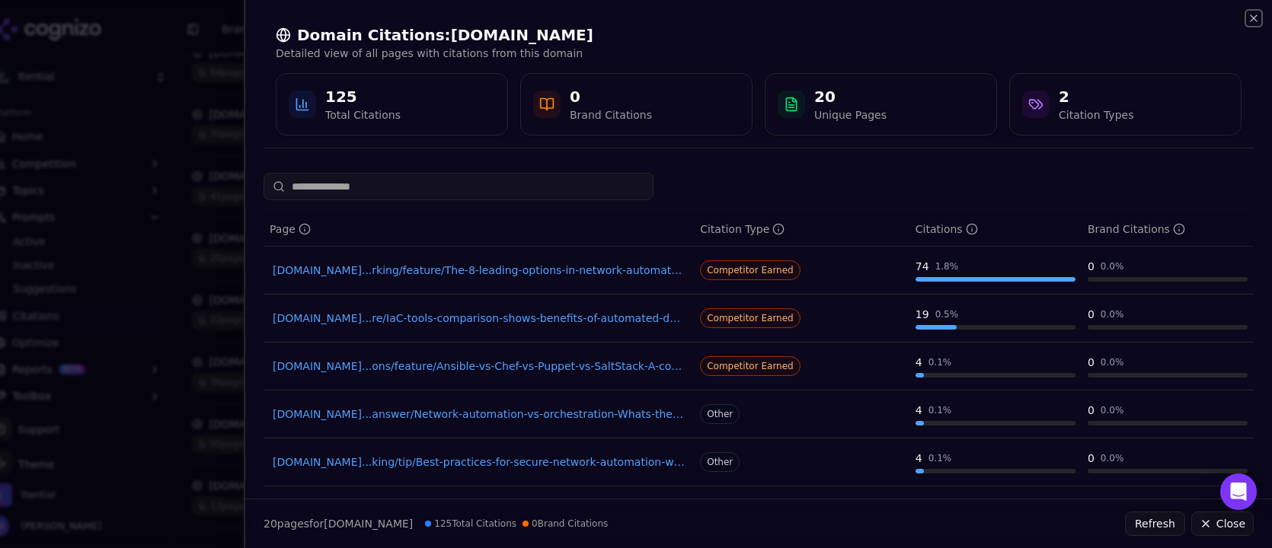
click at [1255, 16] on icon "button" at bounding box center [1254, 18] width 6 height 6
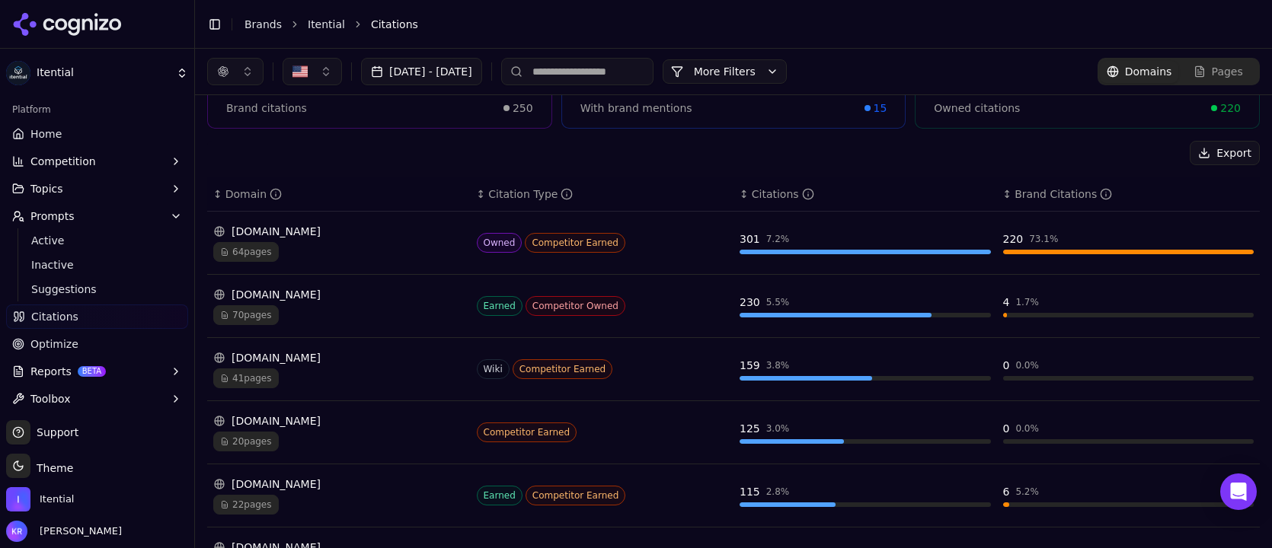
scroll to position [126, 0]
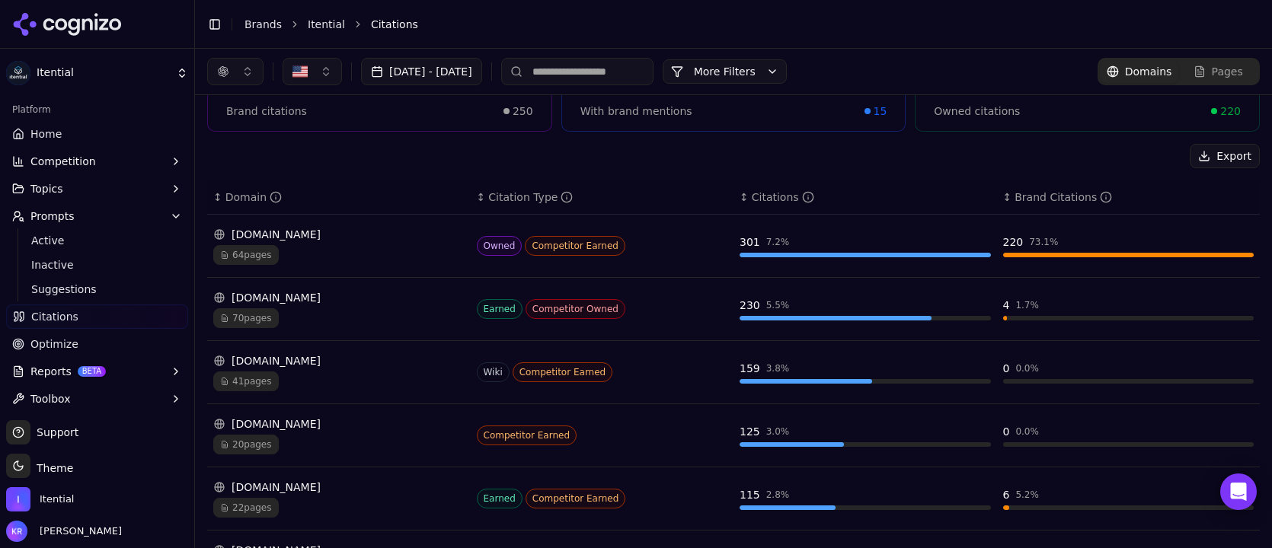
click at [239, 67] on button "button" at bounding box center [235, 71] width 56 height 27
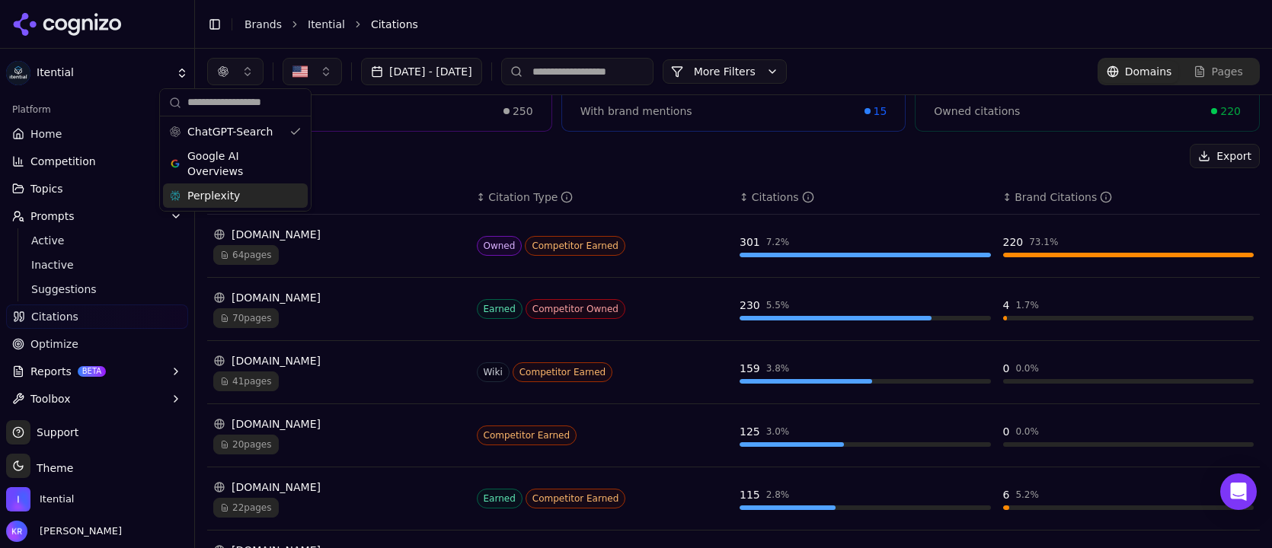
click at [236, 185] on div "Perplexity" at bounding box center [235, 196] width 145 height 24
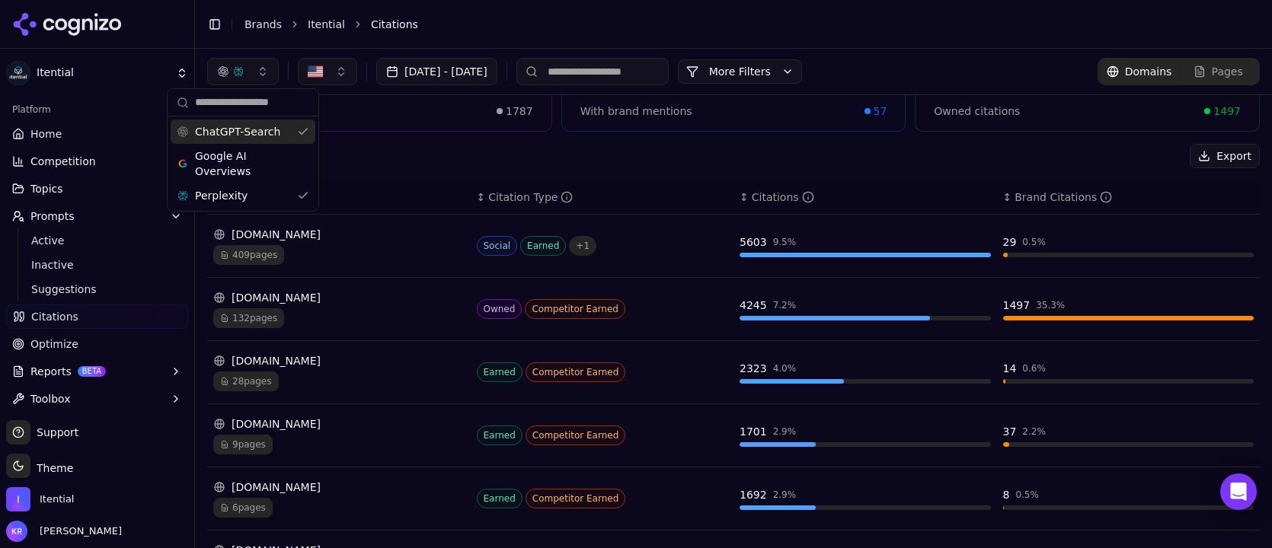
click at [273, 126] on span "ChatGPT-Search" at bounding box center [237, 131] width 85 height 15
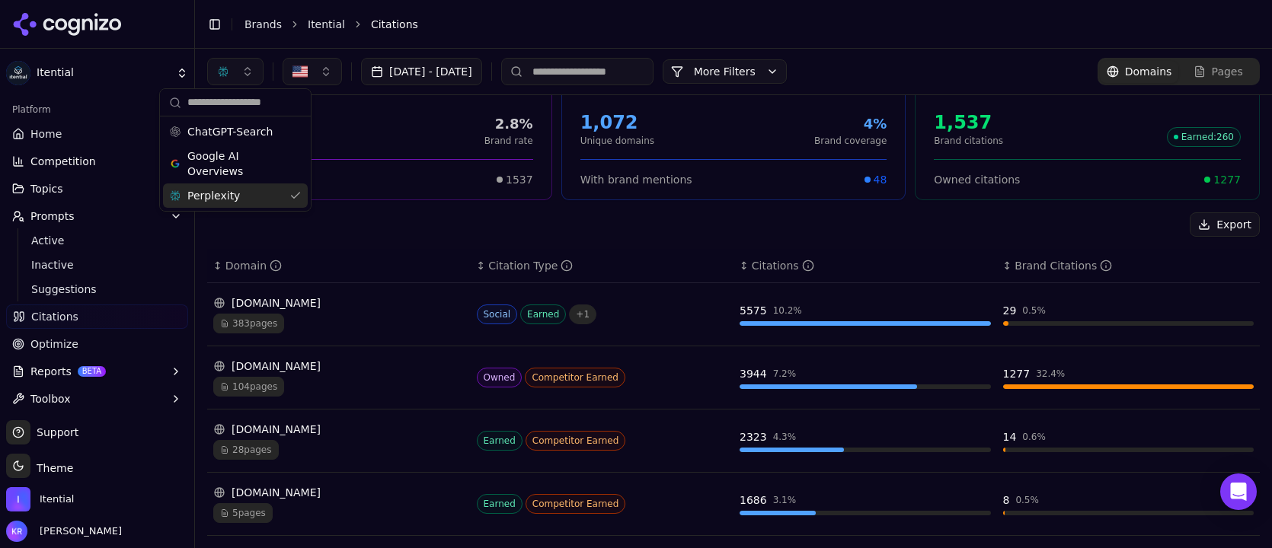
scroll to position [0, 0]
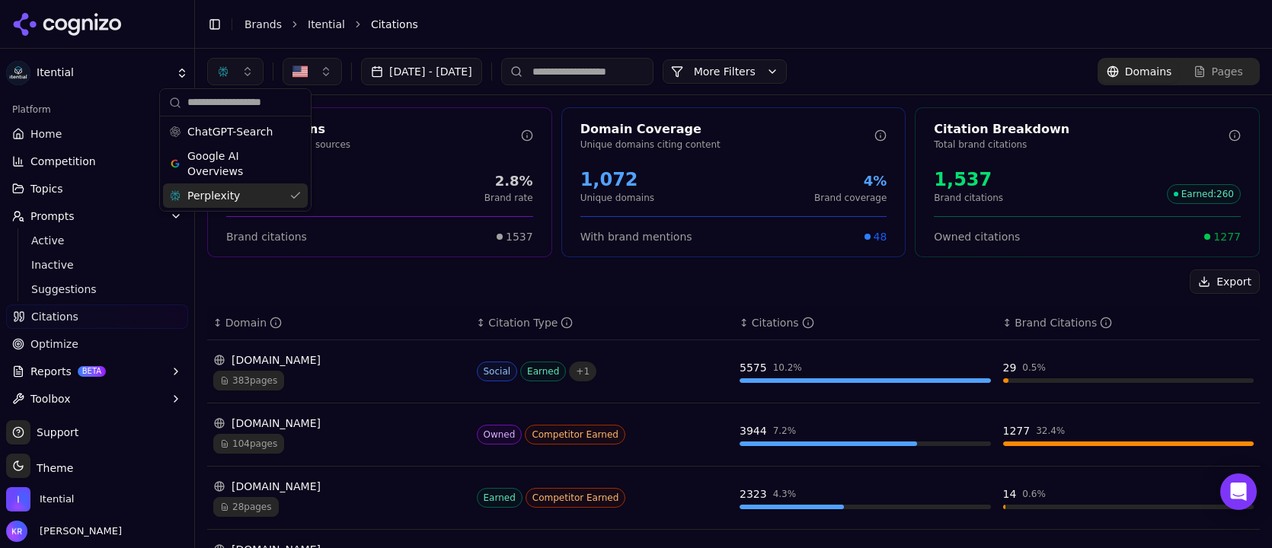
click at [787, 72] on button "More Filters" at bounding box center [725, 71] width 124 height 24
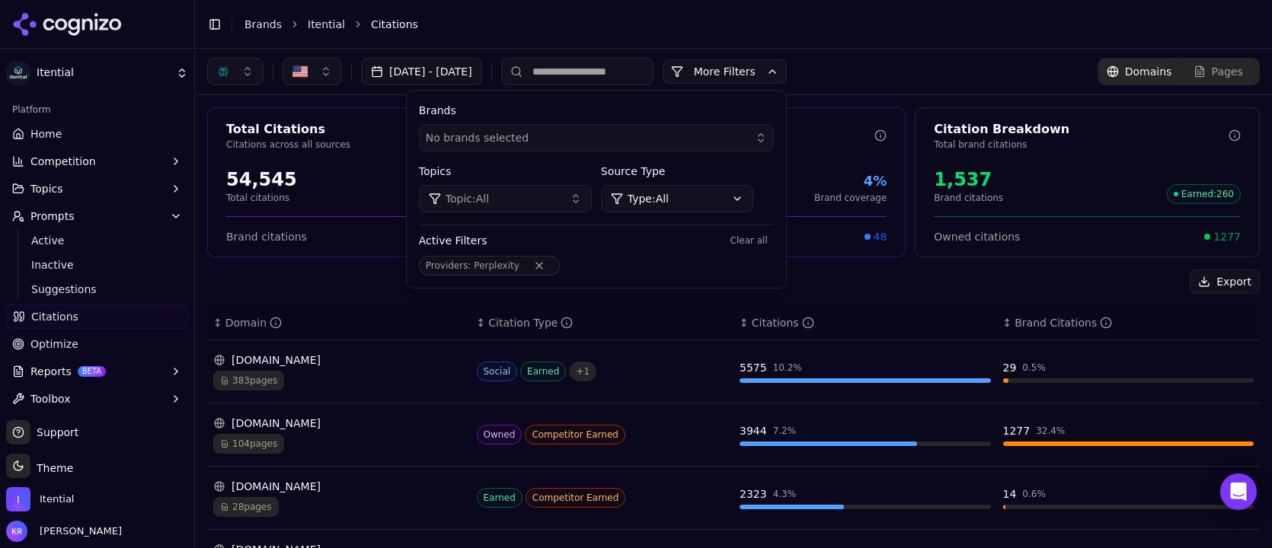
click at [919, 63] on div "Sep 15, 2025 - Oct 15, 2025 More More Filters Brands No brands selected Topics …" at bounding box center [733, 71] width 1053 height 27
click at [927, 71] on div "Sep 15, 2025 - Oct 15, 2025 More More Filters Brands No brands selected Topics …" at bounding box center [733, 71] width 1053 height 27
click at [632, 75] on input at bounding box center [577, 71] width 152 height 27
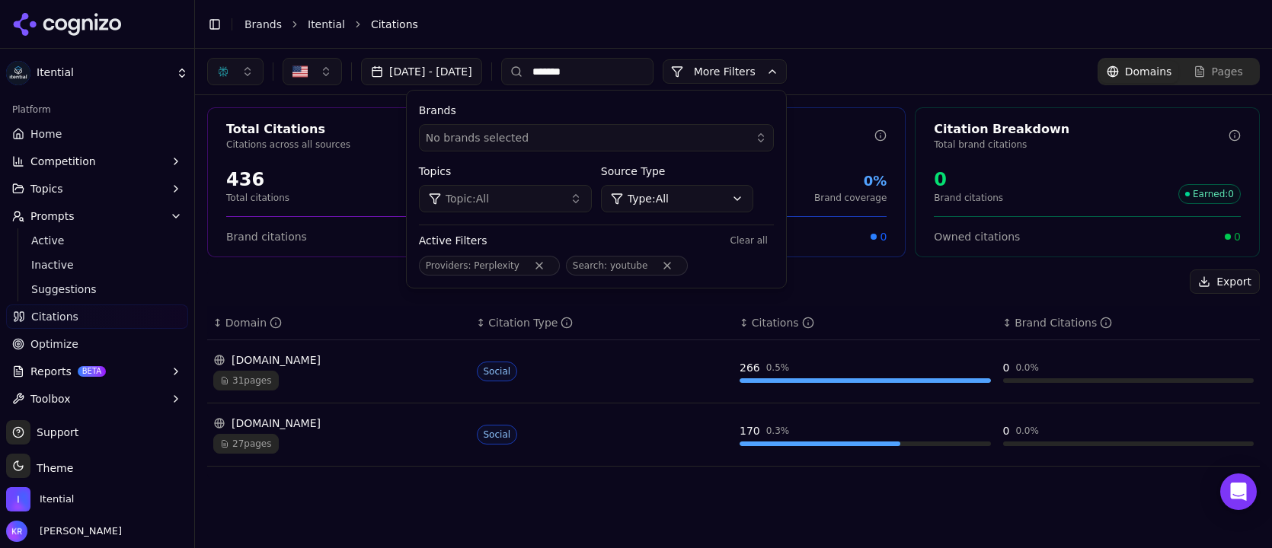
type input "*******"
click at [363, 376] on div "31 pages" at bounding box center [338, 381] width 251 height 20
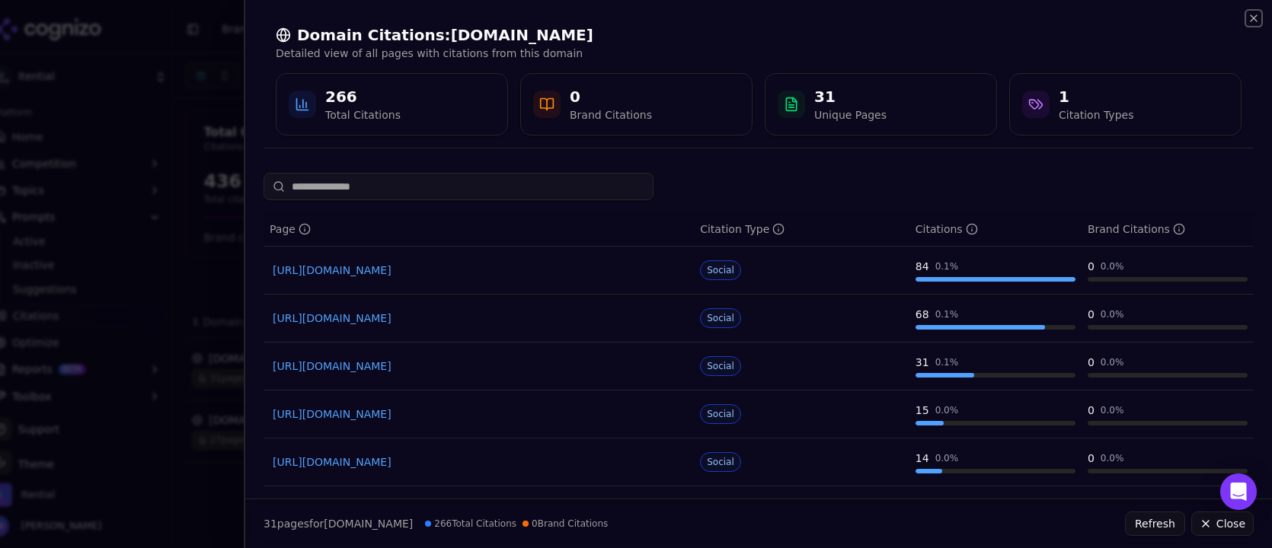
click at [1255, 14] on icon "button" at bounding box center [1254, 18] width 12 height 12
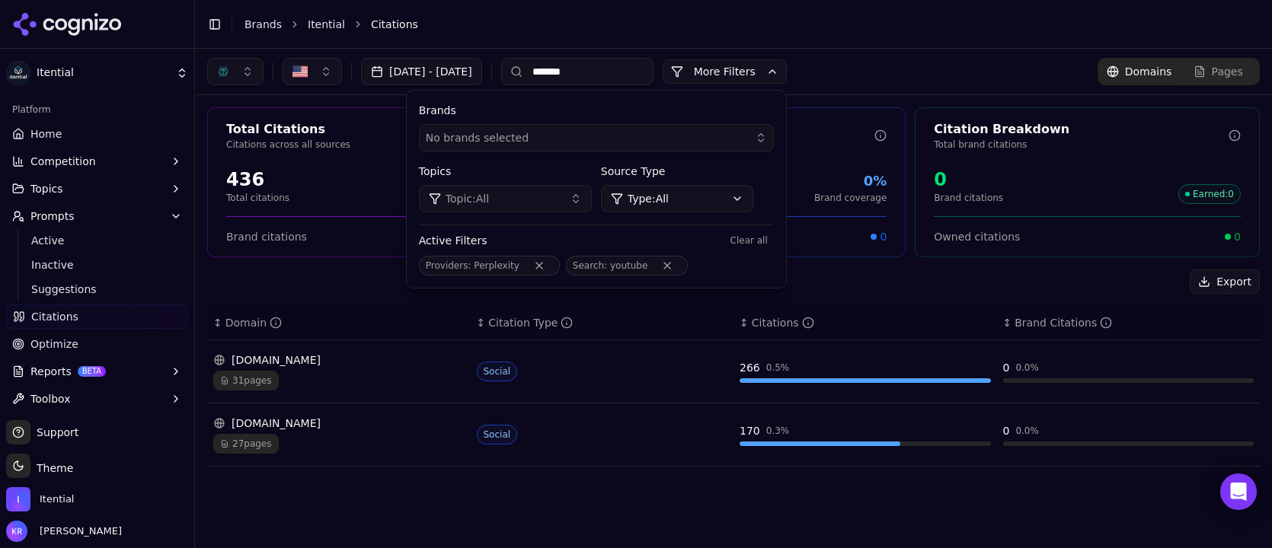
click at [280, 363] on div "youtube.com" at bounding box center [338, 360] width 251 height 15
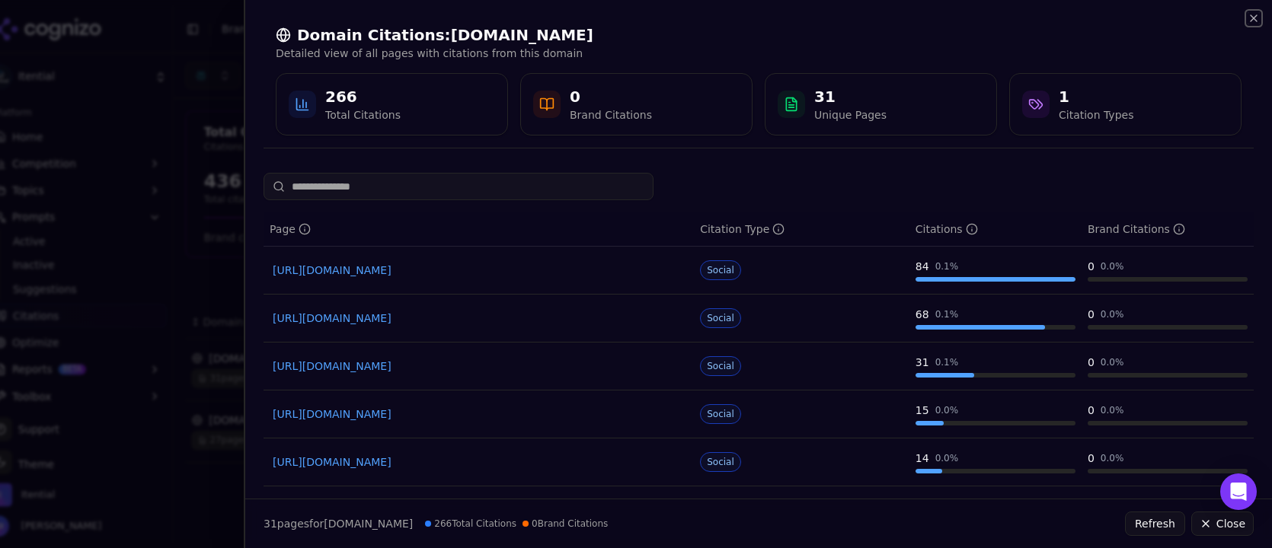
drag, startPoint x: 1255, startPoint y: 13, endPoint x: 1060, endPoint y: 88, distance: 209.8
click at [1255, 13] on icon "button" at bounding box center [1254, 18] width 12 height 12
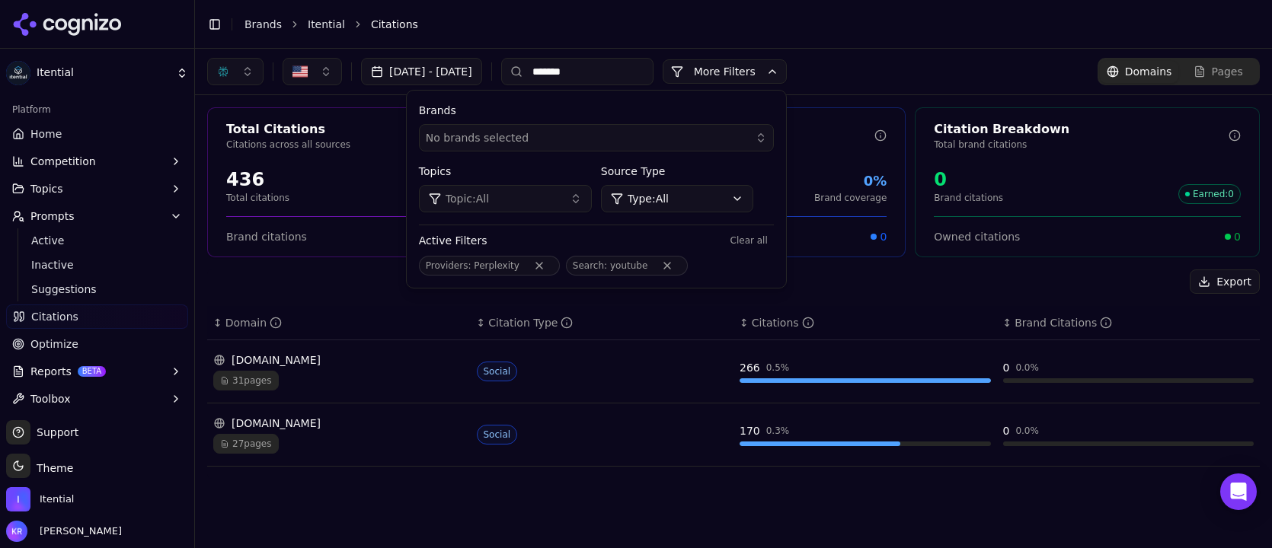
drag, startPoint x: 229, startPoint y: 75, endPoint x: 312, endPoint y: 78, distance: 82.3
click at [229, 75] on button "button" at bounding box center [235, 71] width 56 height 27
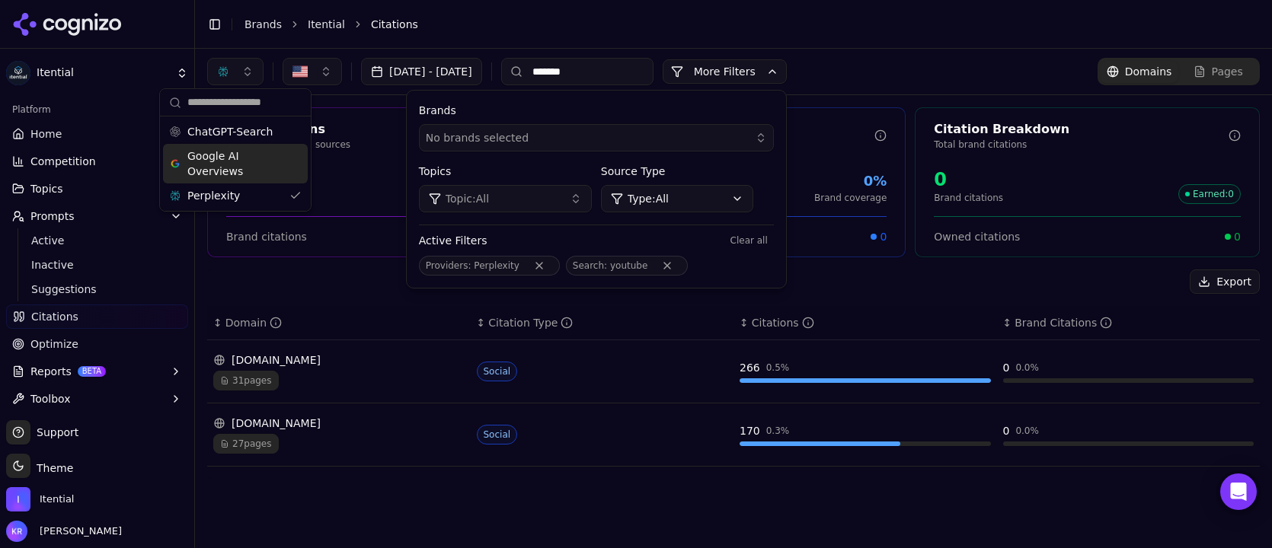
click at [260, 162] on span "Google AI Overviews" at bounding box center [235, 164] width 96 height 30
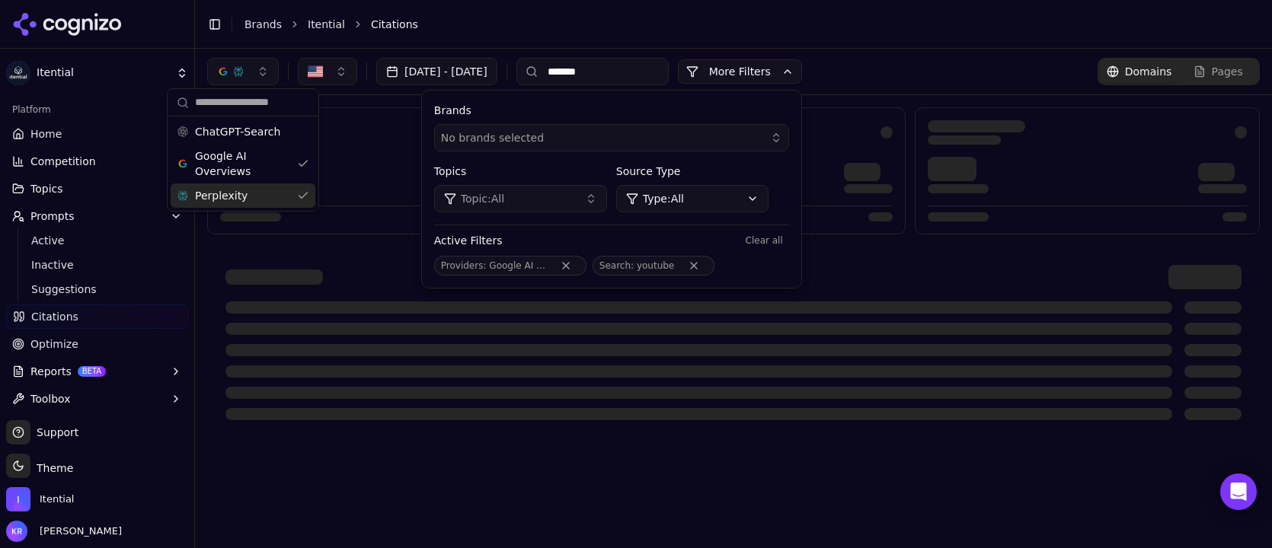
drag, startPoint x: 254, startPoint y: 193, endPoint x: 267, endPoint y: 193, distance: 13.7
click at [254, 193] on div "Perplexity" at bounding box center [243, 196] width 145 height 24
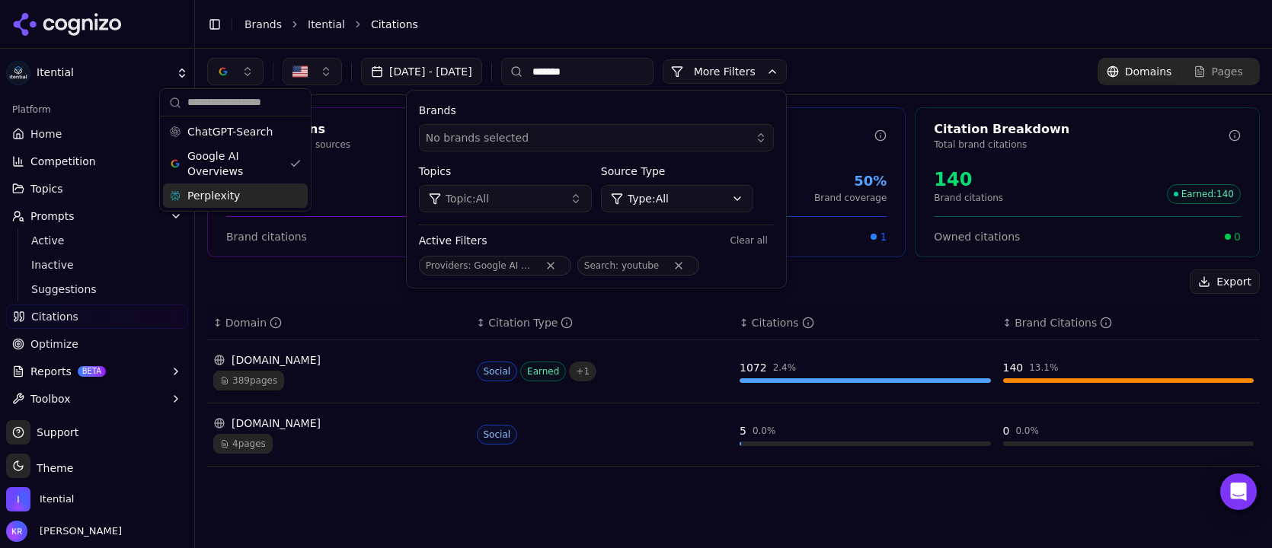
click at [646, 72] on input "*******" at bounding box center [577, 71] width 152 height 27
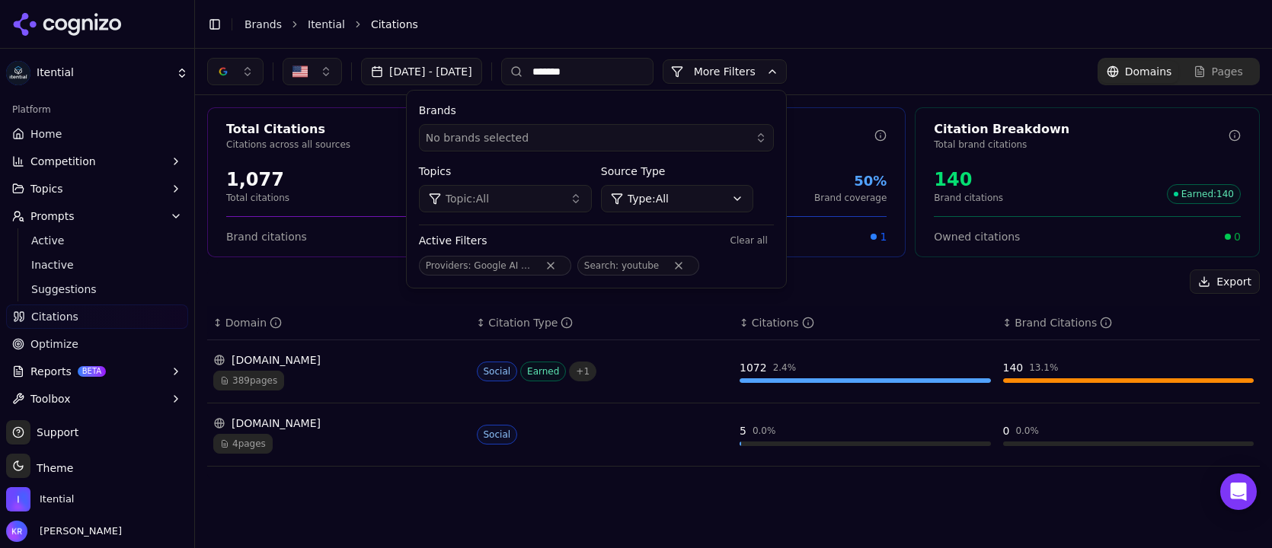
drag, startPoint x: 646, startPoint y: 72, endPoint x: 543, endPoint y: 69, distance: 102.9
click at [543, 69] on div "Sep 15, 2025 - Oct 15, 2025 *******" at bounding box center [430, 71] width 446 height 27
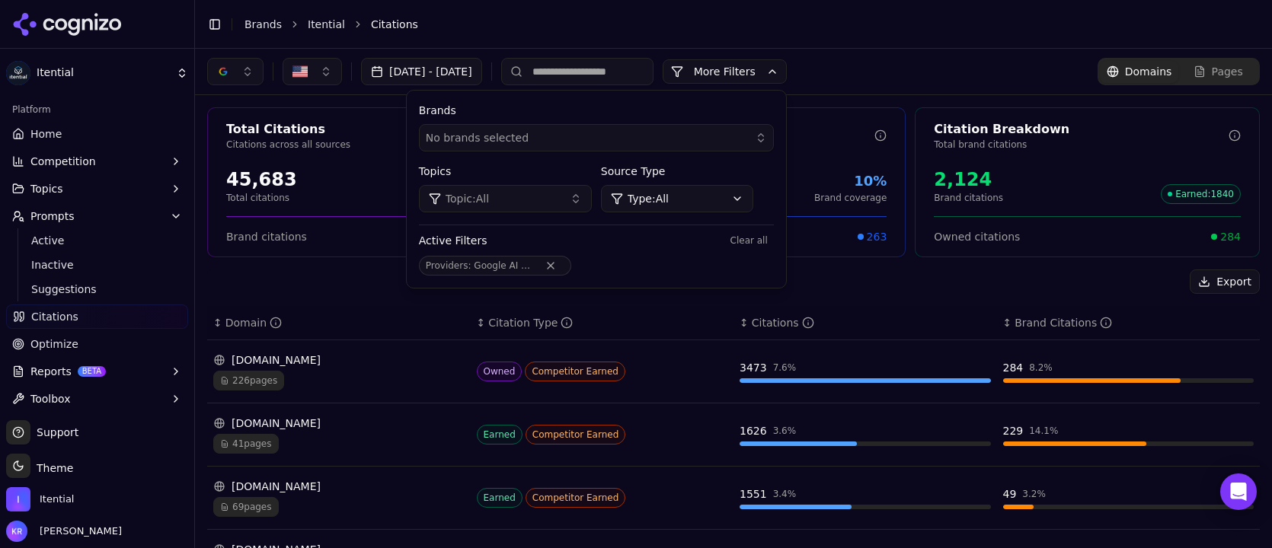
click at [985, 44] on header "Toggle Sidebar Brands Itential Citations" at bounding box center [733, 24] width 1077 height 49
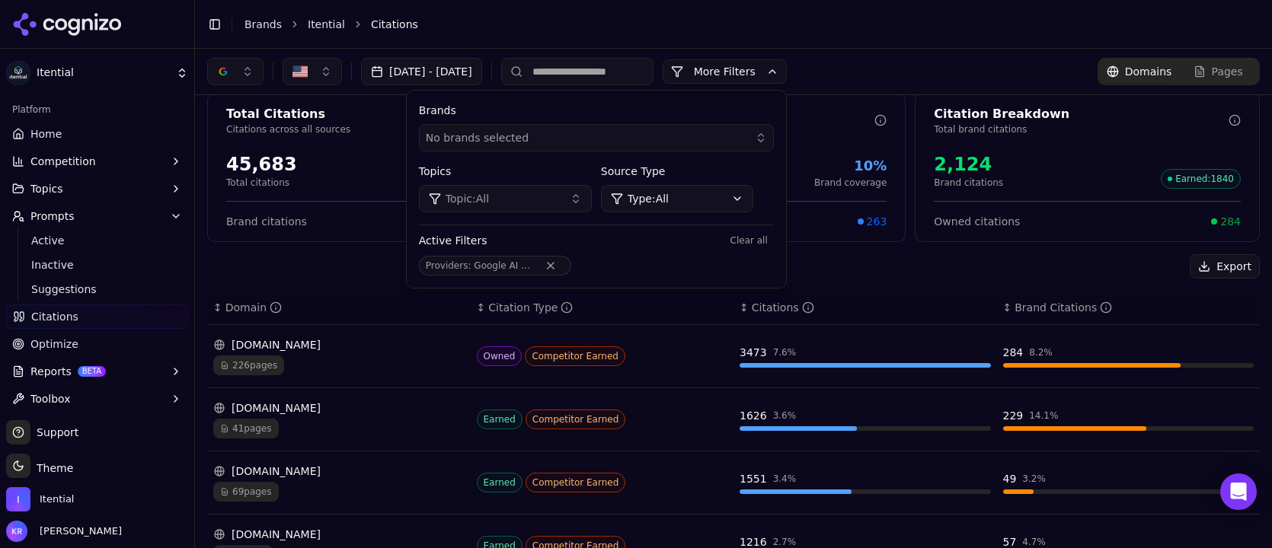
scroll to position [16, 0]
click at [70, 350] on span "Optimize" at bounding box center [54, 344] width 48 height 15
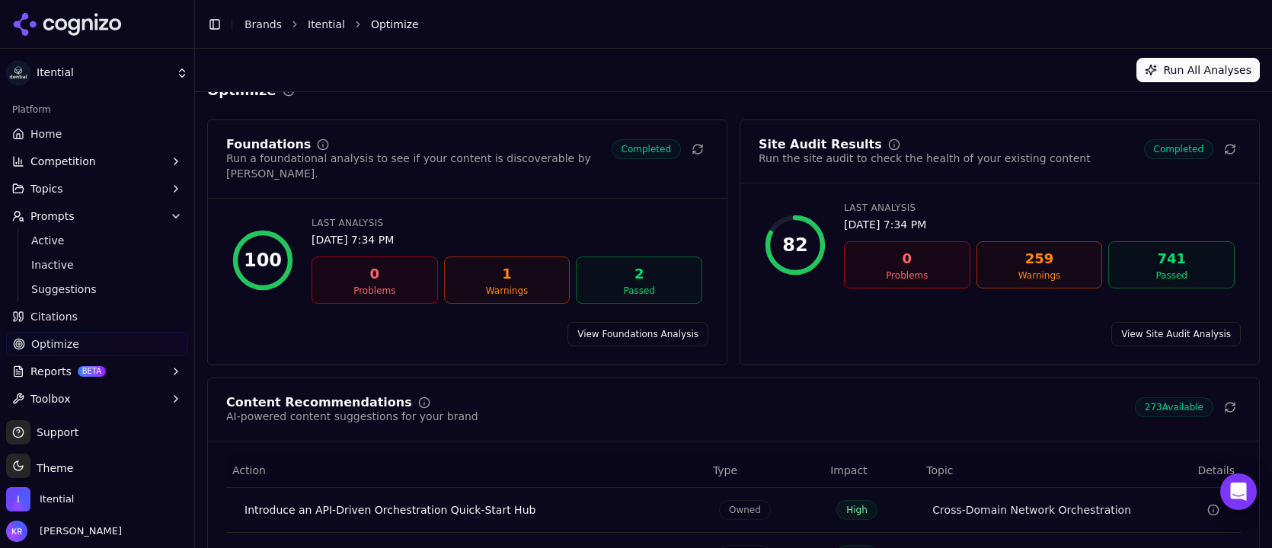
scroll to position [28, 0]
